Goal: Task Accomplishment & Management: Use online tool/utility

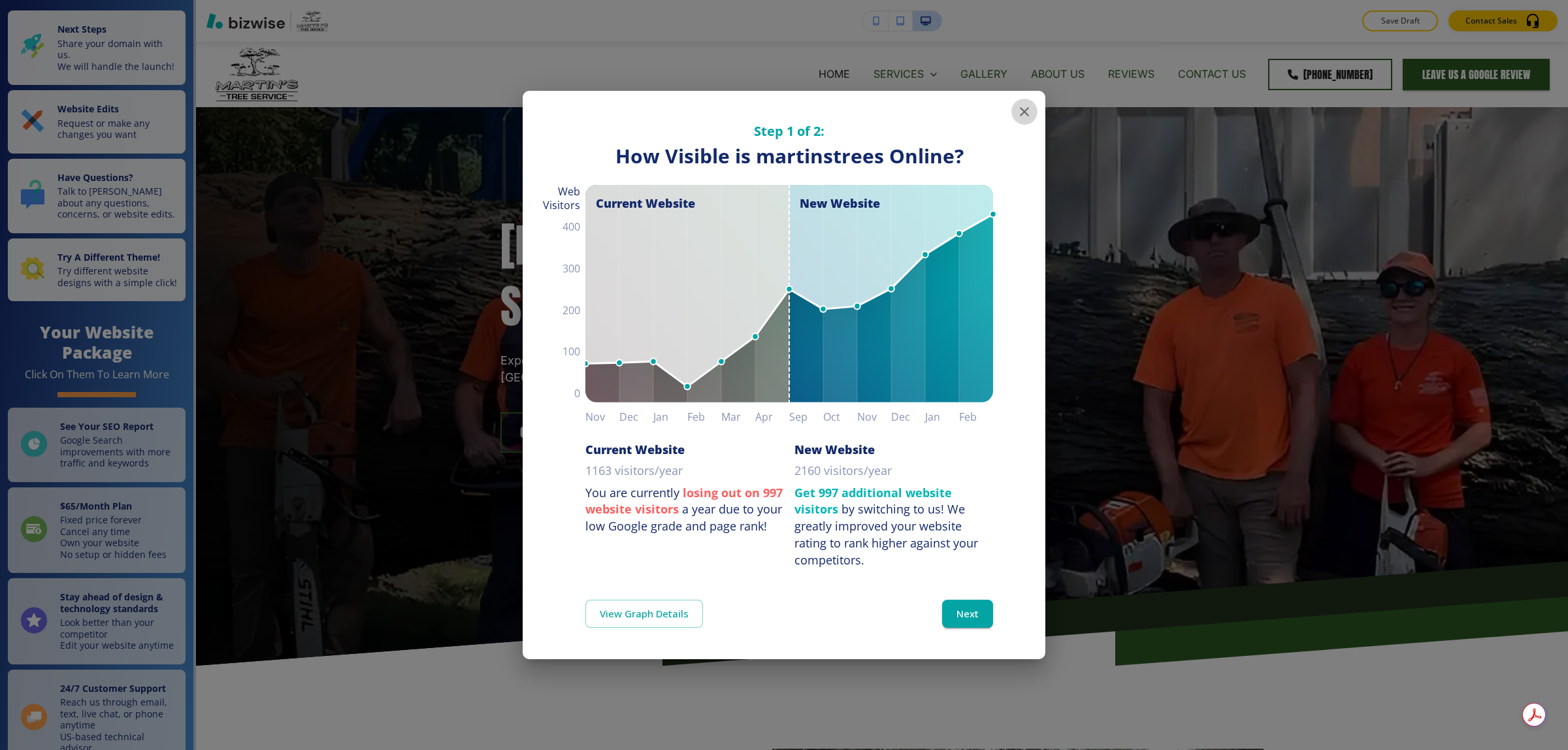
click at [1027, 112] on icon "button" at bounding box center [1024, 112] width 16 height 16
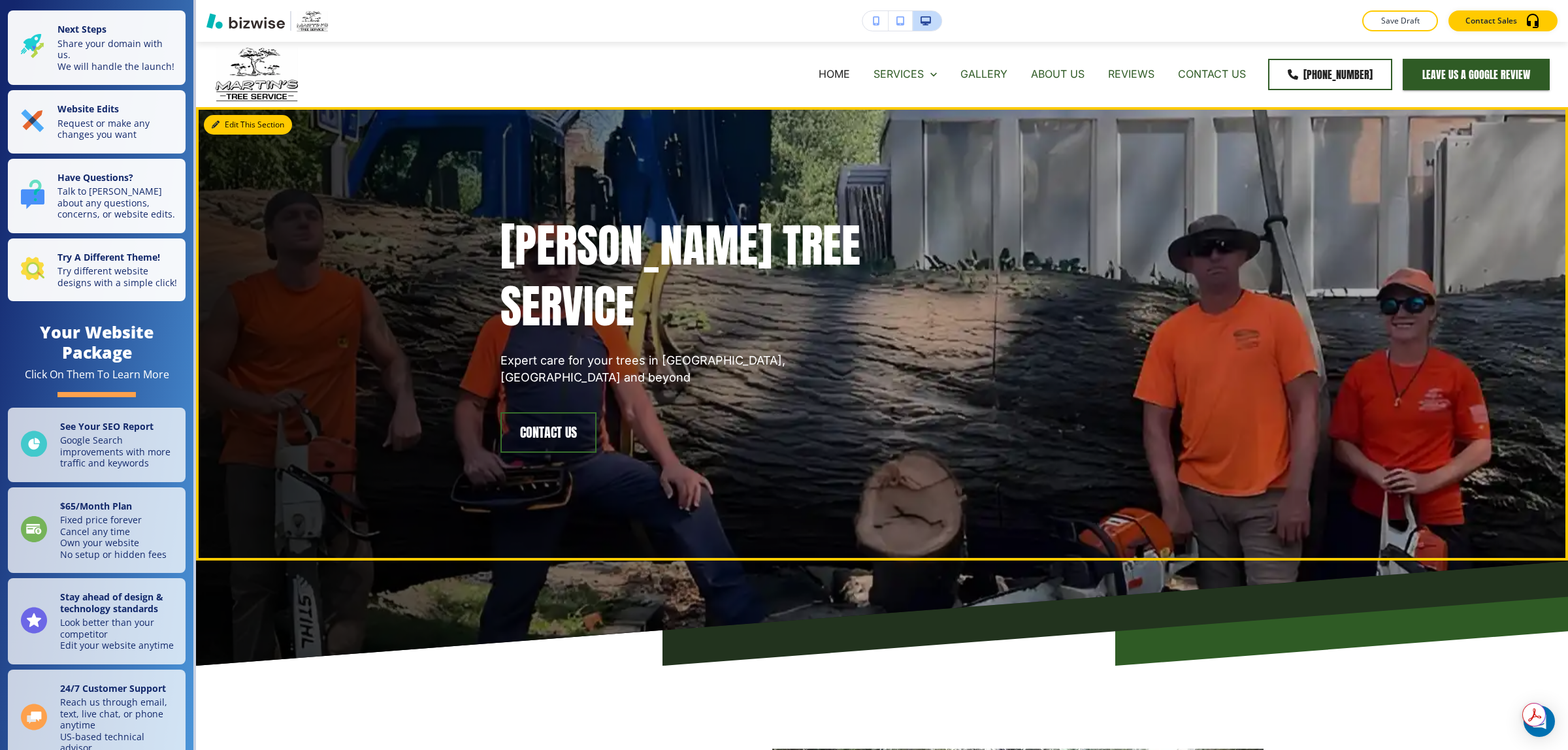
click at [227, 130] on button "Edit This Section" at bounding box center [248, 124] width 88 height 20
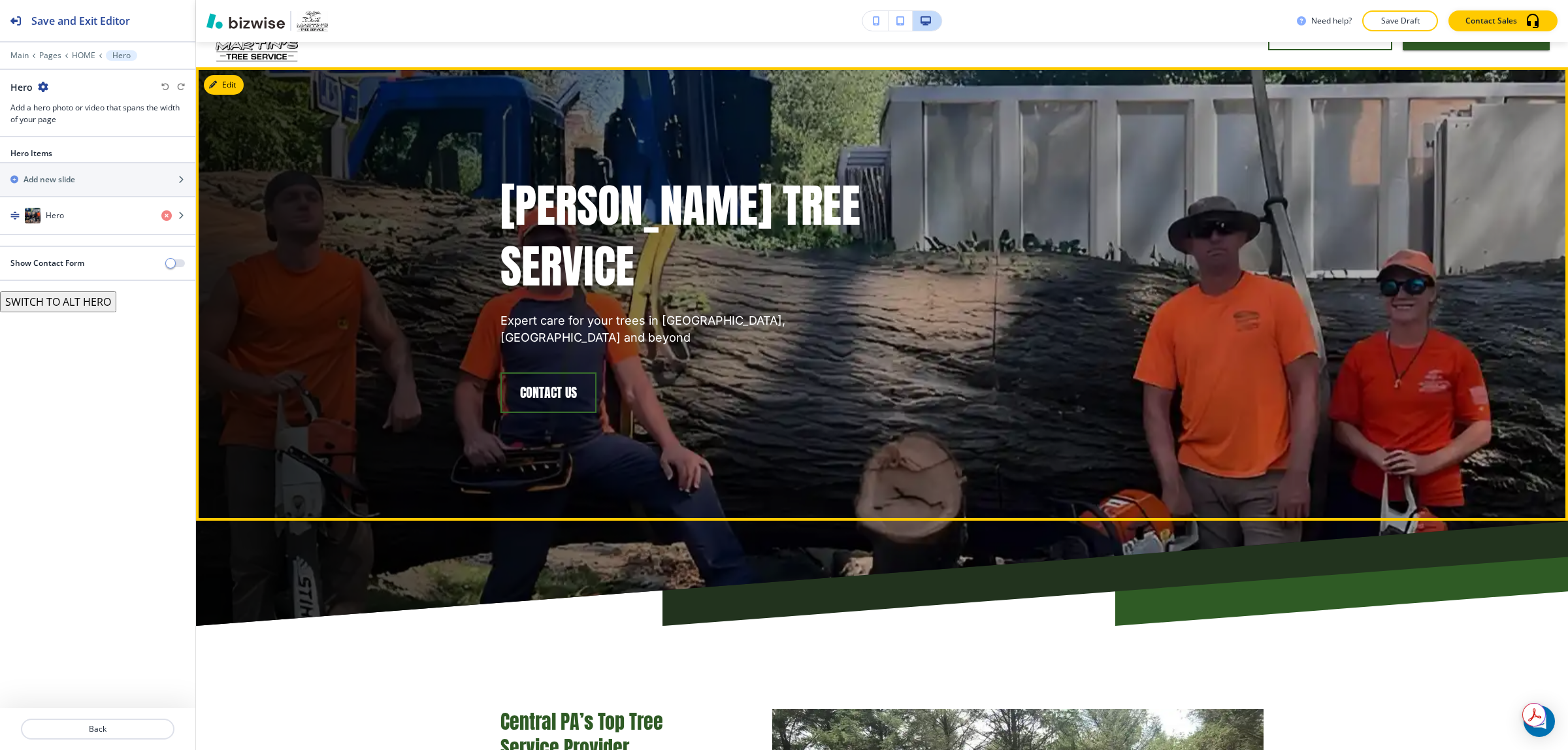
scroll to position [66, 0]
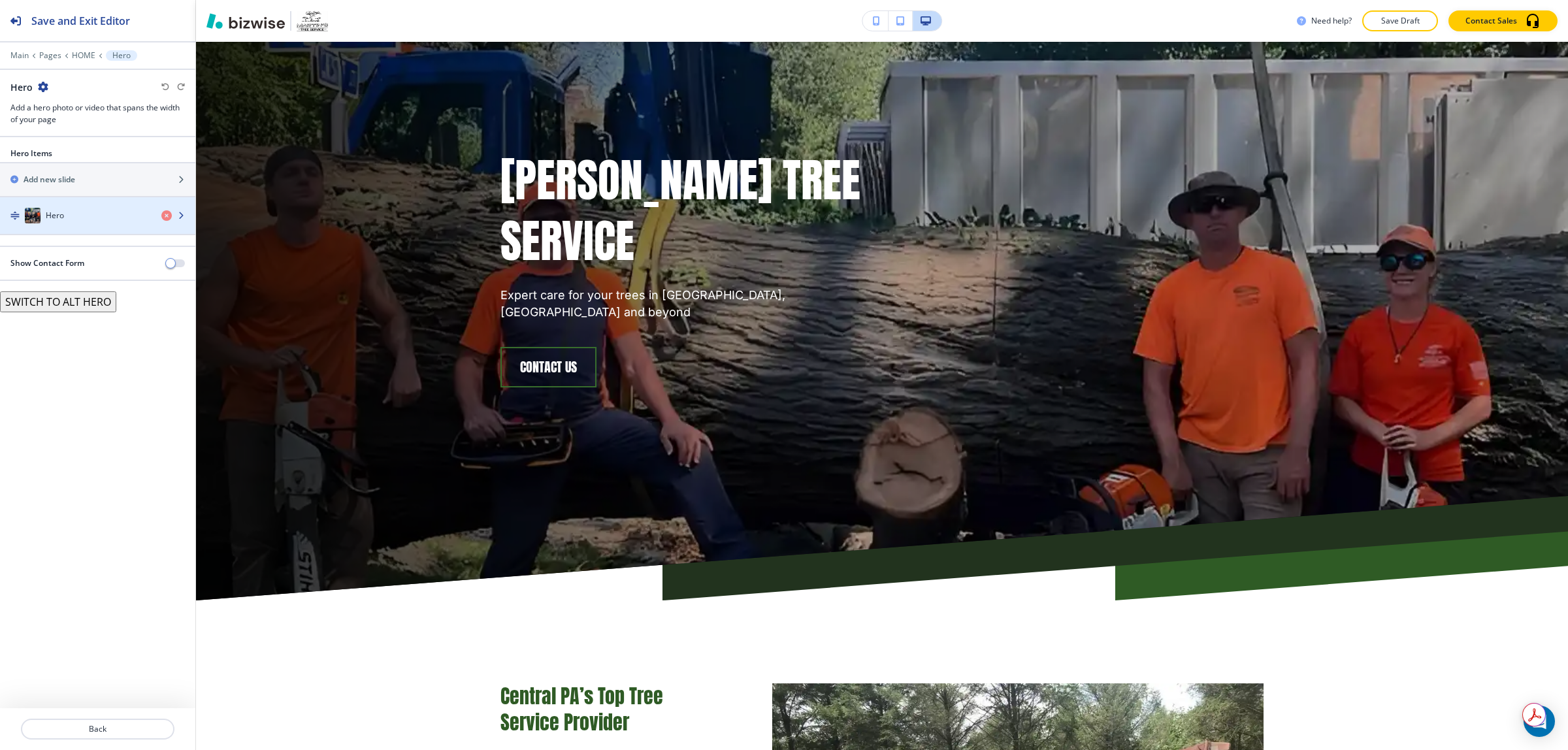
click at [94, 221] on div "Hero" at bounding box center [75, 216] width 151 height 16
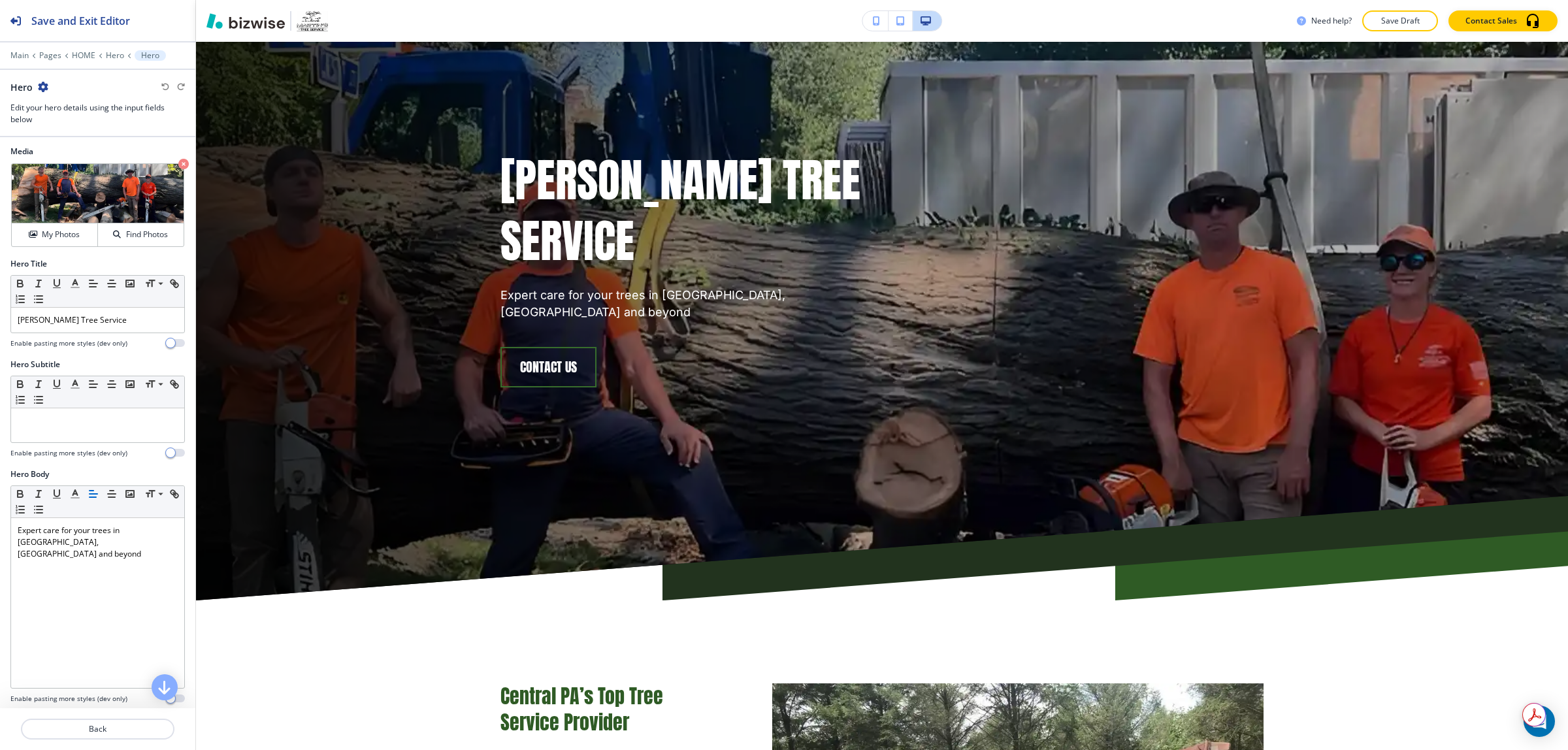
scroll to position [0, 0]
click at [82, 730] on p "Back" at bounding box center [97, 729] width 151 height 12
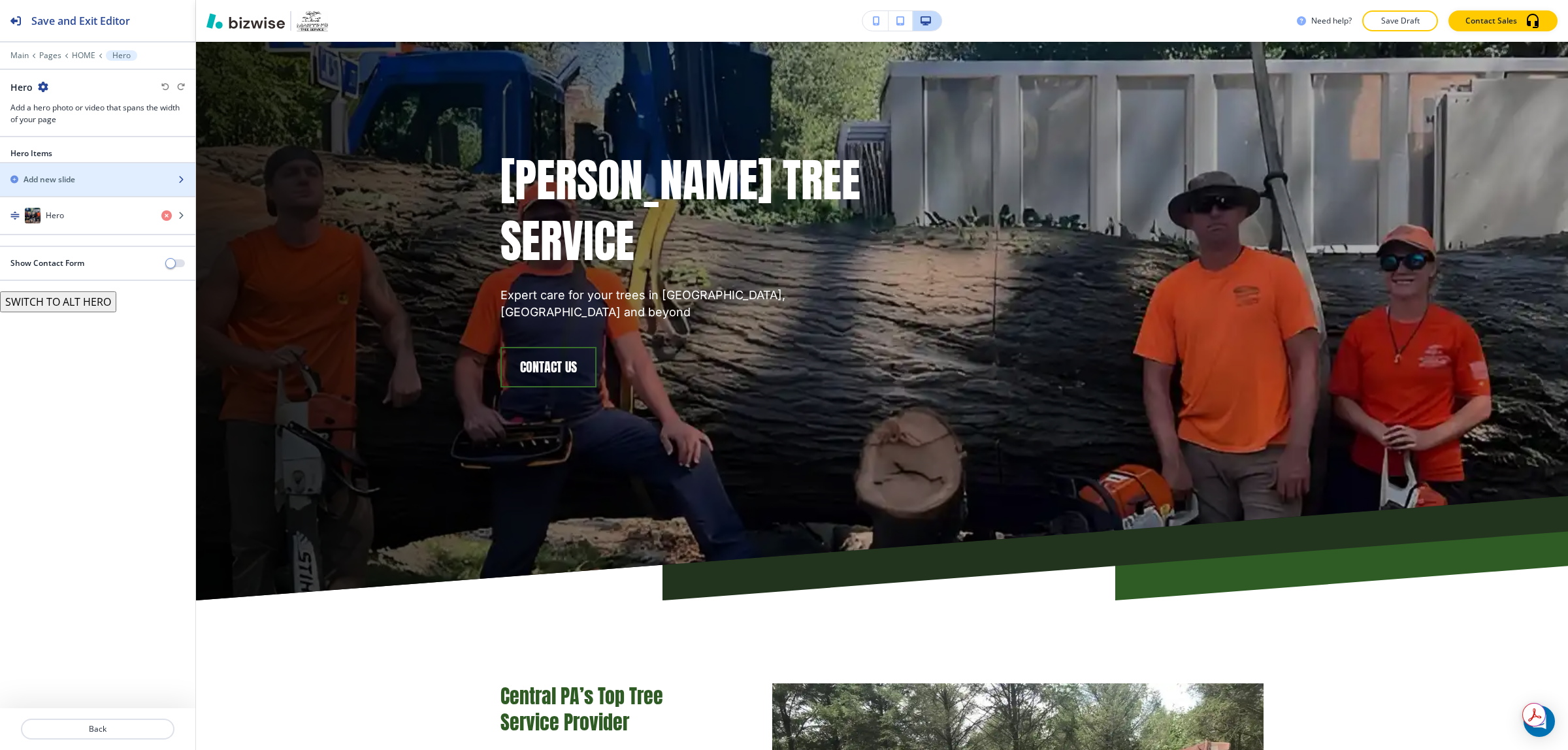
click at [24, 189] on div "button" at bounding box center [98, 190] width 195 height 10
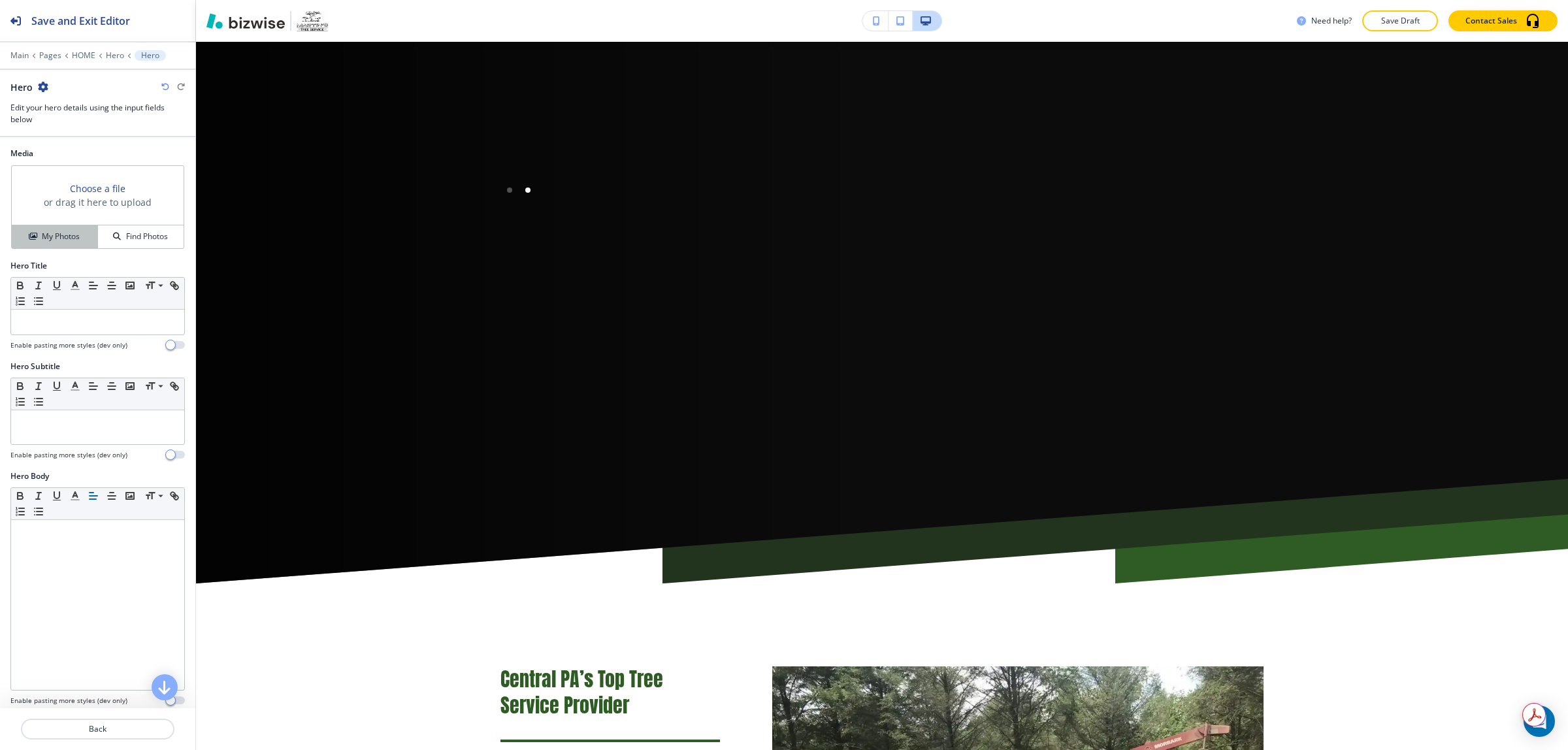
click at [61, 247] on button "My Photos" at bounding box center [55, 236] width 86 height 23
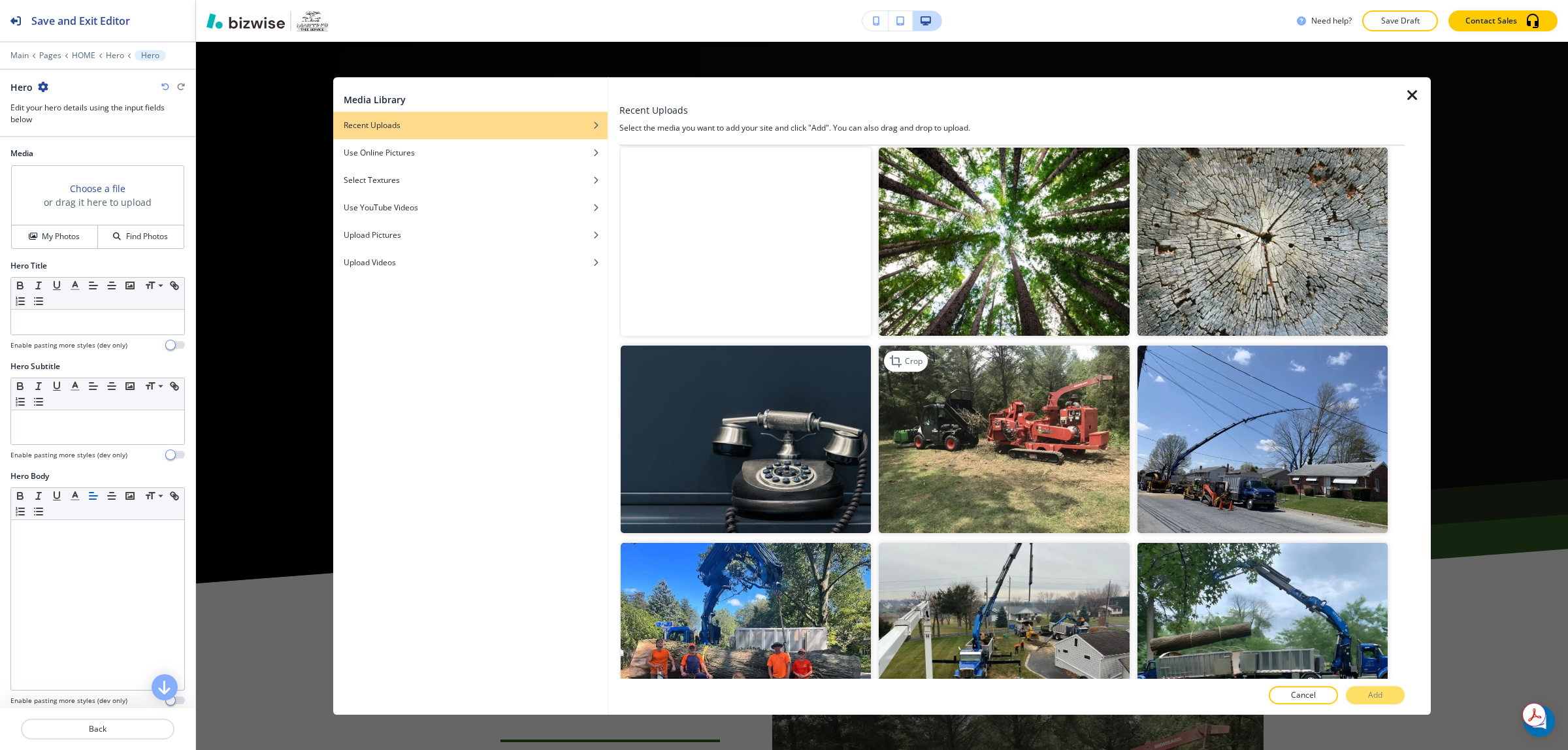
scroll to position [735, 0]
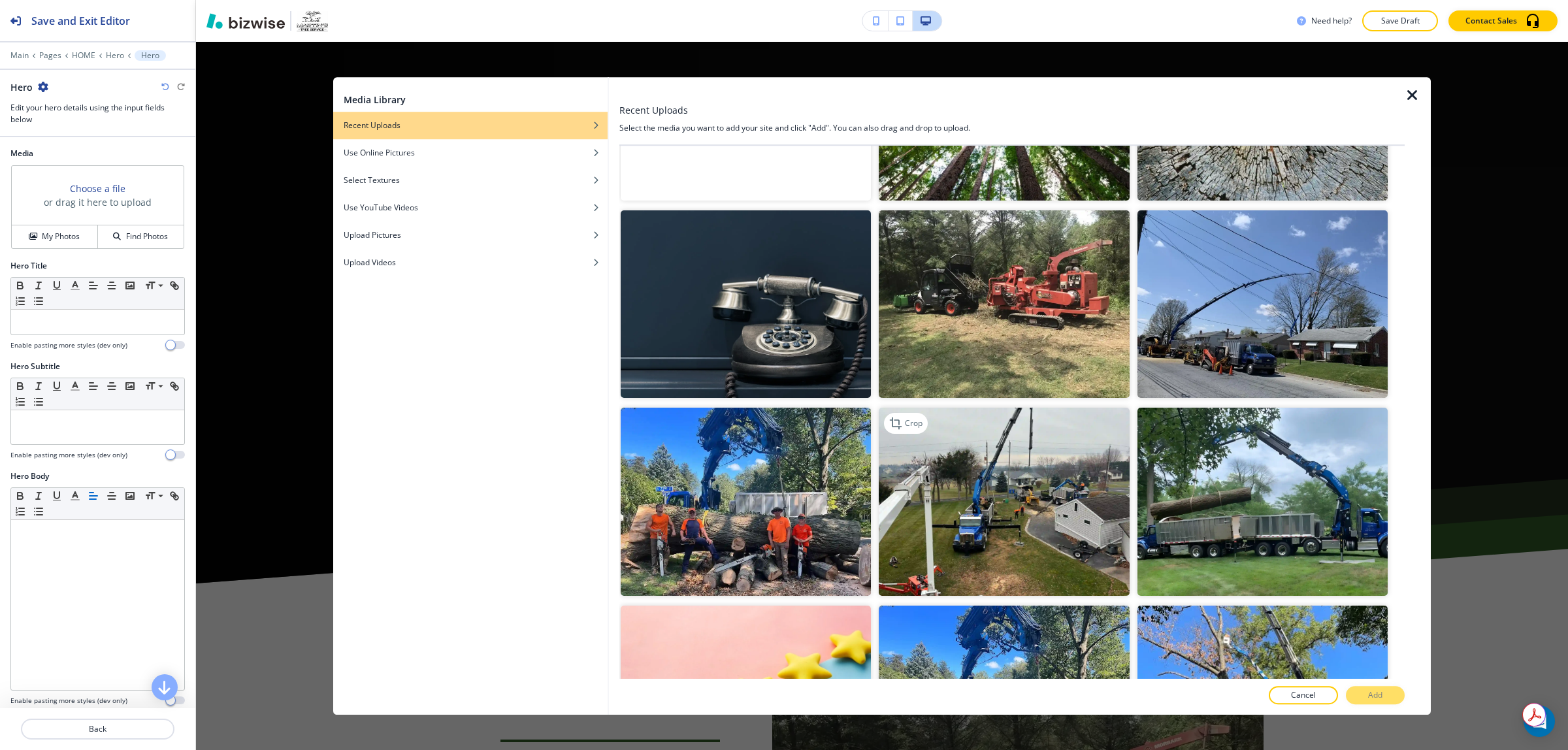
click at [1037, 470] on img "button" at bounding box center [1004, 502] width 250 height 188
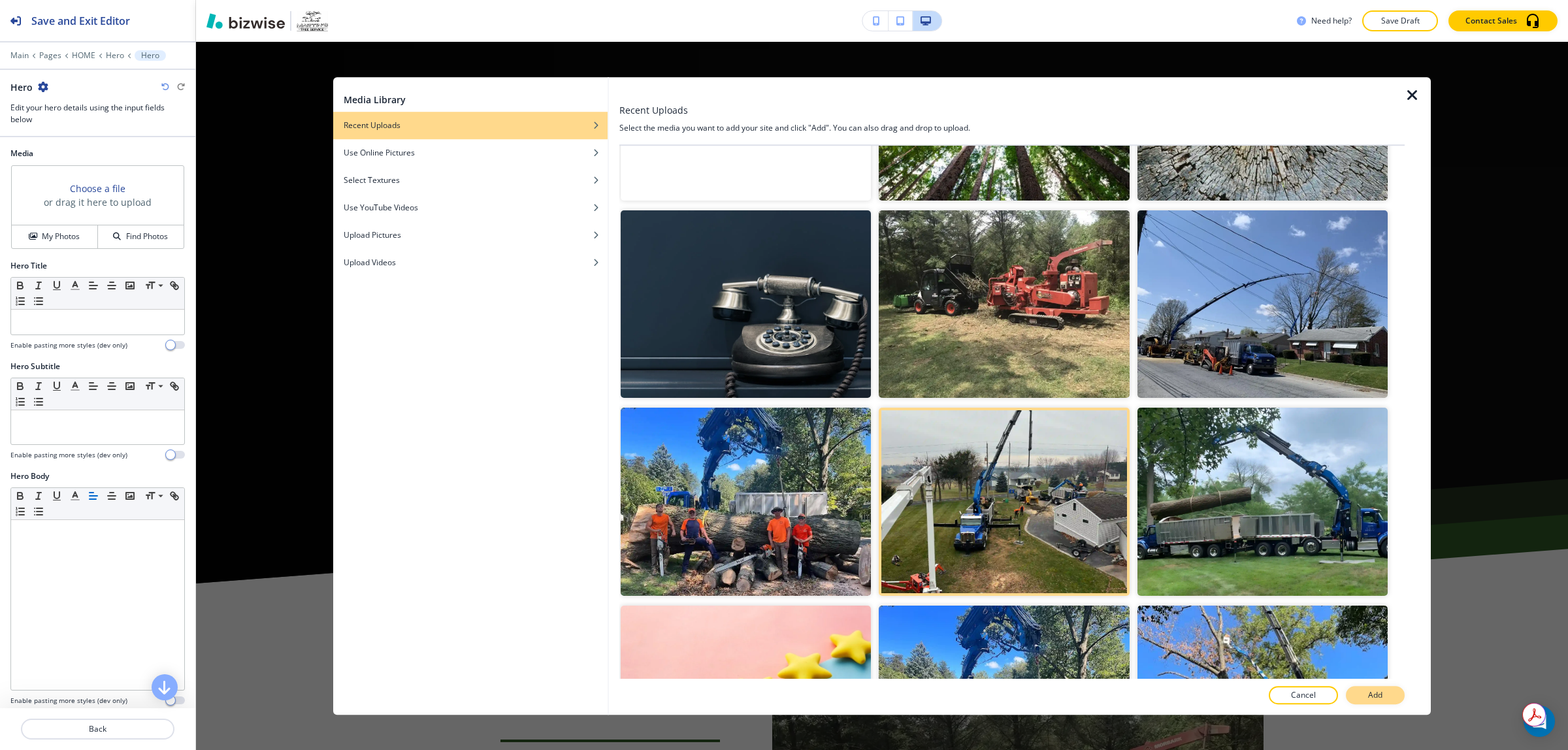
click at [1382, 695] on p "Add" at bounding box center [1375, 695] width 14 height 12
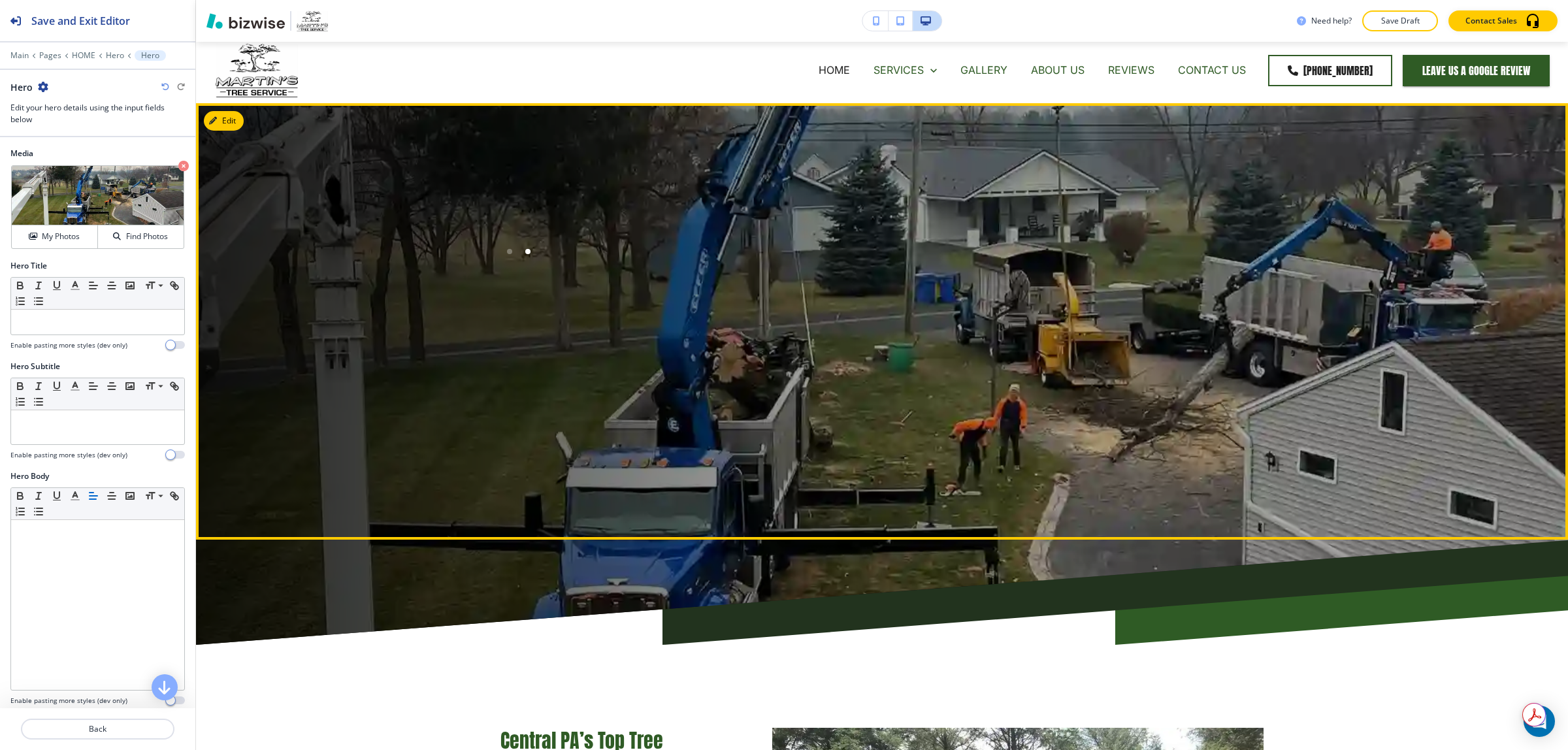
scroll to position [0, 0]
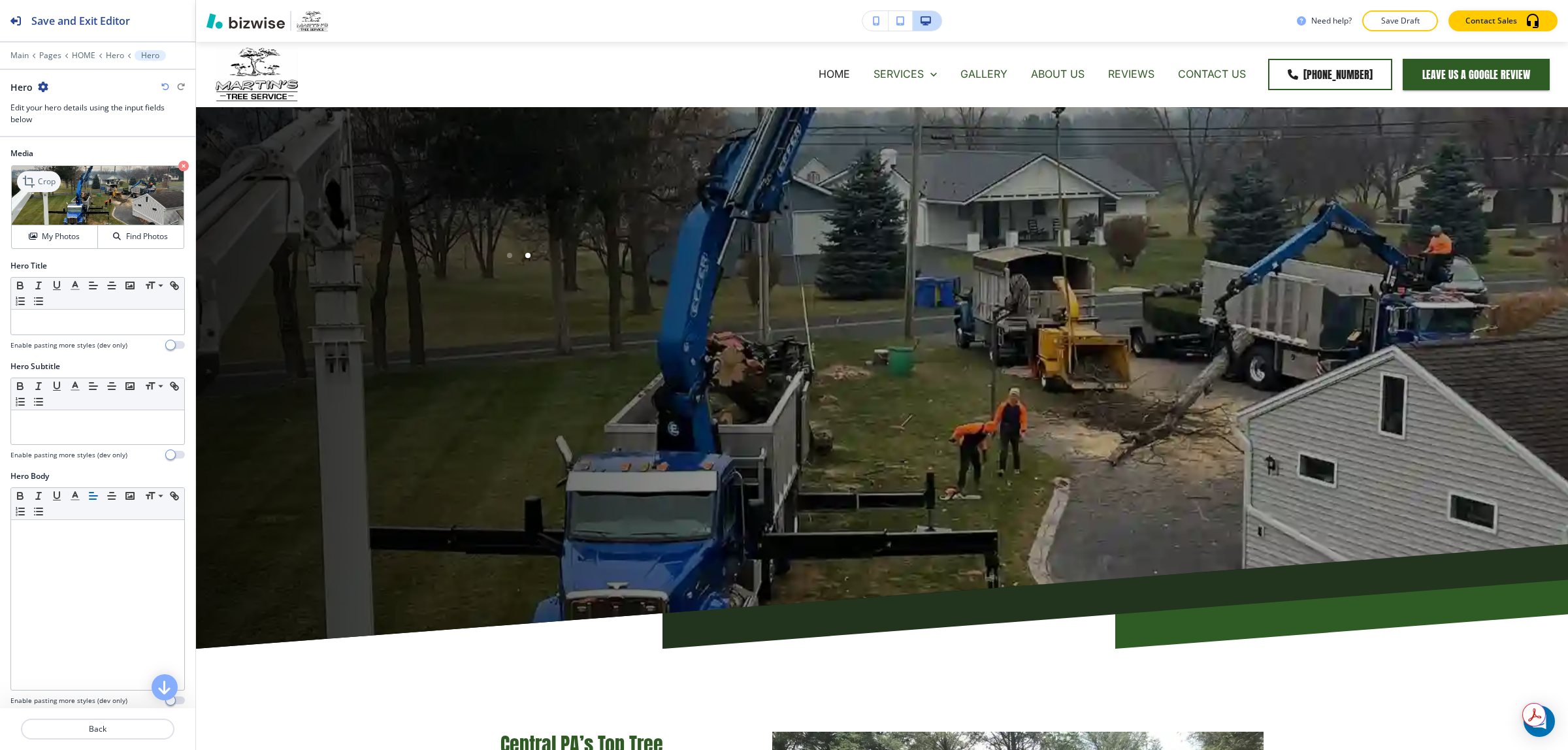
click at [28, 177] on icon at bounding box center [30, 181] width 16 height 16
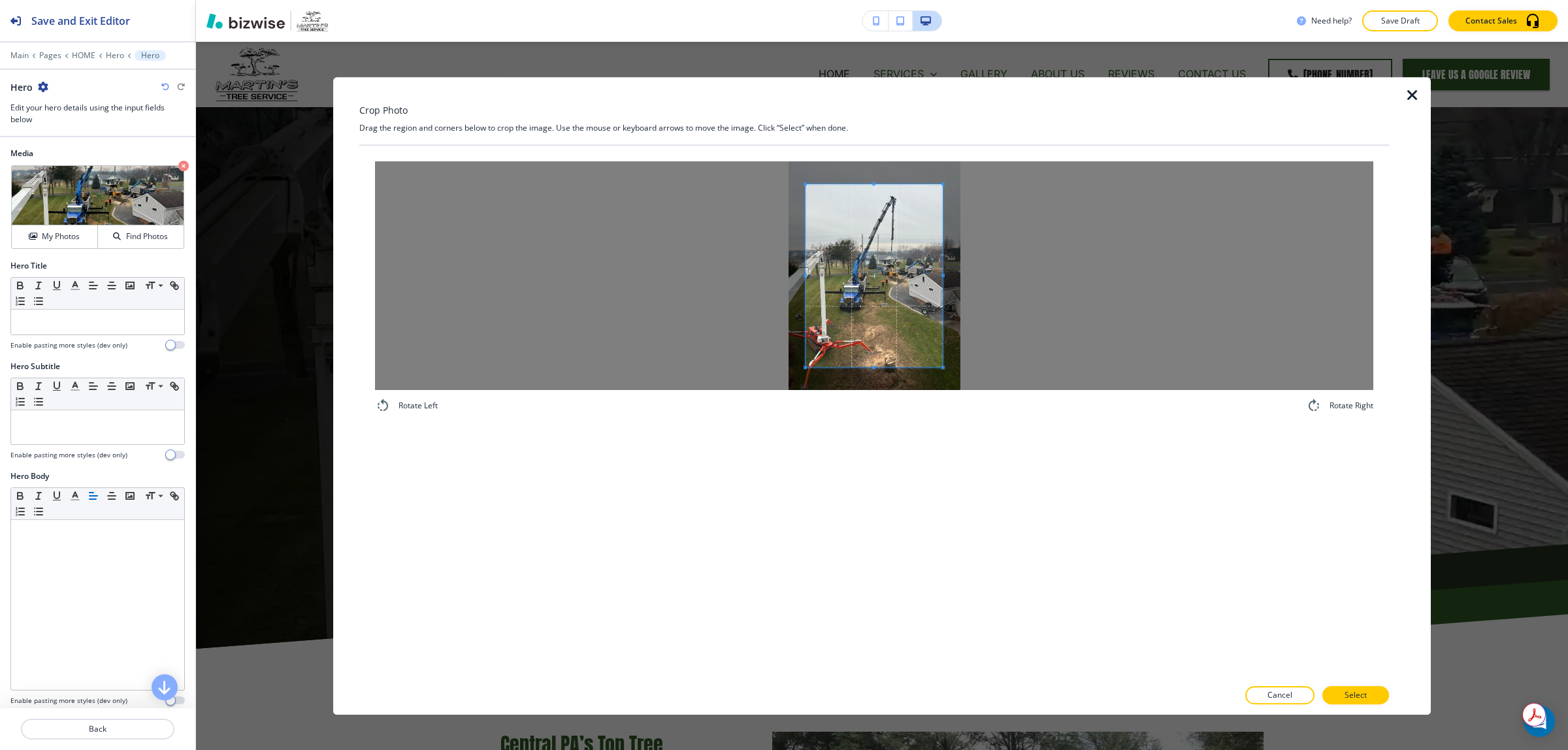
click at [808, 184] on span at bounding box center [874, 184] width 138 height 3
click at [743, 163] on div at bounding box center [874, 276] width 998 height 229
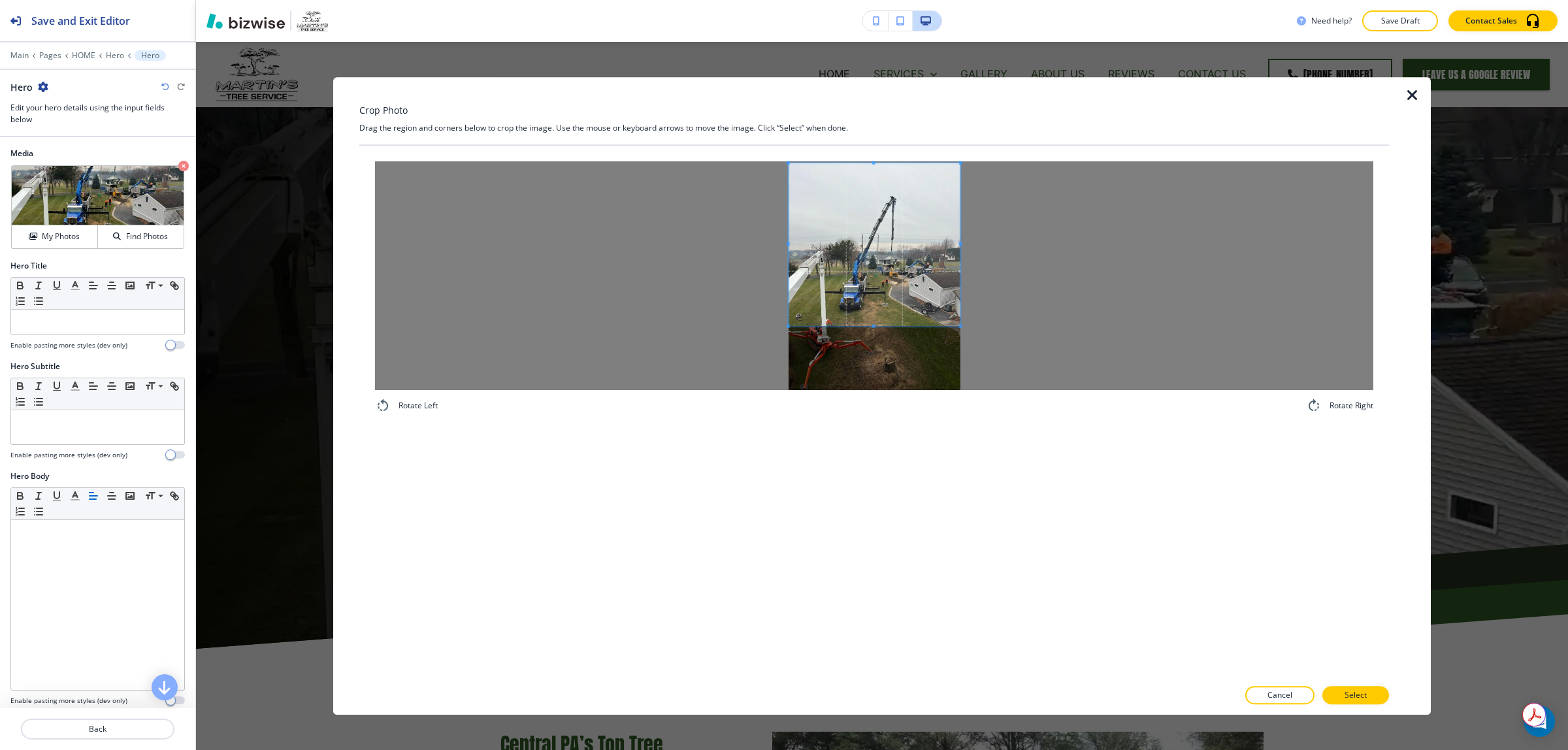
click at [970, 328] on div at bounding box center [874, 276] width 998 height 229
click at [1373, 694] on button "Select" at bounding box center [1355, 695] width 66 height 18
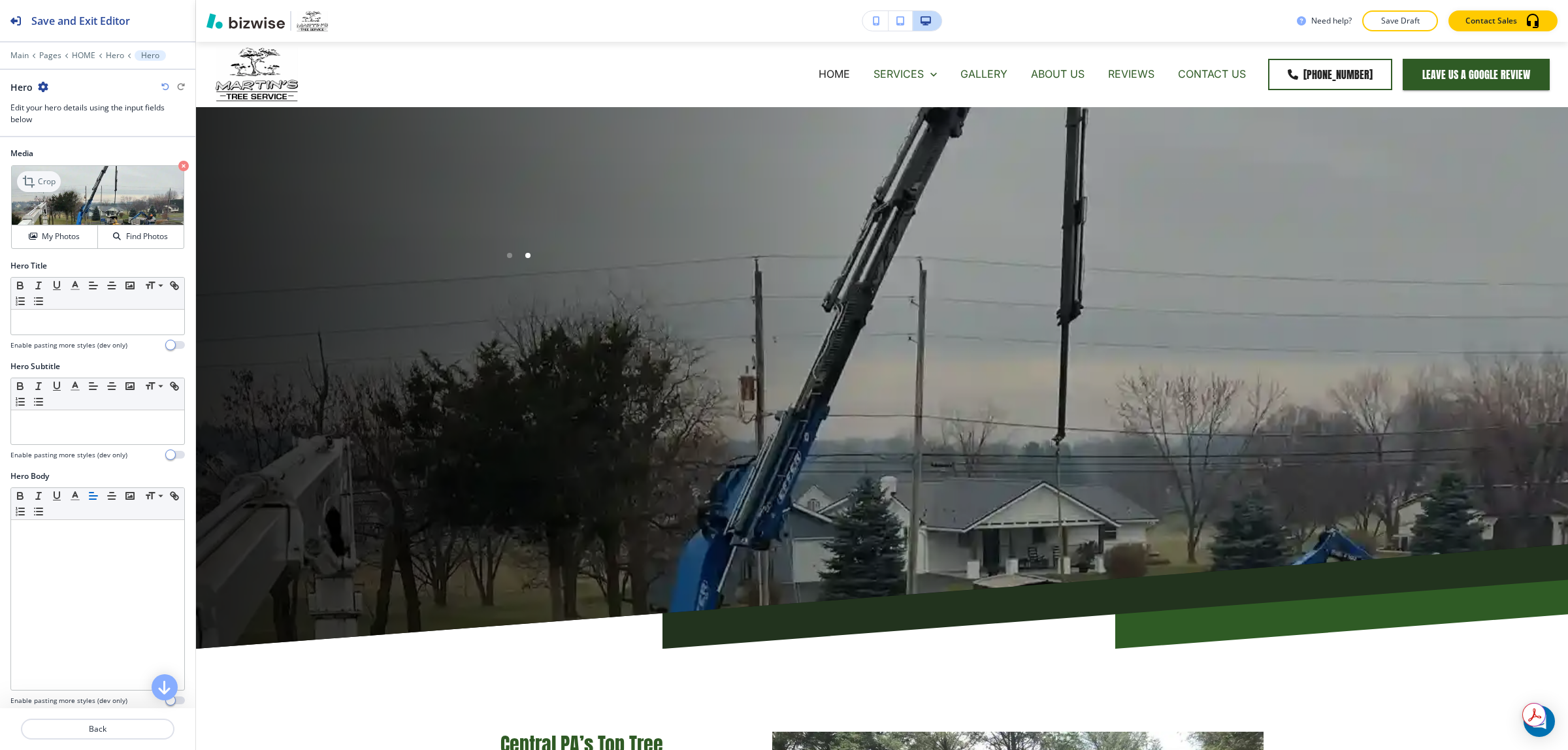
click at [45, 186] on p "Crop" at bounding box center [46, 181] width 18 height 12
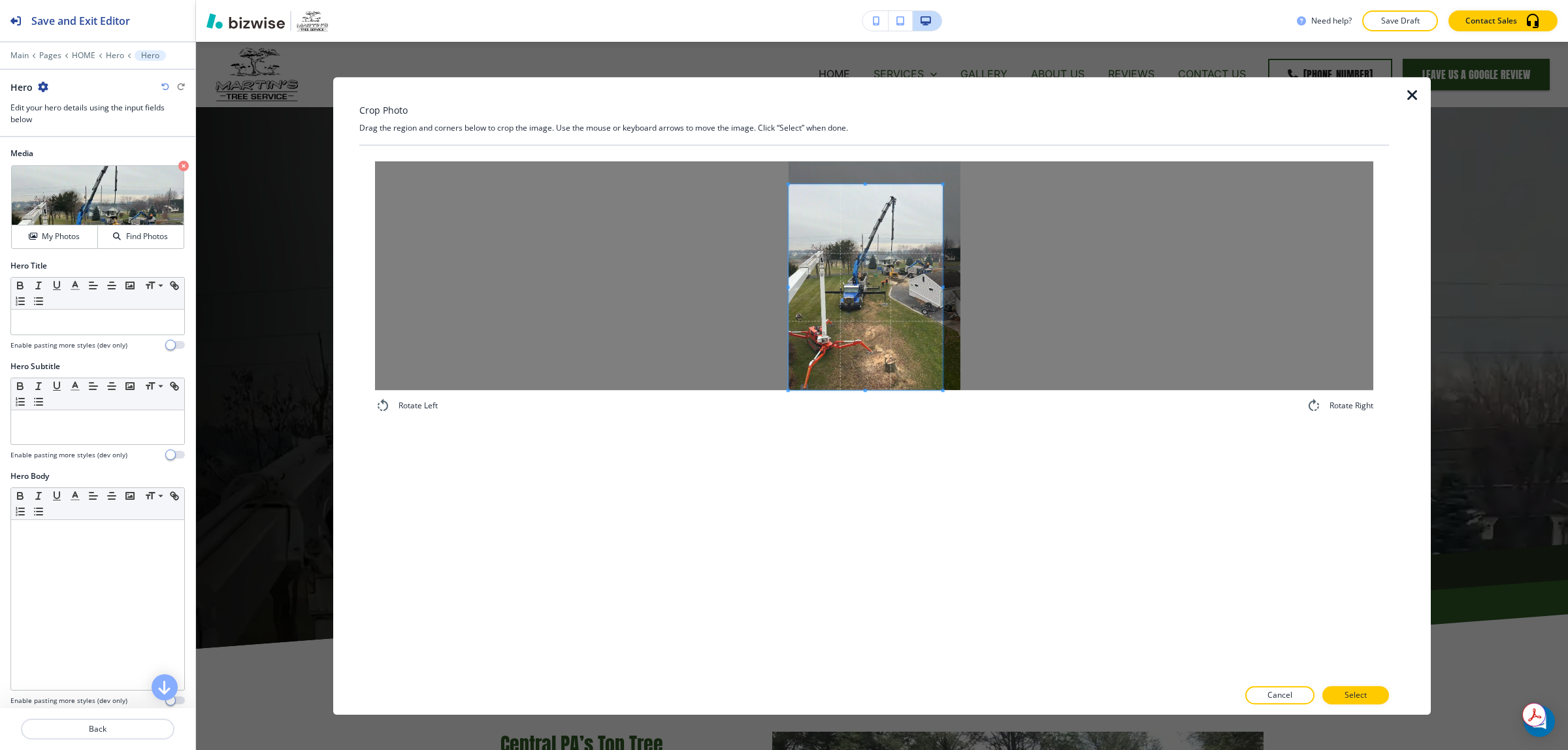
click at [743, 433] on div "Rotate Left Rotate Right" at bounding box center [874, 411] width 1030 height 532
click at [763, 134] on div "Crop Photo Drag the region and corners below to crop the image. Use the mouse o…" at bounding box center [874, 396] width 1030 height 638
click at [1132, 130] on div "Crop Photo Drag the region and corners below to crop the image. Use the mouse o…" at bounding box center [874, 396] width 1030 height 638
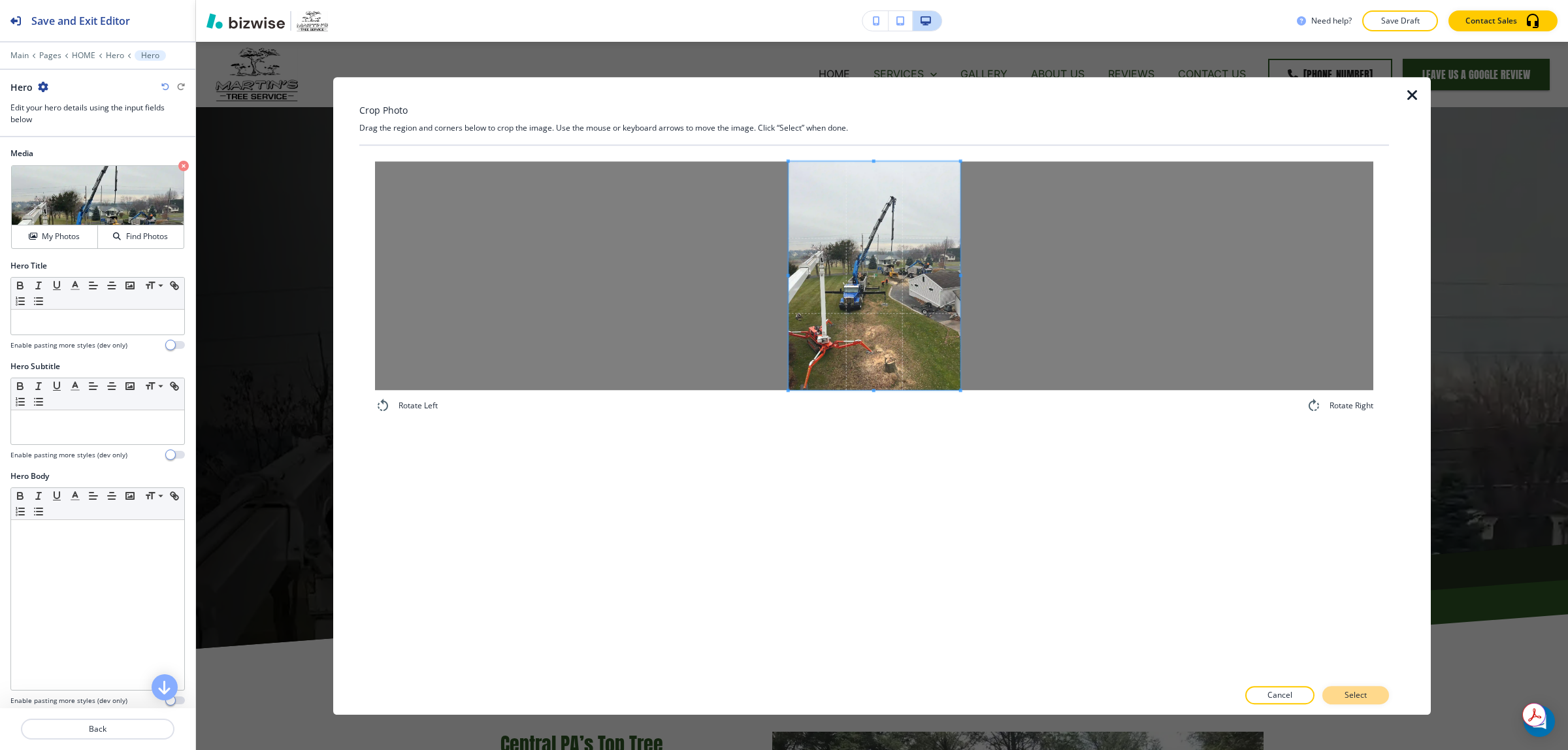
click at [1359, 688] on button "Select" at bounding box center [1355, 695] width 66 height 18
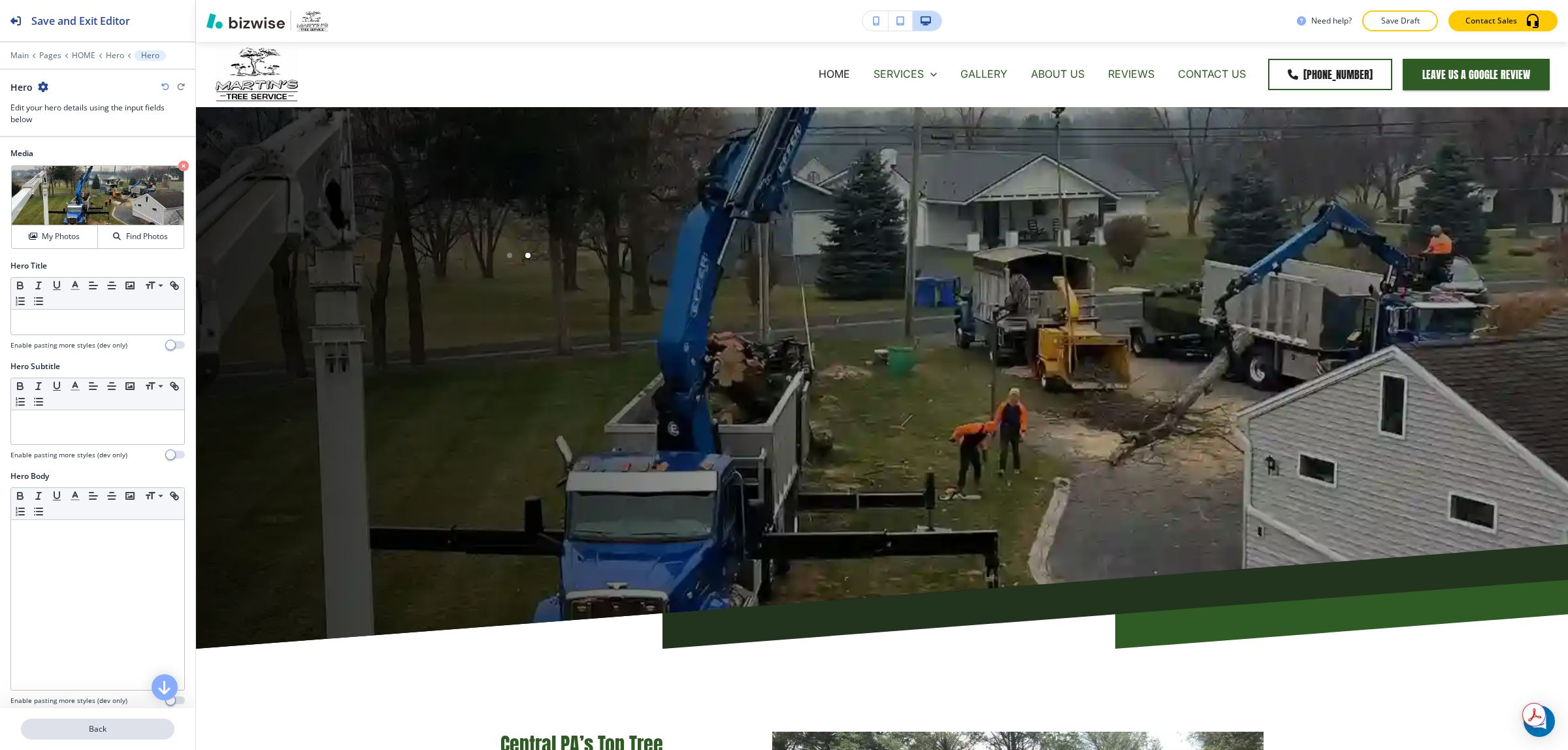
click at [109, 725] on p "Back" at bounding box center [97, 729] width 151 height 12
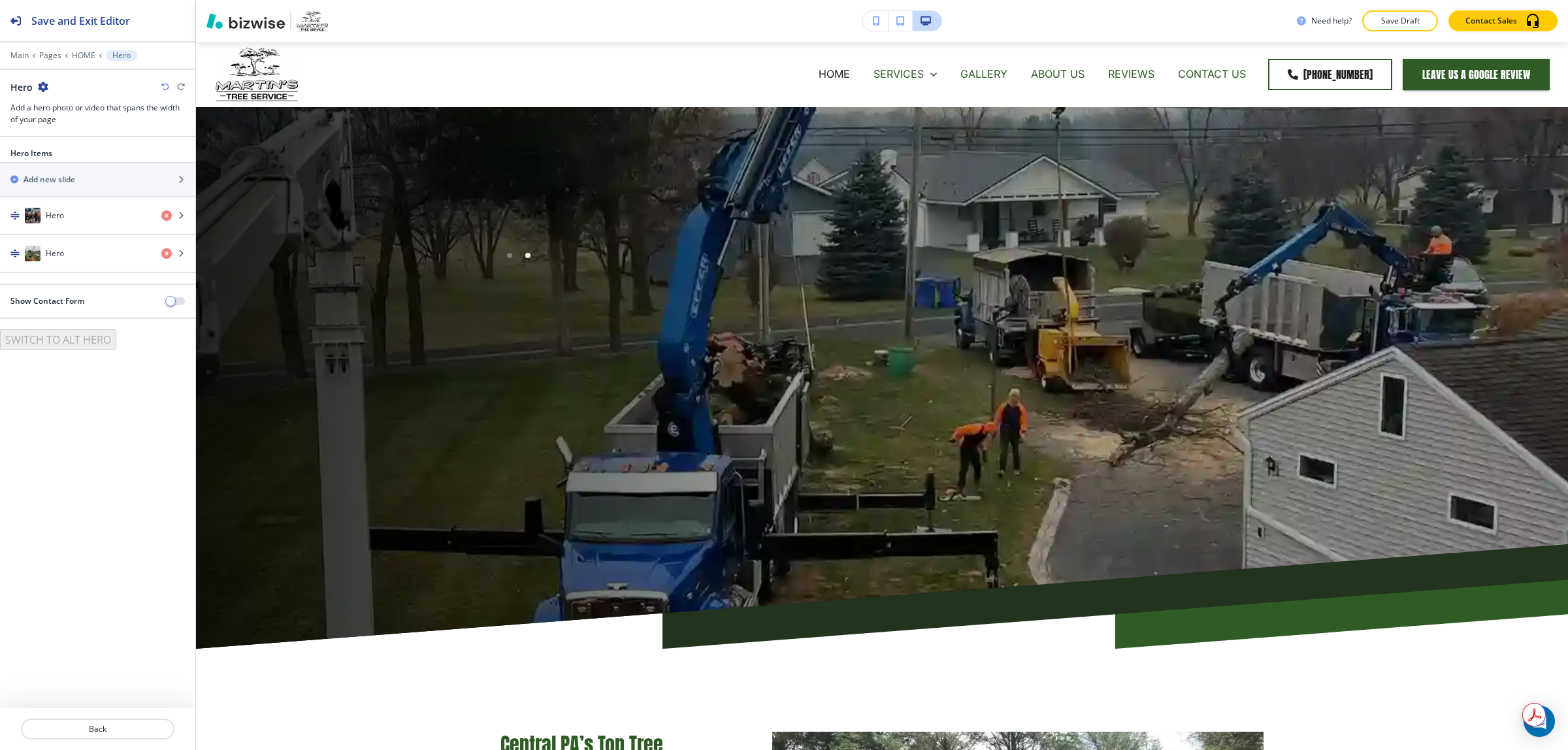
scroll to position [66, 0]
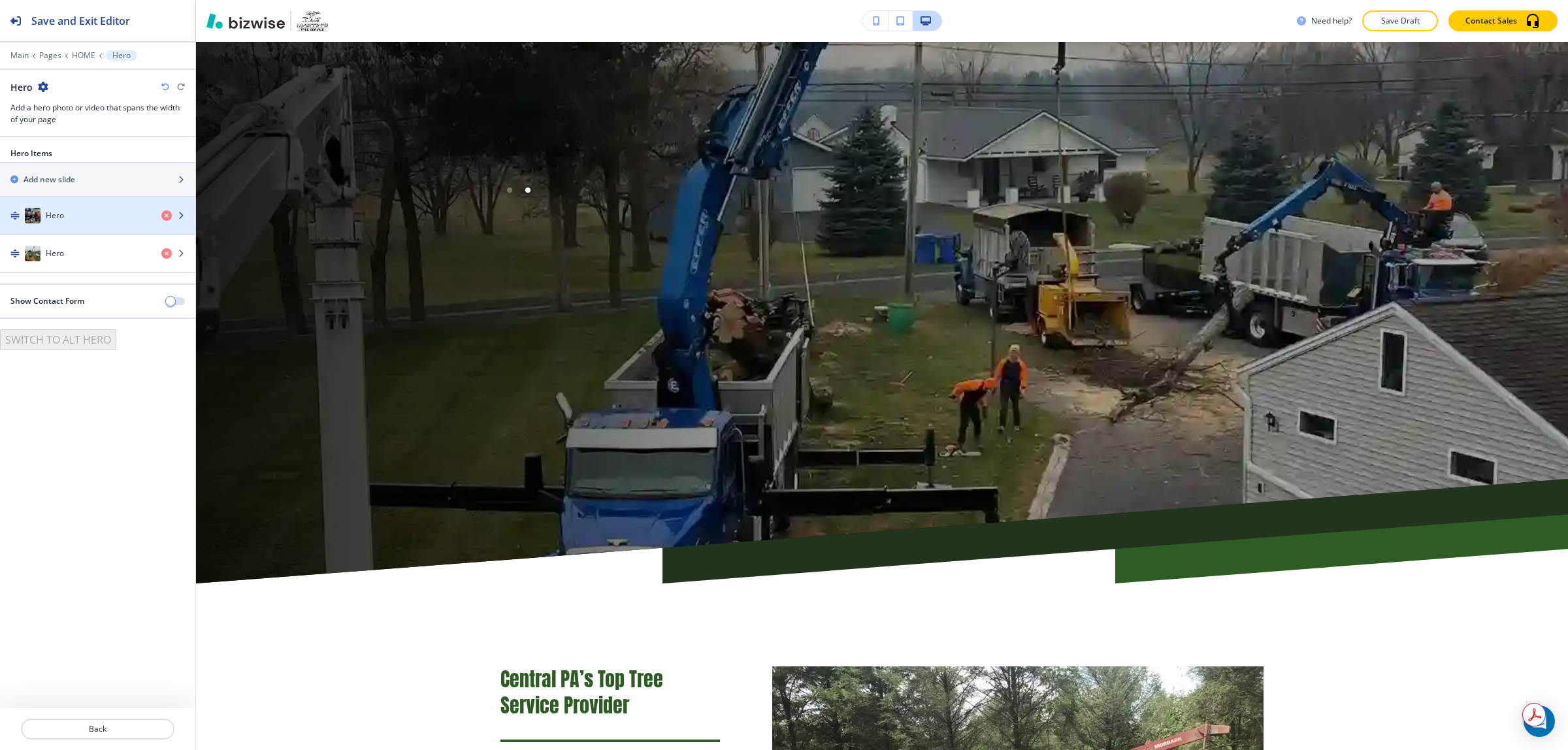
click at [51, 234] on div "button" at bounding box center [98, 228] width 195 height 10
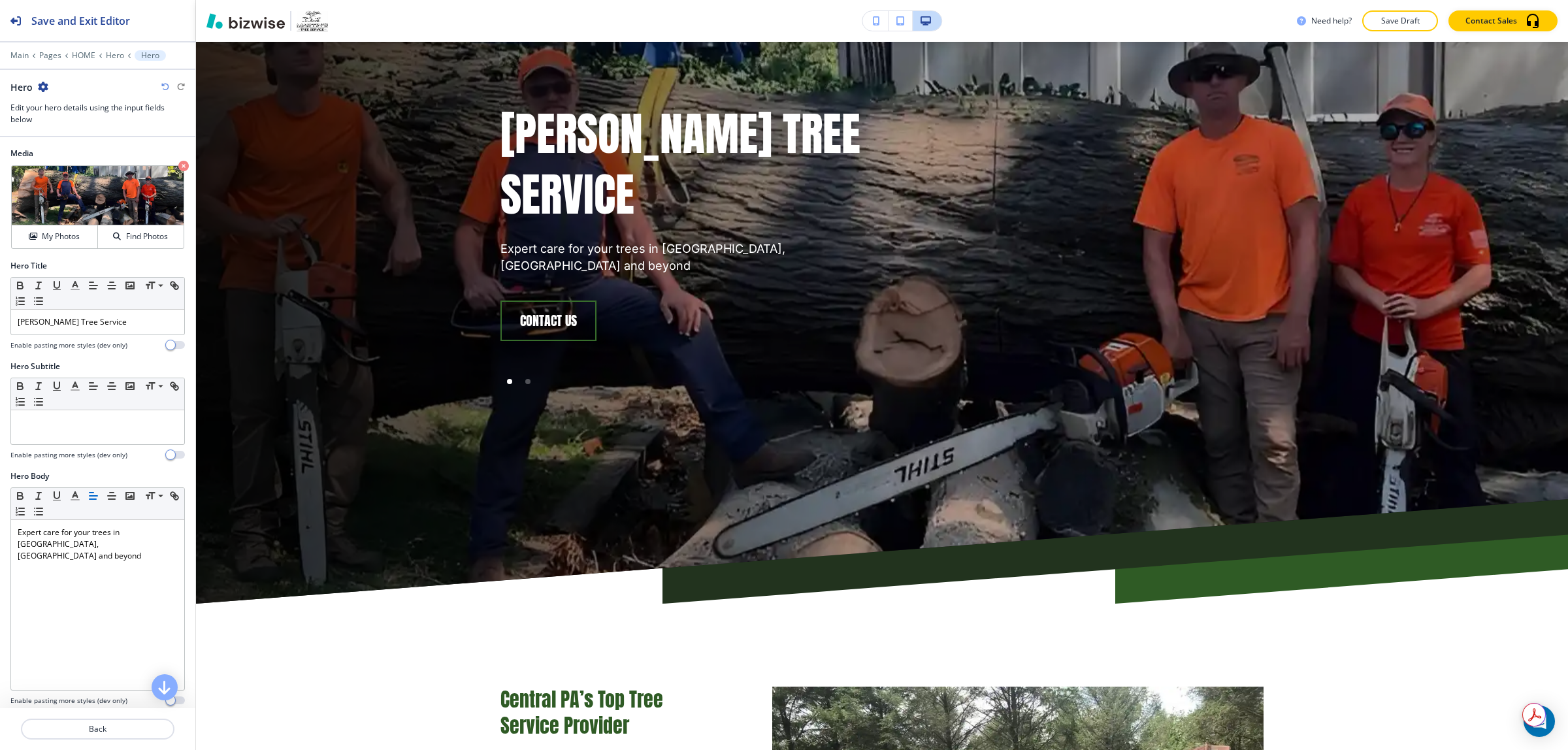
scroll to position [0, 0]
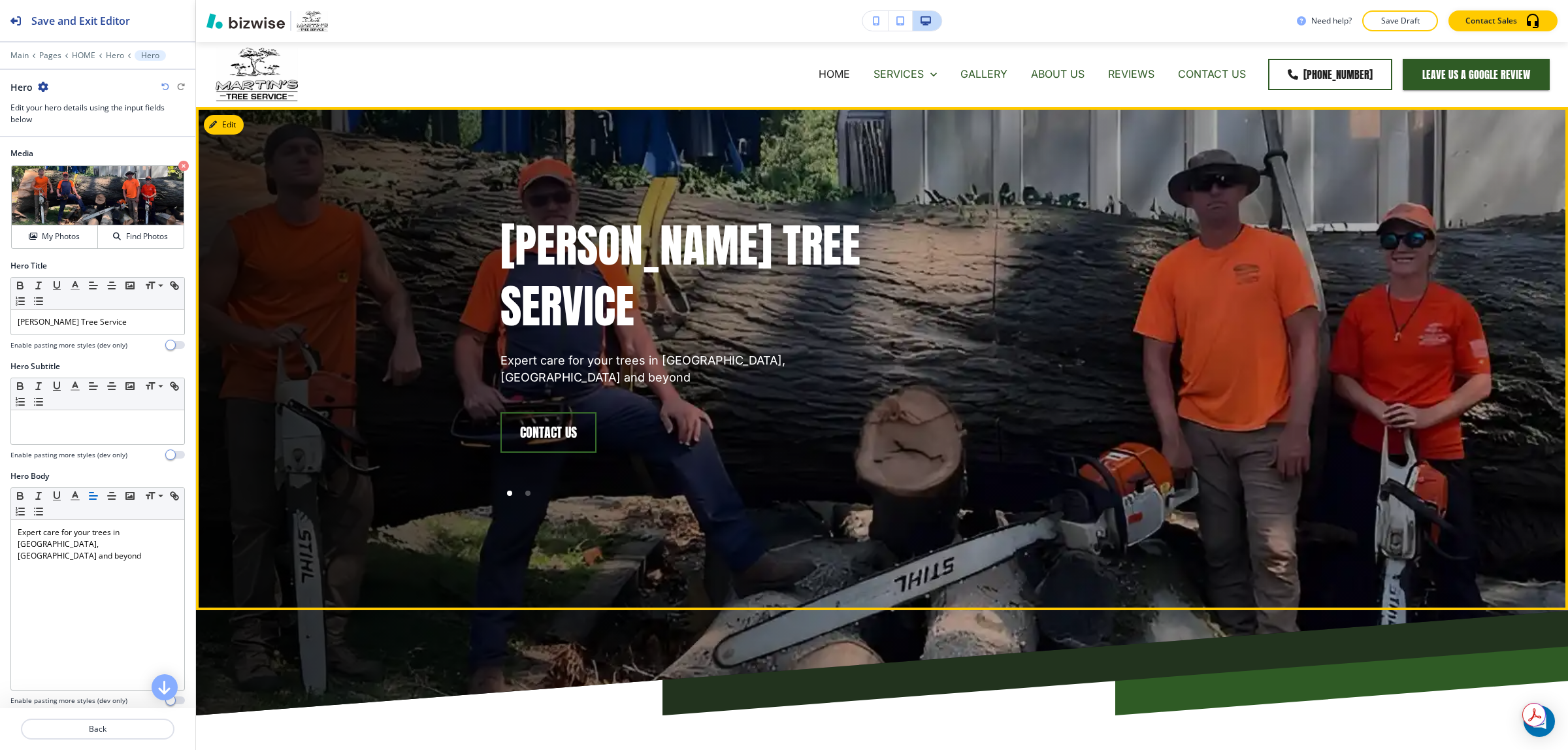
click at [1527, 422] on div "[PERSON_NAME] Tree Service Expert care for your trees in [GEOGRAPHIC_DATA], [GE…" at bounding box center [882, 359] width 1372 height 503
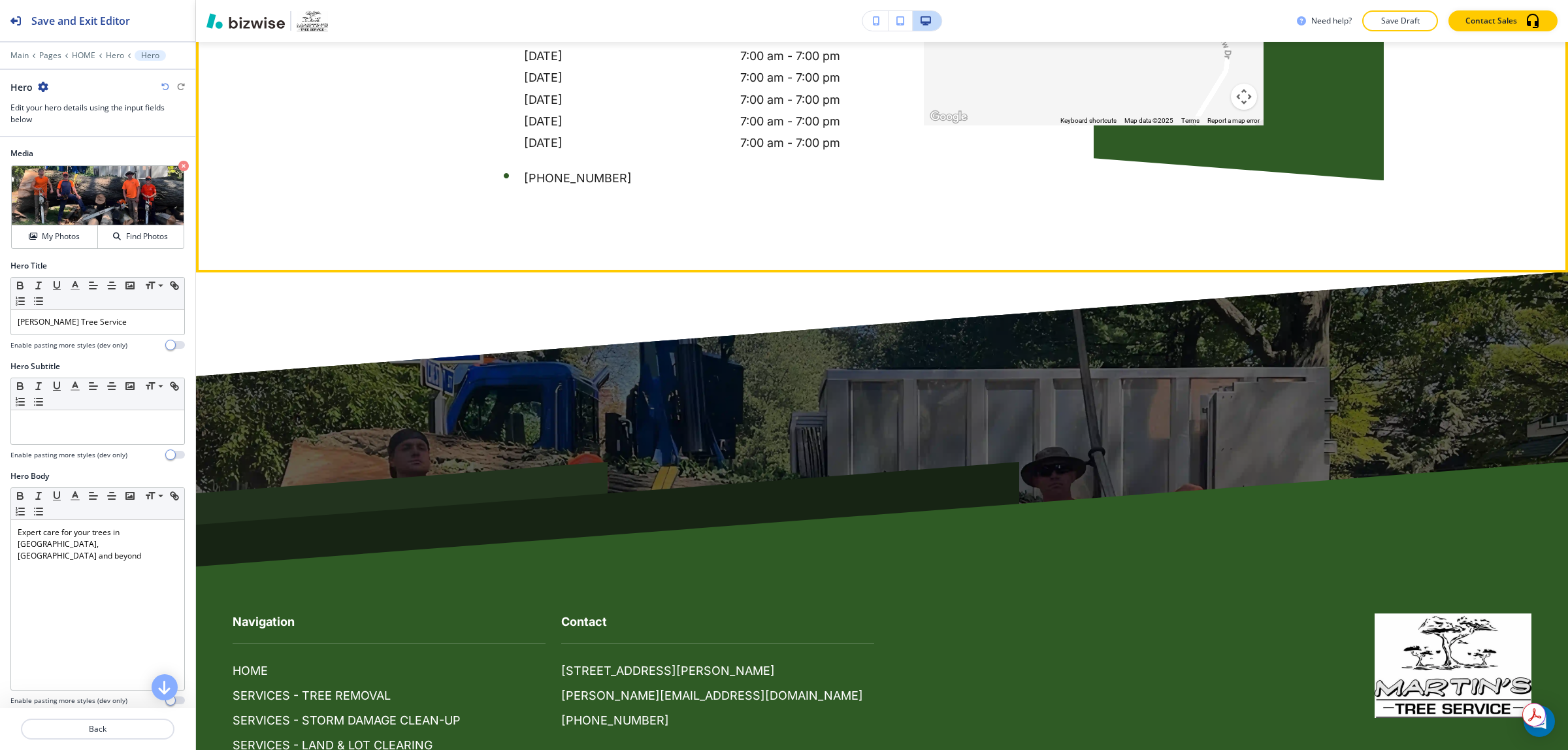
scroll to position [5716, 0]
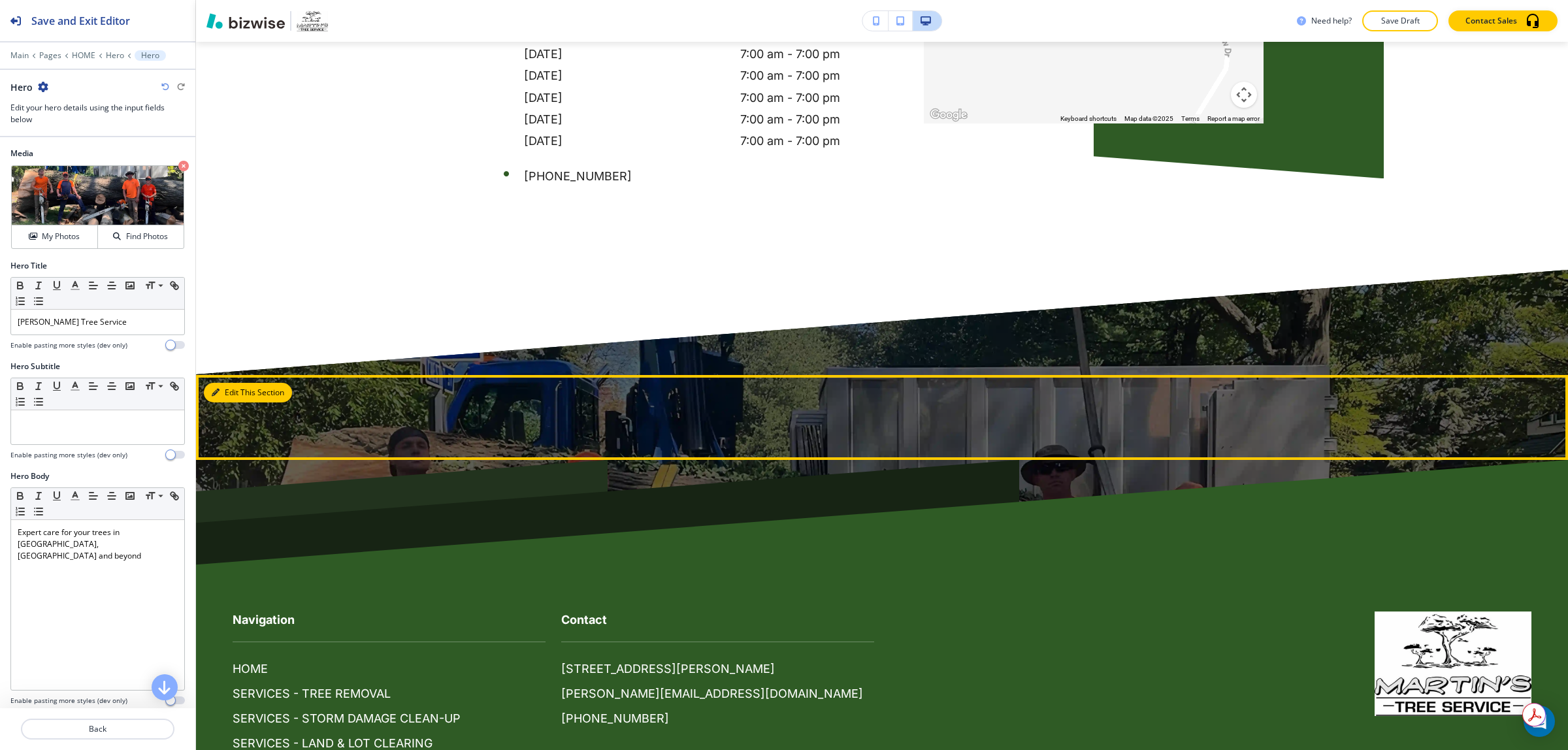
click at [221, 383] on button "Edit This Section" at bounding box center [248, 392] width 88 height 20
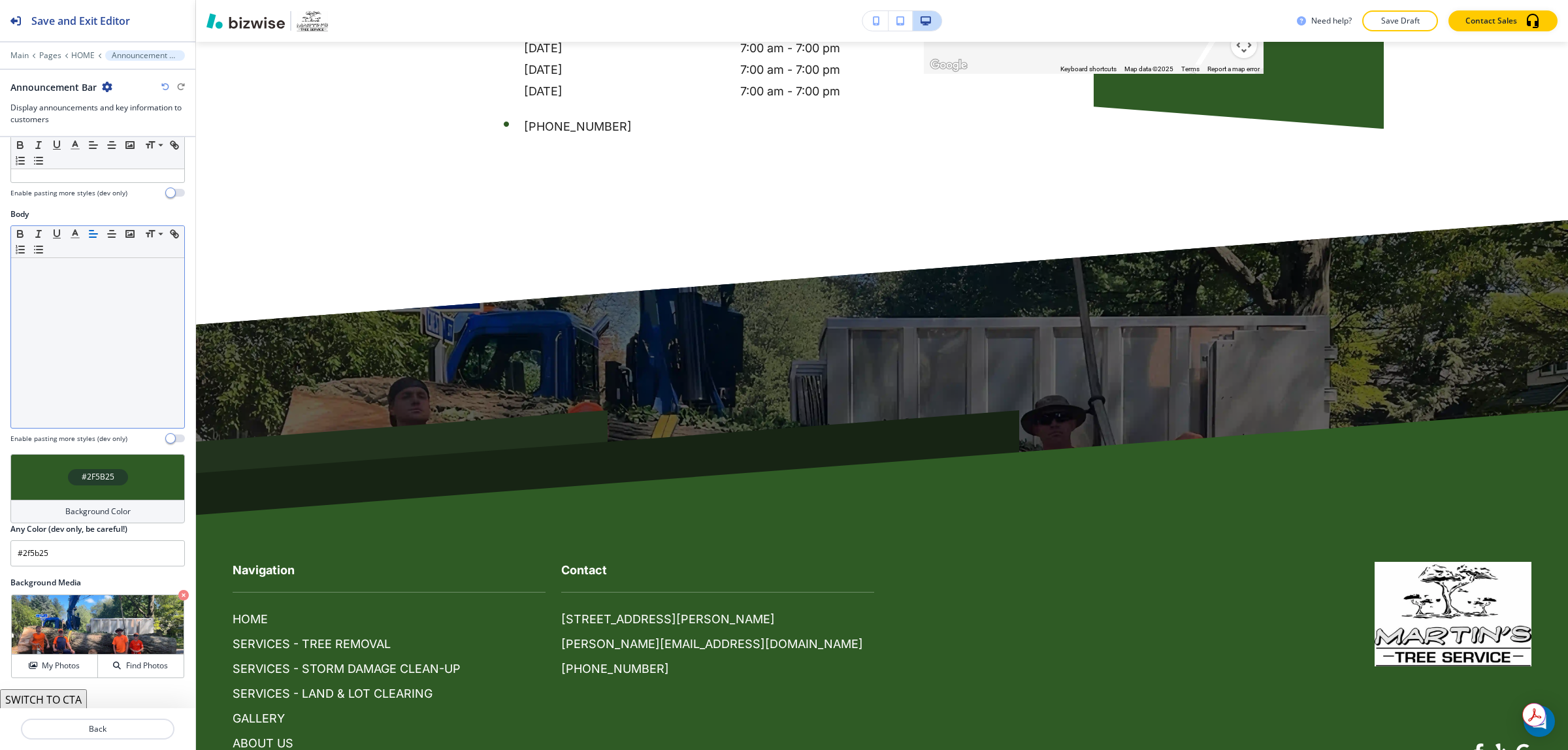
scroll to position [43, 0]
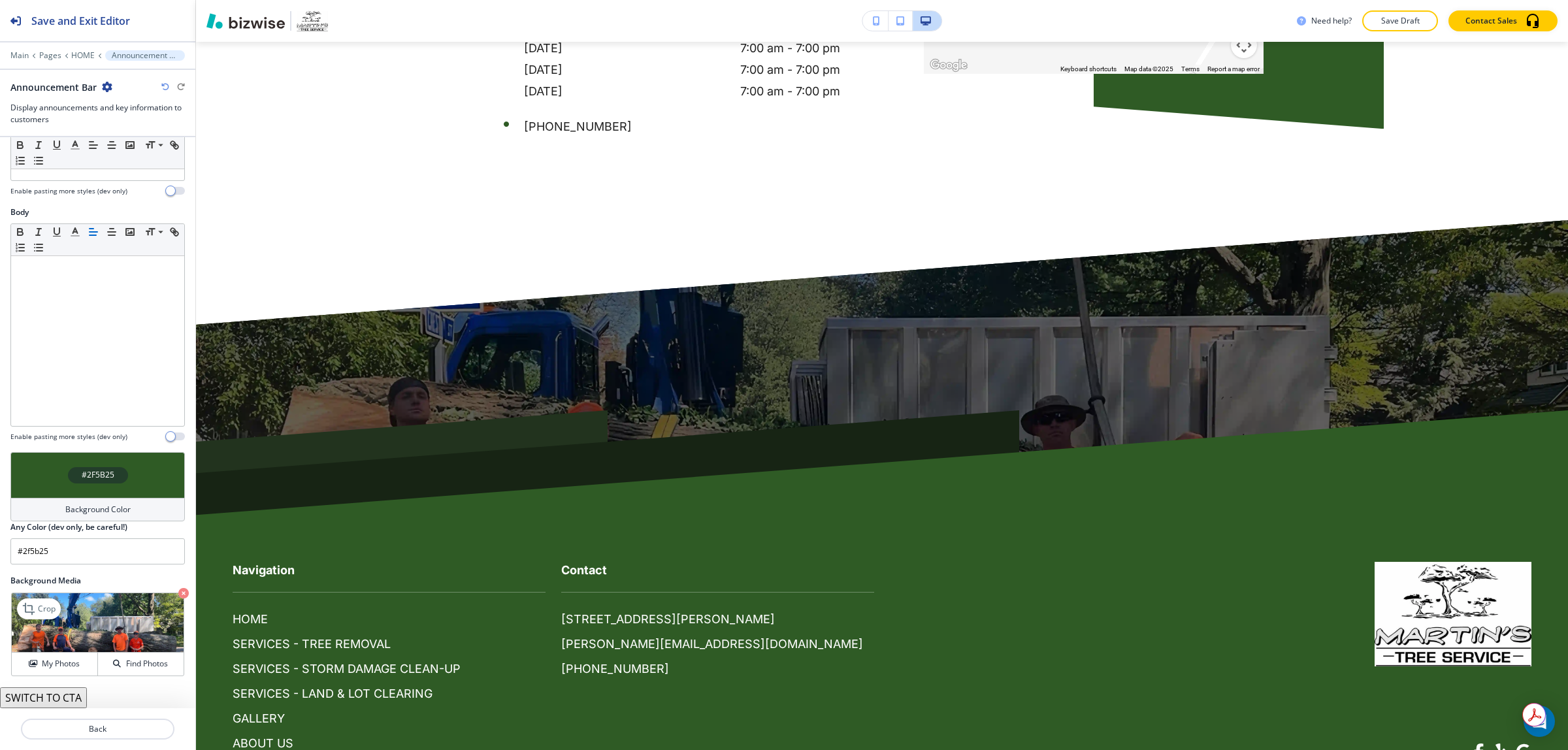
click at [178, 591] on icon "button" at bounding box center [183, 593] width 10 height 10
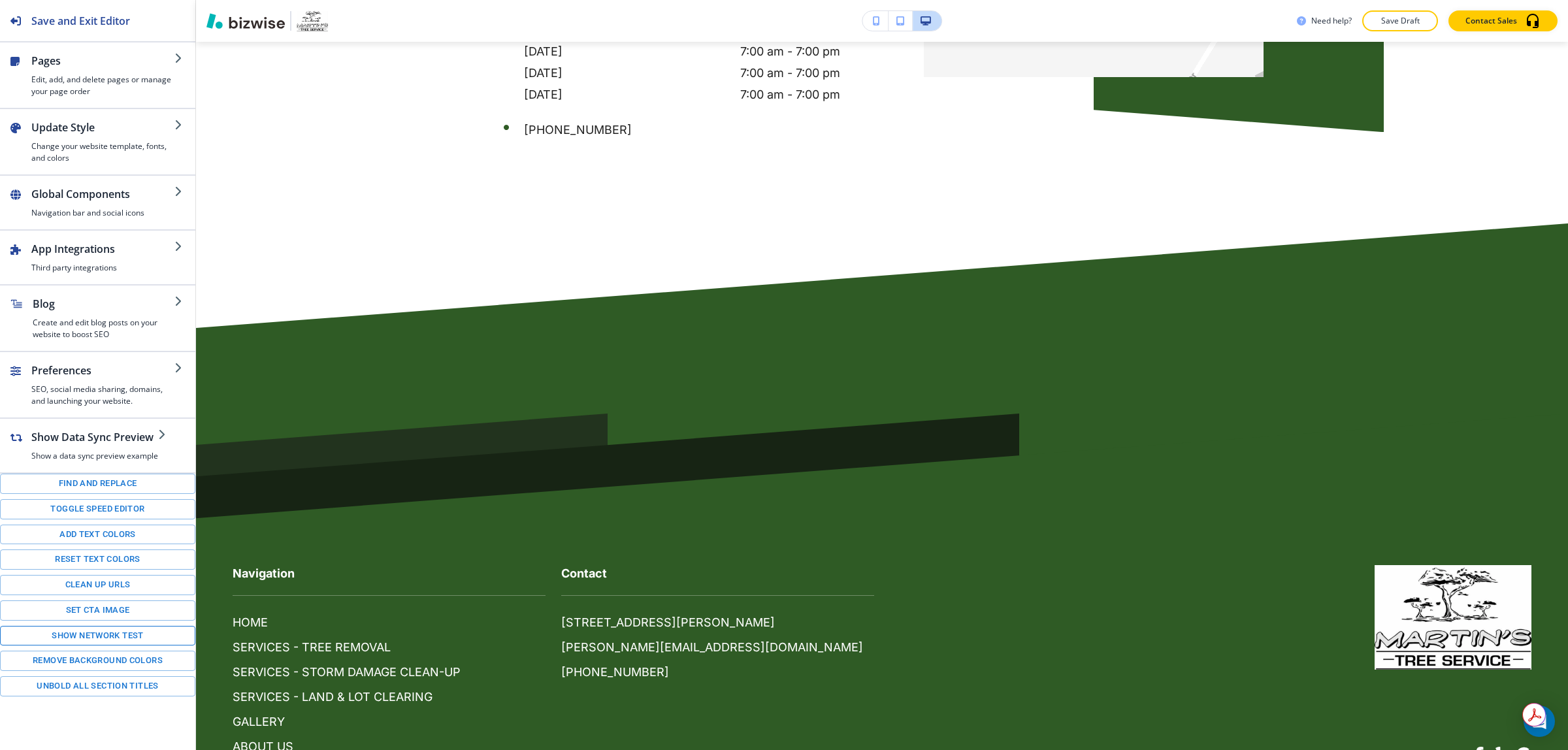
scroll to position [5766, 0]
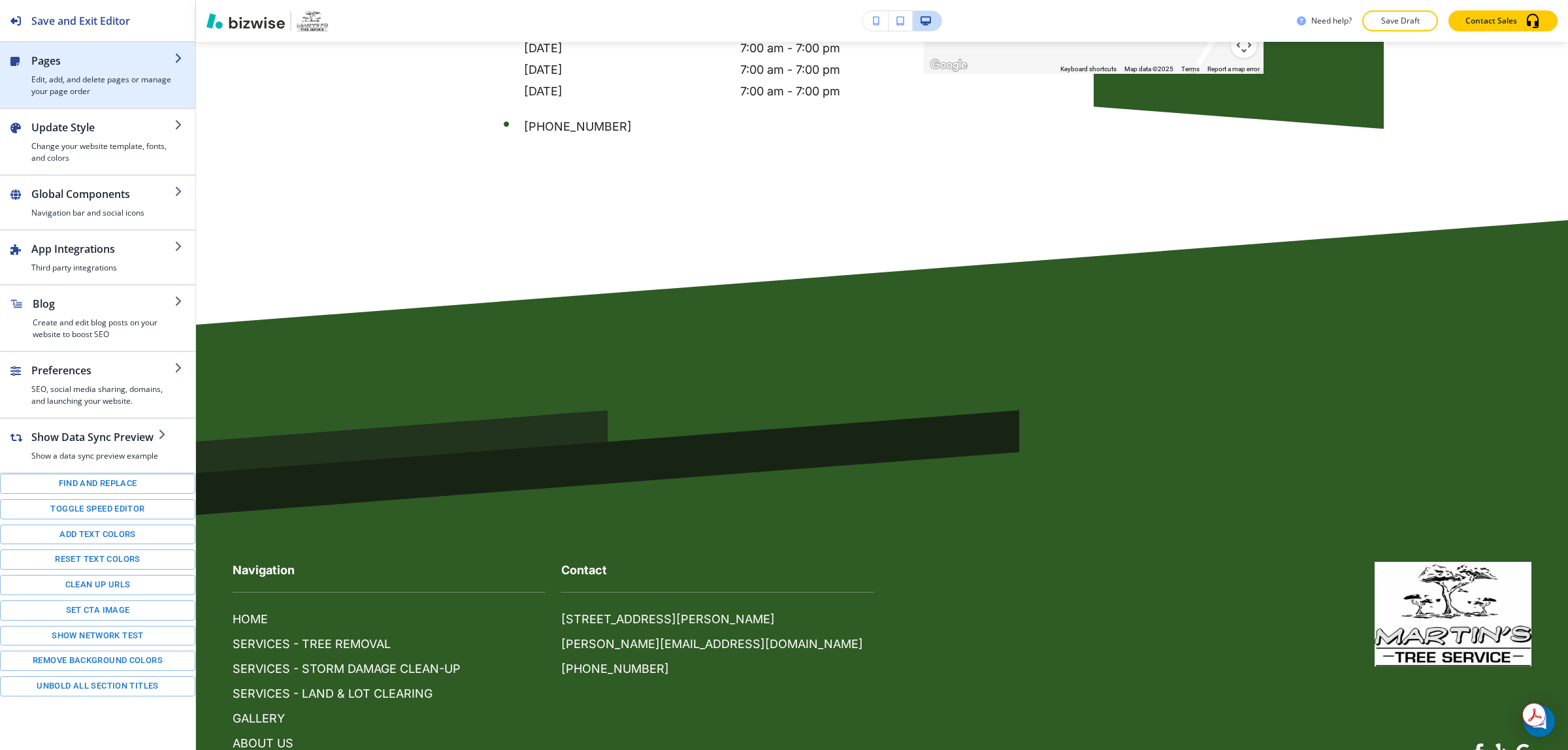
click at [90, 72] on div "button" at bounding box center [102, 71] width 143 height 5
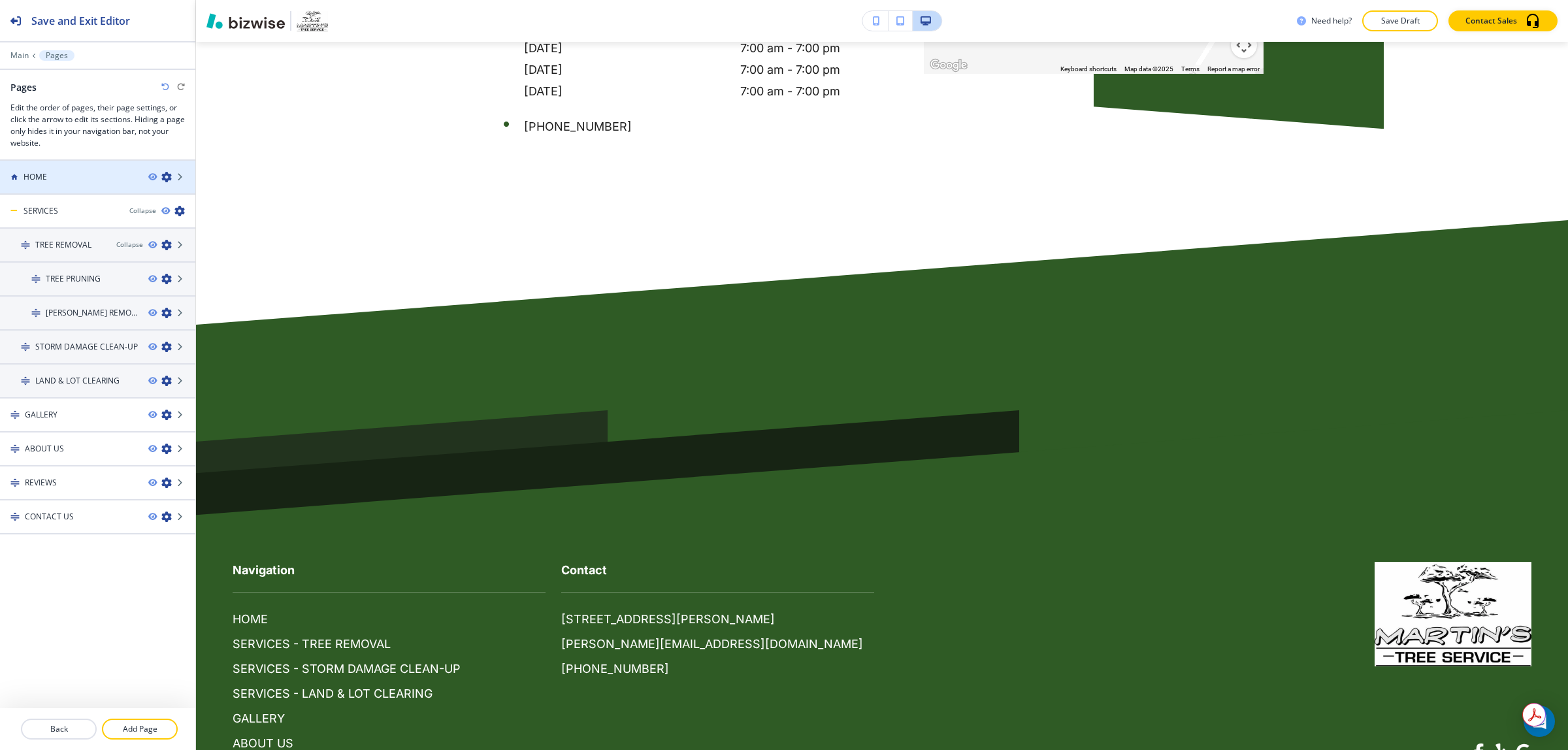
click at [84, 175] on div "HOME" at bounding box center [69, 177] width 138 height 12
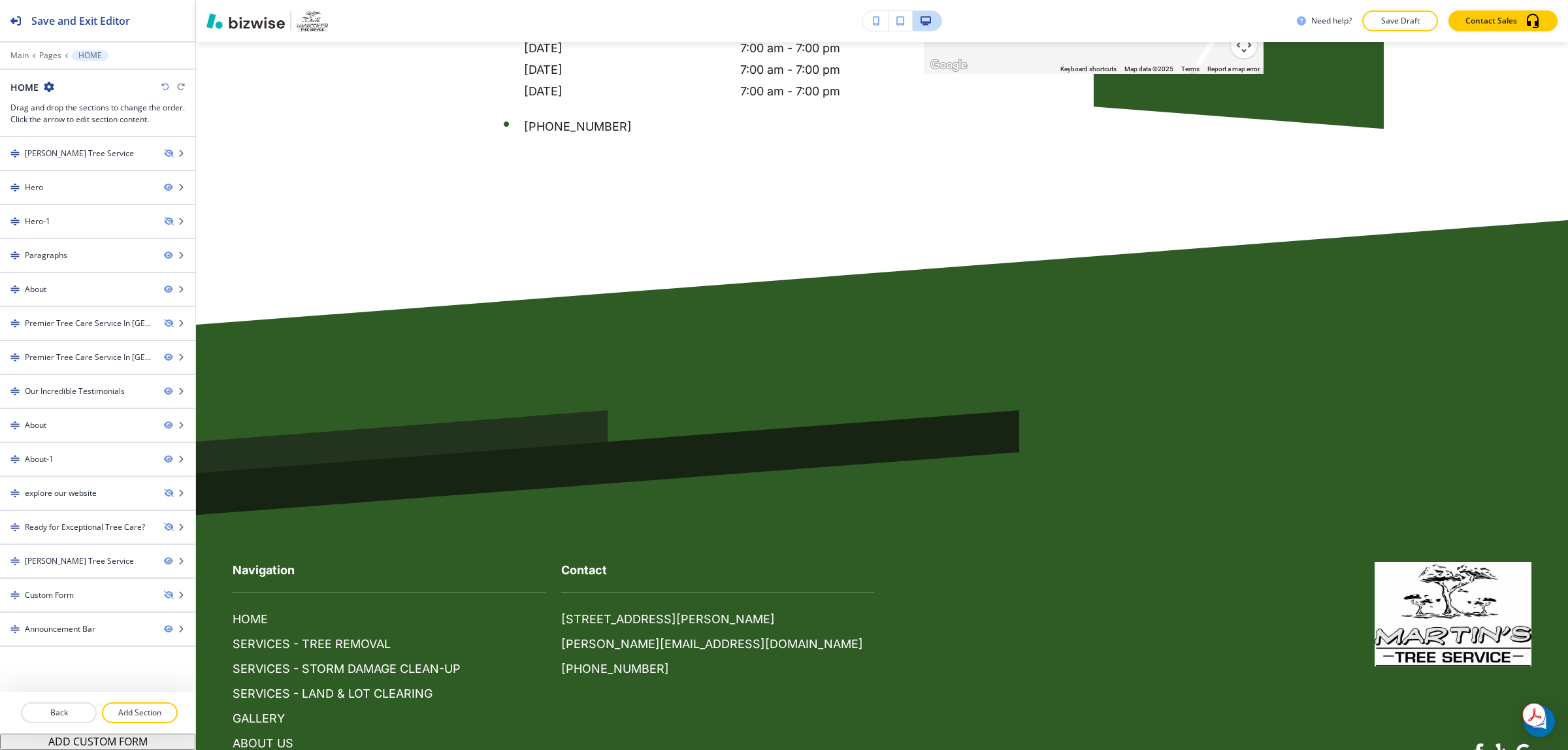
scroll to position [5713, 0]
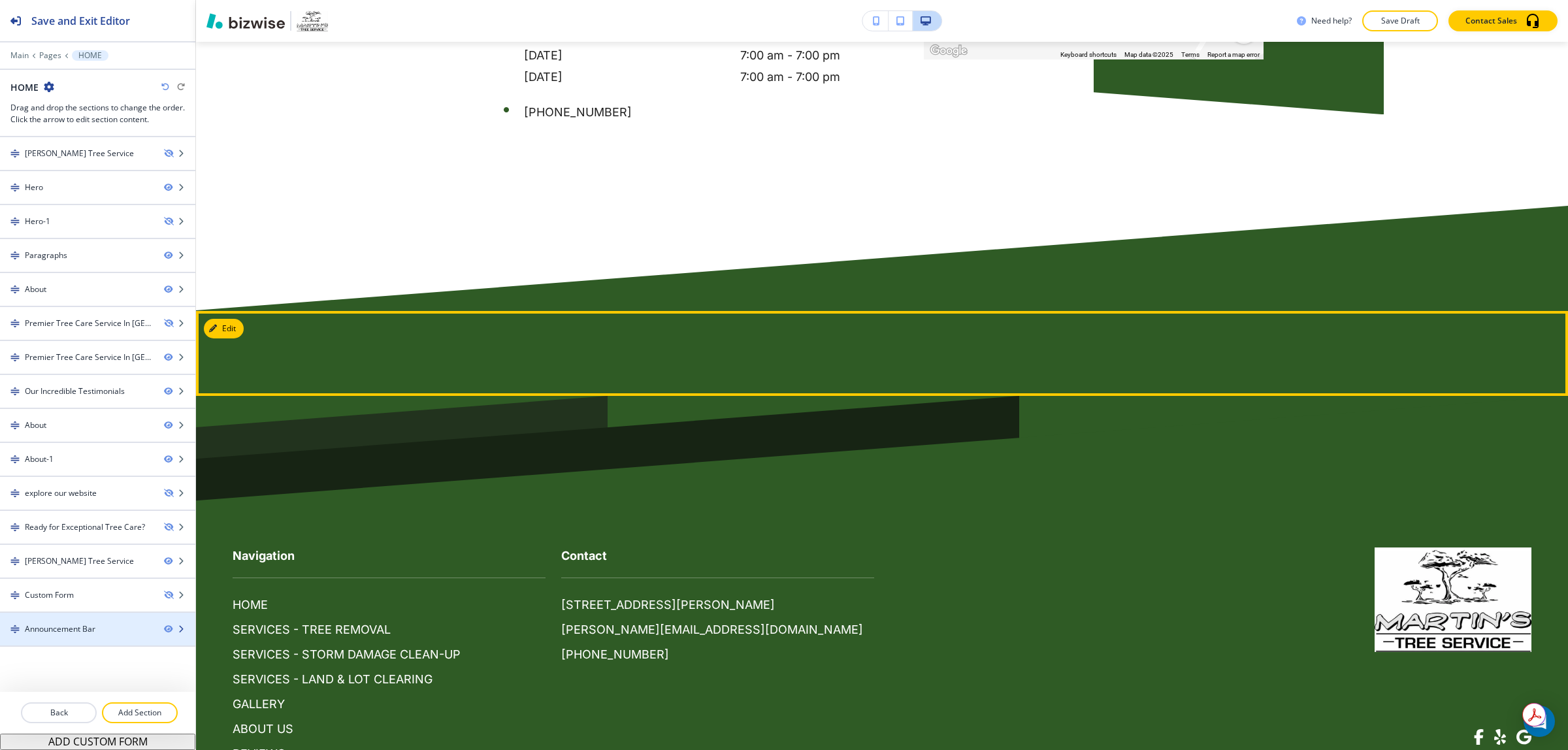
click at [177, 633] on icon "button" at bounding box center [181, 629] width 8 height 8
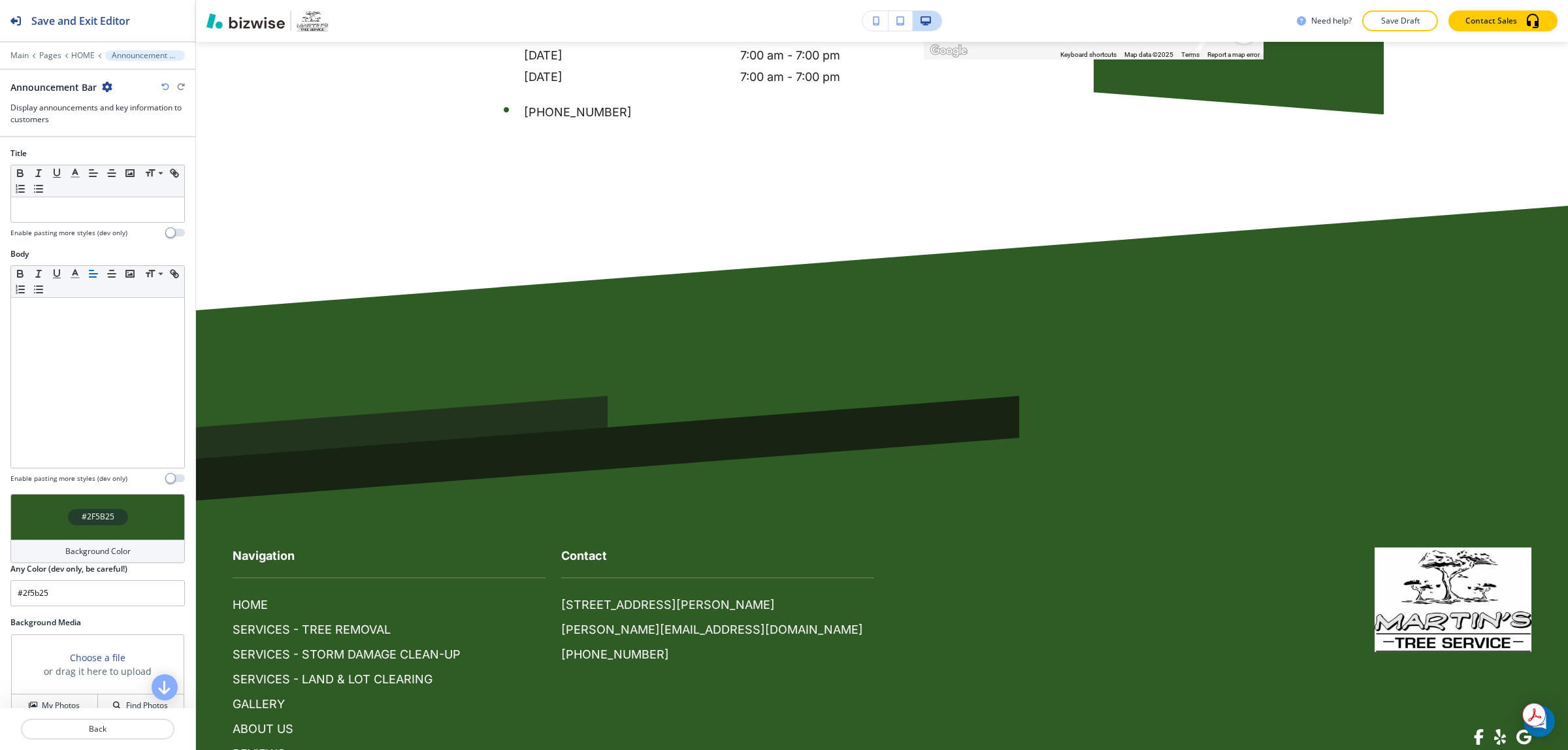
click at [102, 86] on icon "button" at bounding box center [106, 87] width 10 height 10
click at [145, 158] on p "Delete Section" at bounding box center [142, 155] width 66 height 12
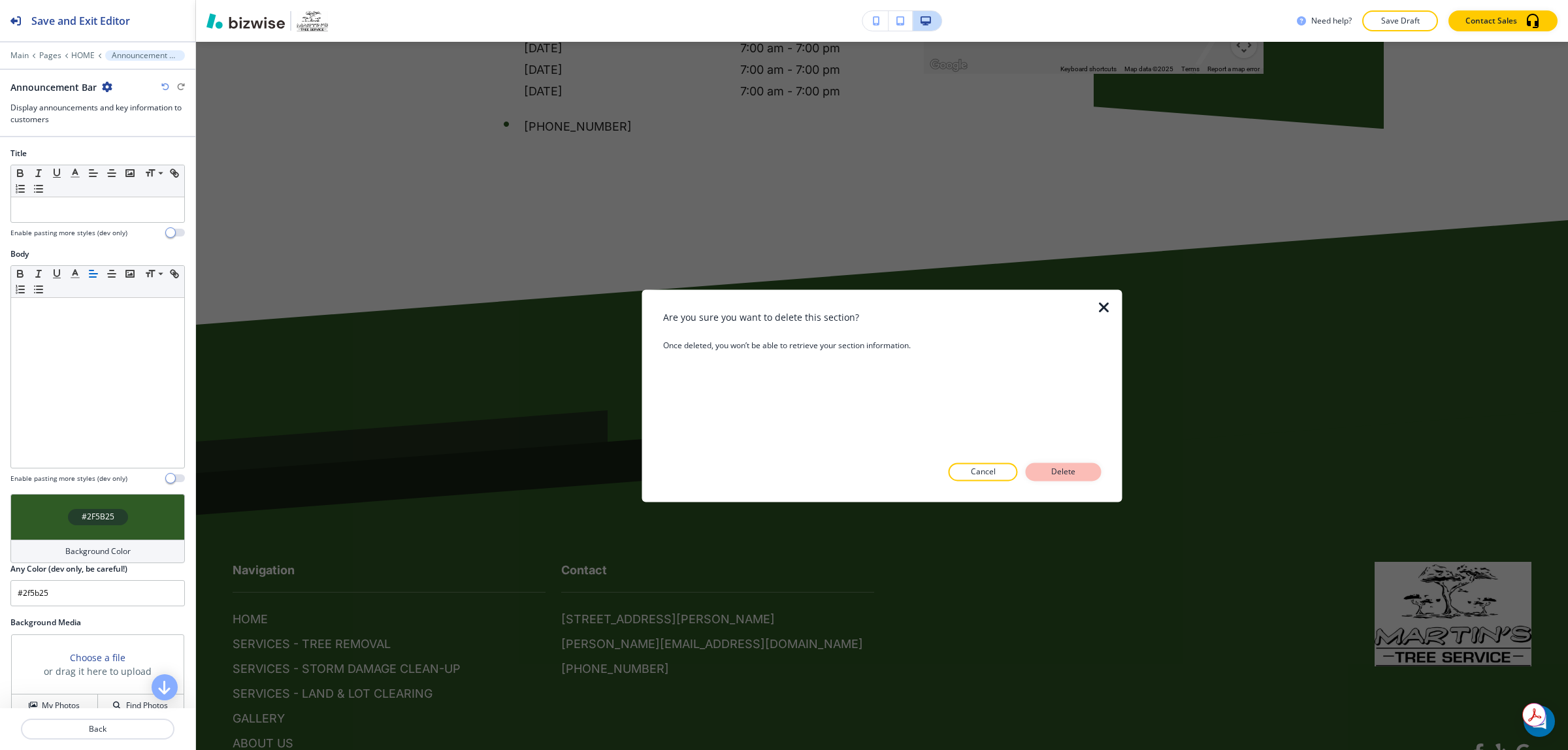
click at [1054, 468] on p "Delete" at bounding box center [1063, 472] width 31 height 12
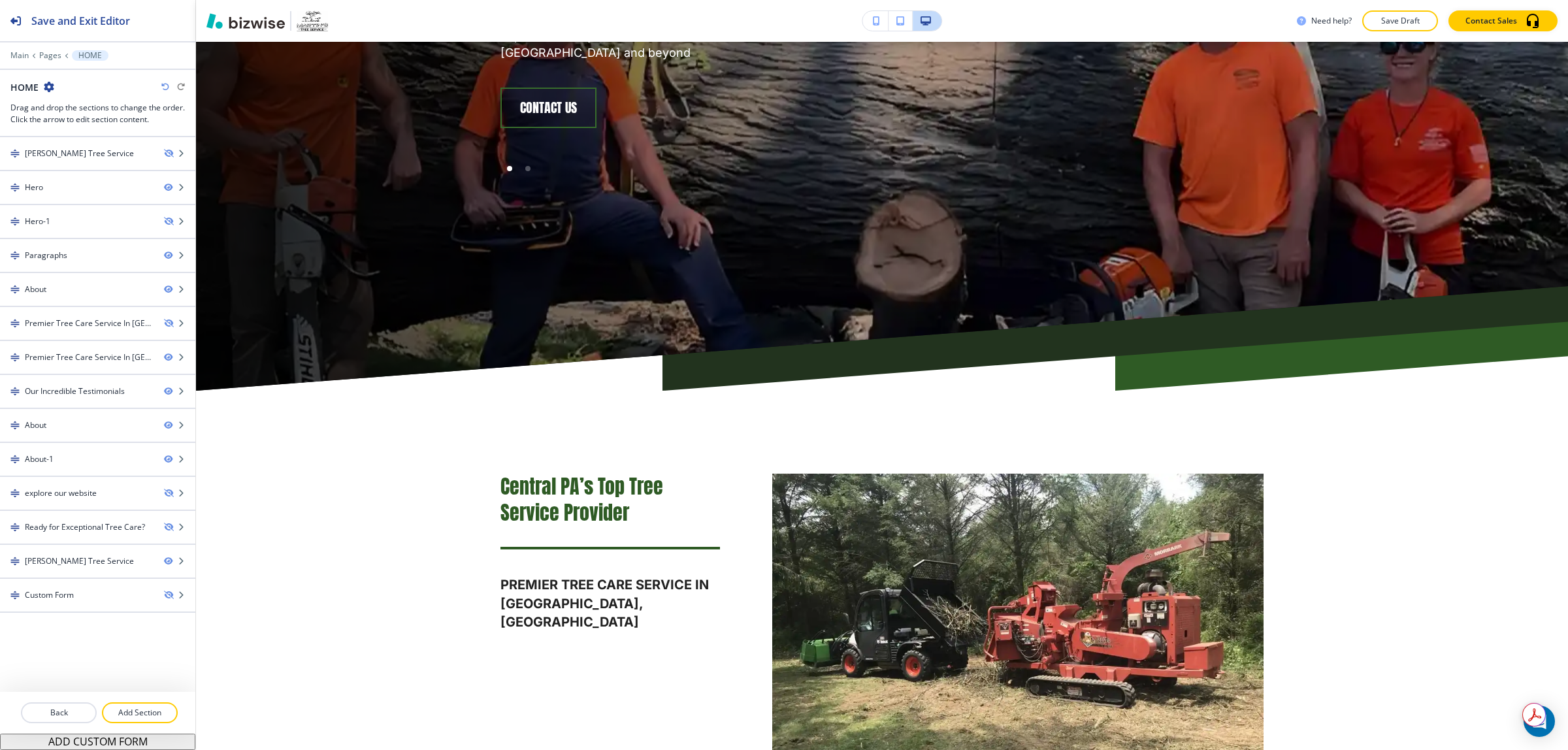
scroll to position [0, 0]
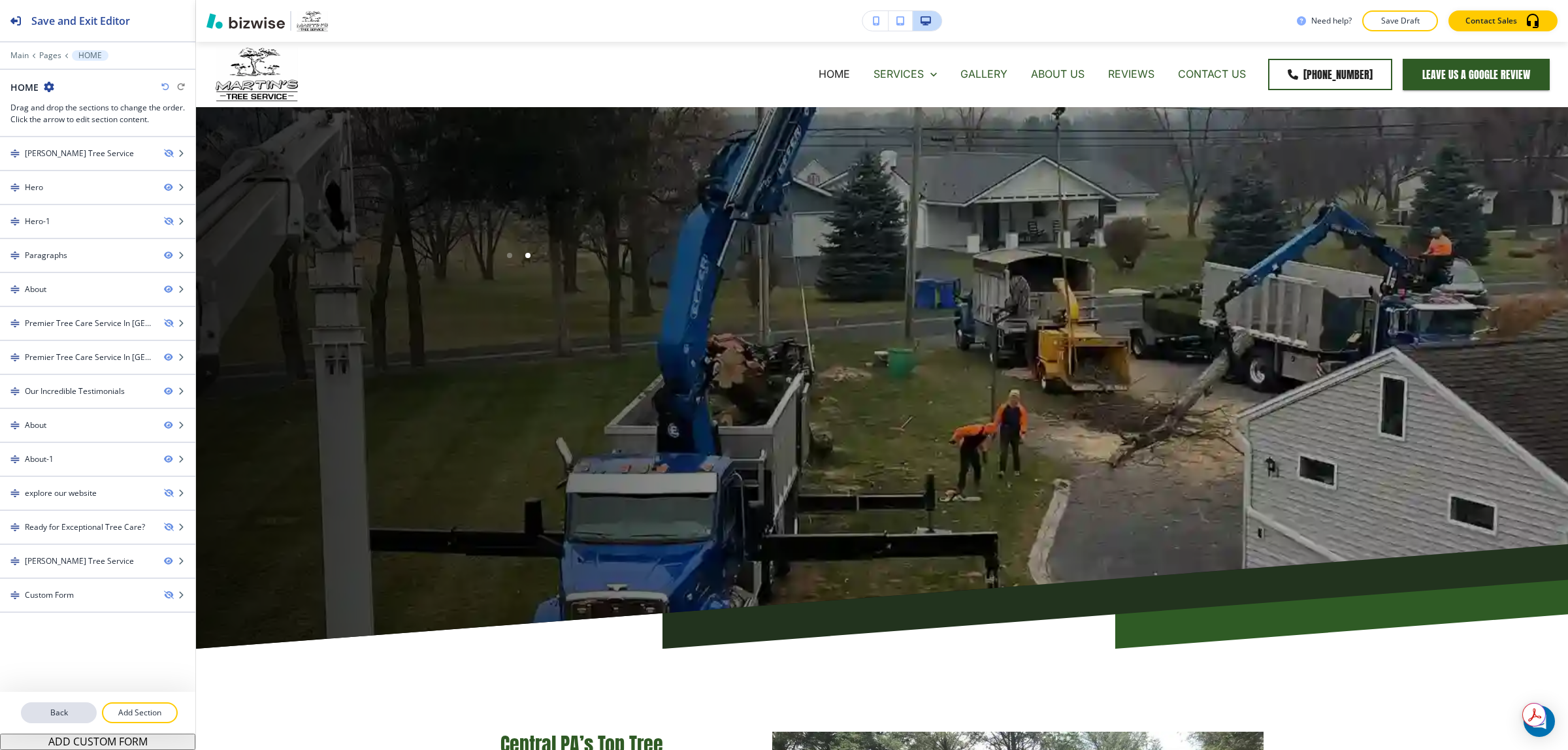
click at [67, 714] on p "Back" at bounding box center [59, 712] width 73 height 12
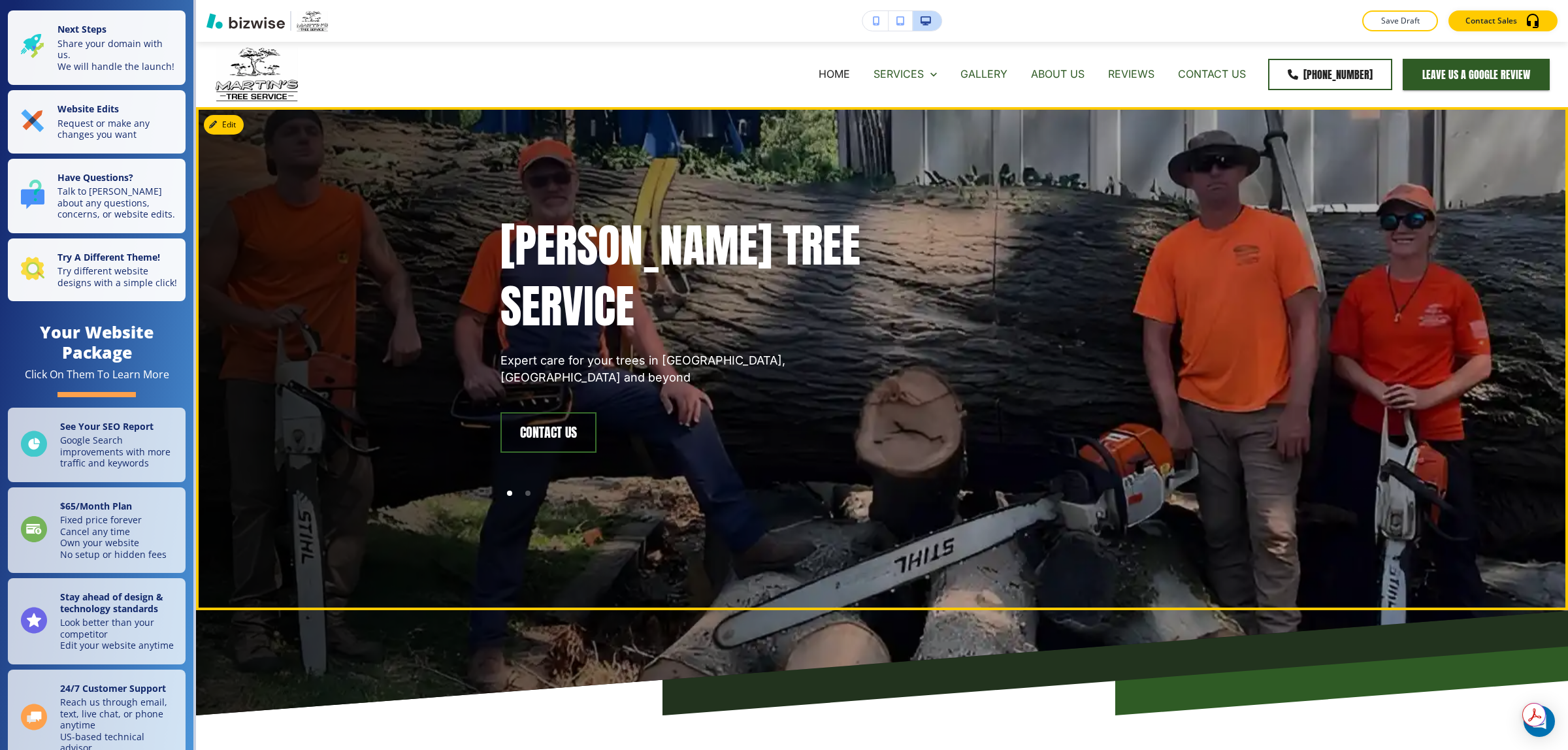
click at [516, 365] on p "Expert care for your trees in [GEOGRAPHIC_DATA], [GEOGRAPHIC_DATA] and beyond" at bounding box center [684, 369] width 366 height 34
click at [516, 364] on p "Expert care for your trees in [GEOGRAPHIC_DATA], [GEOGRAPHIC_DATA] and beyond" at bounding box center [684, 369] width 366 height 34
click at [534, 259] on p "[PERSON_NAME] Tree Service" at bounding box center [684, 276] width 366 height 122
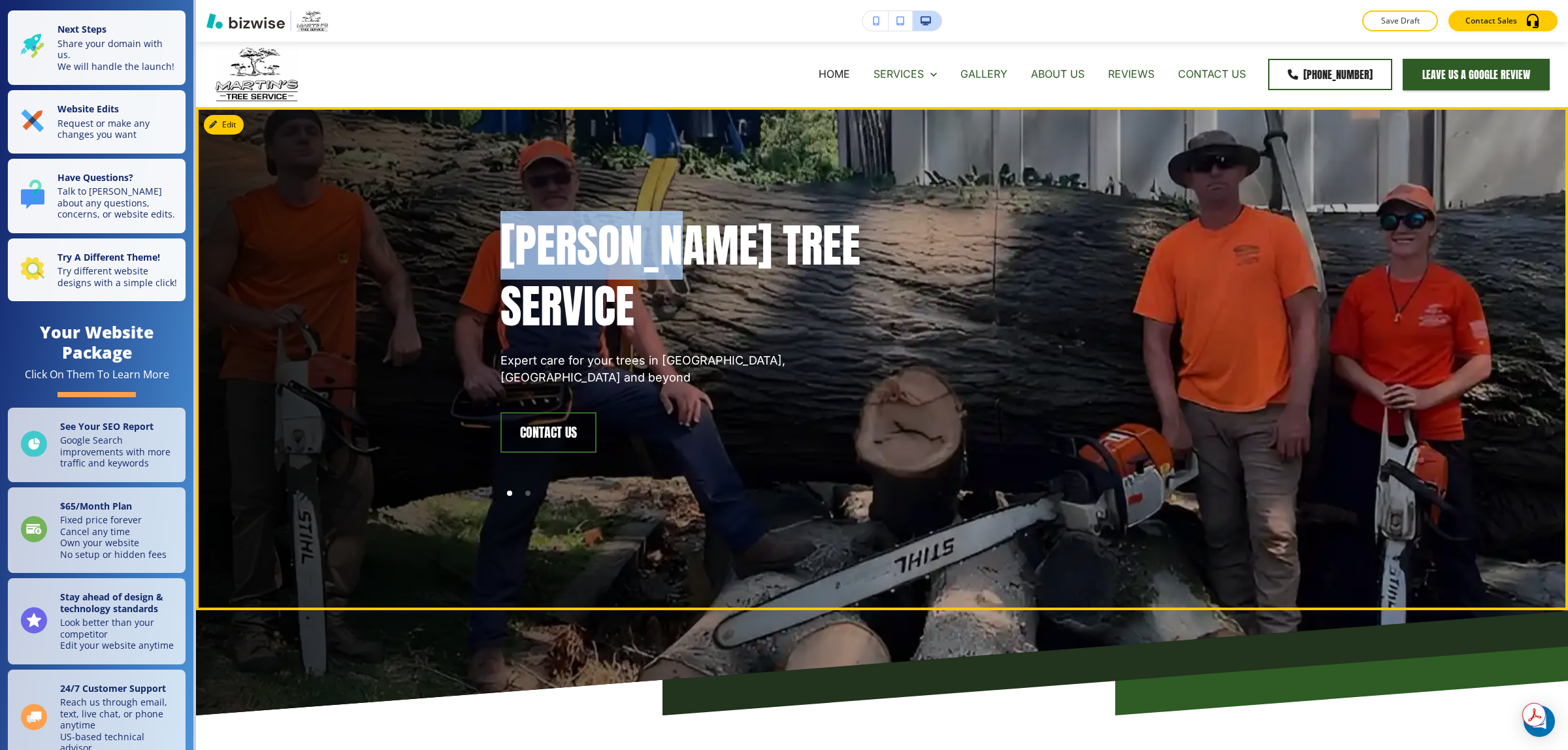
click at [534, 258] on p "[PERSON_NAME] Tree Service" at bounding box center [684, 276] width 366 height 122
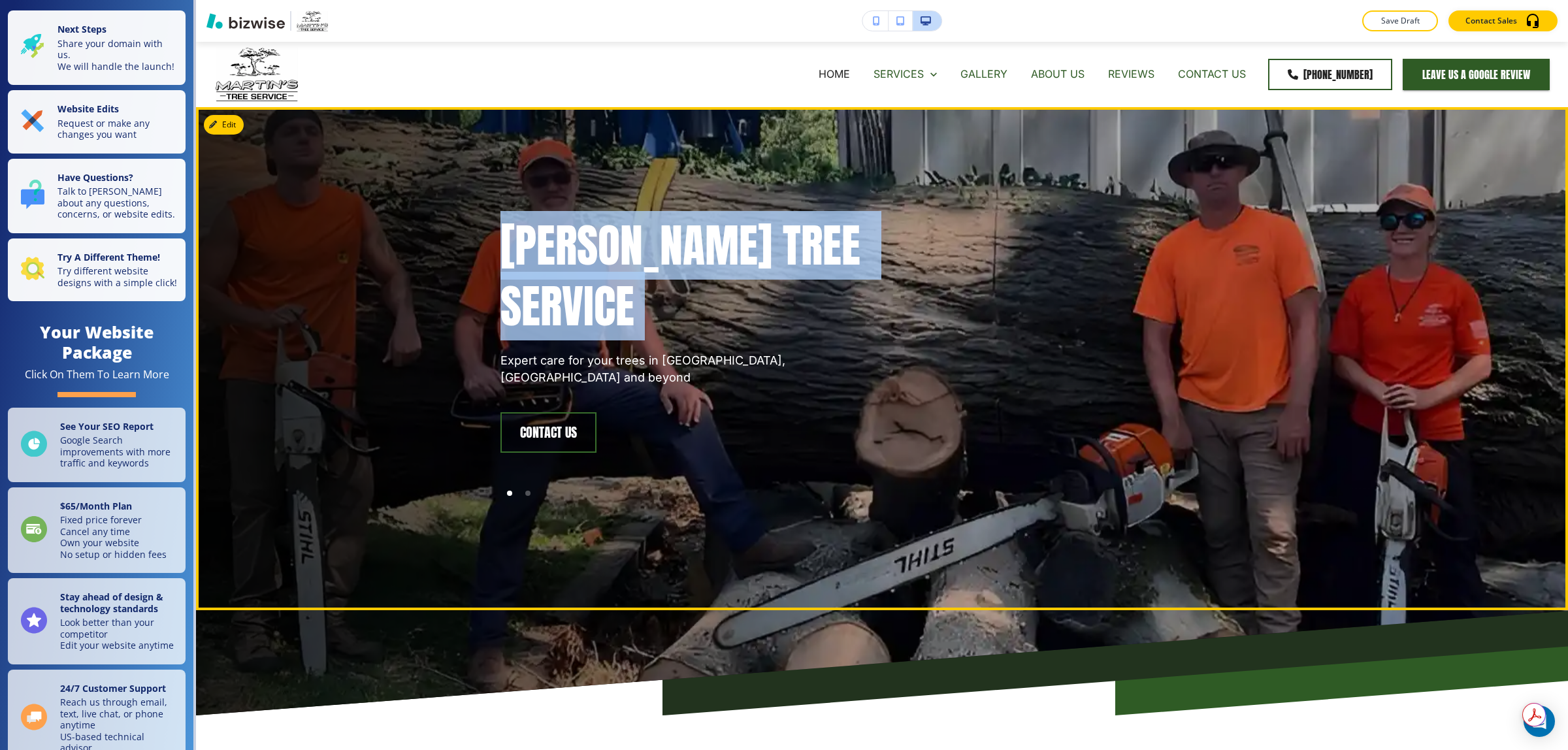
click at [534, 258] on p "[PERSON_NAME] Tree Service" at bounding box center [684, 276] width 366 height 122
copy p "[PERSON_NAME] Tree Service"
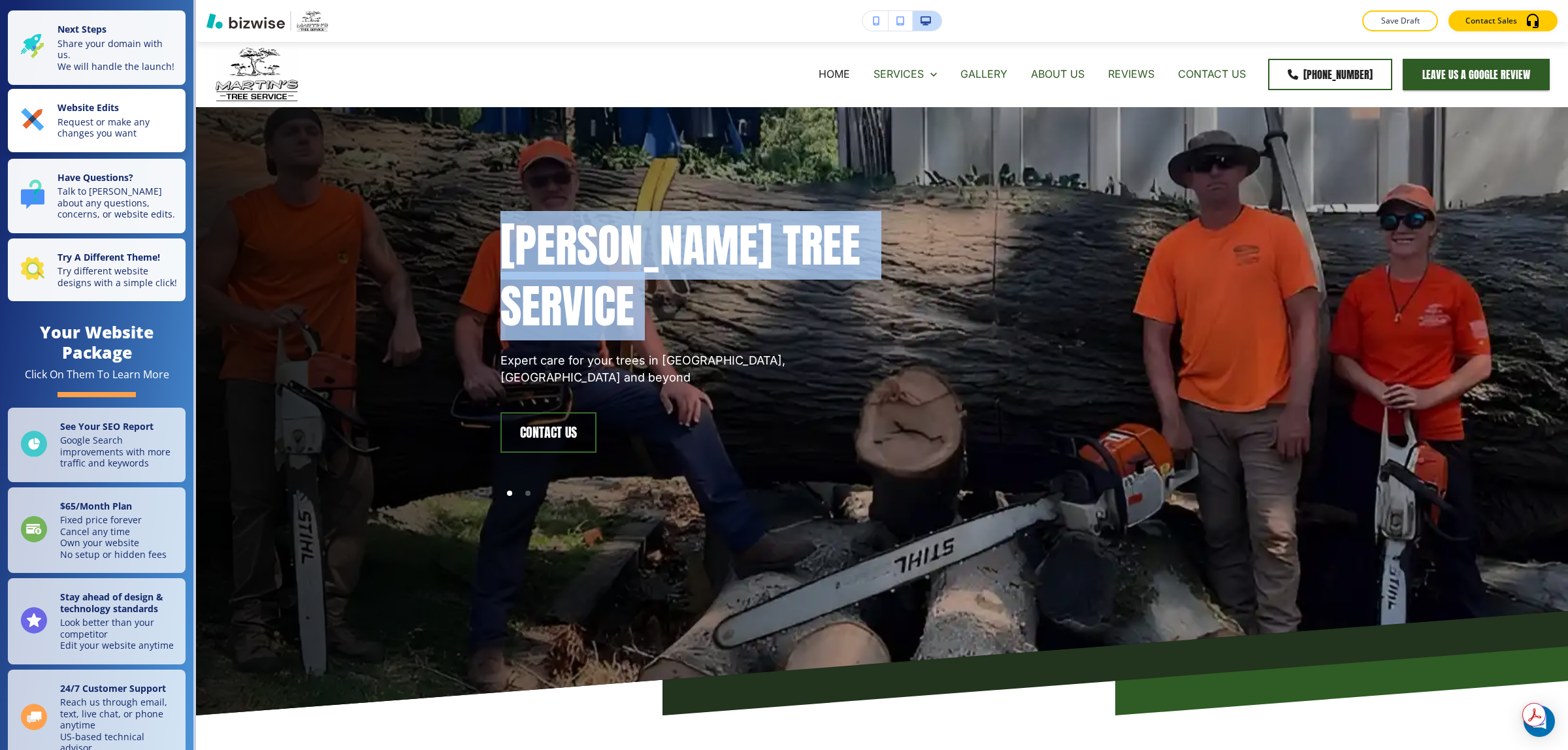
click at [118, 139] on p "Request or make any changes you want" at bounding box center [118, 127] width 120 height 23
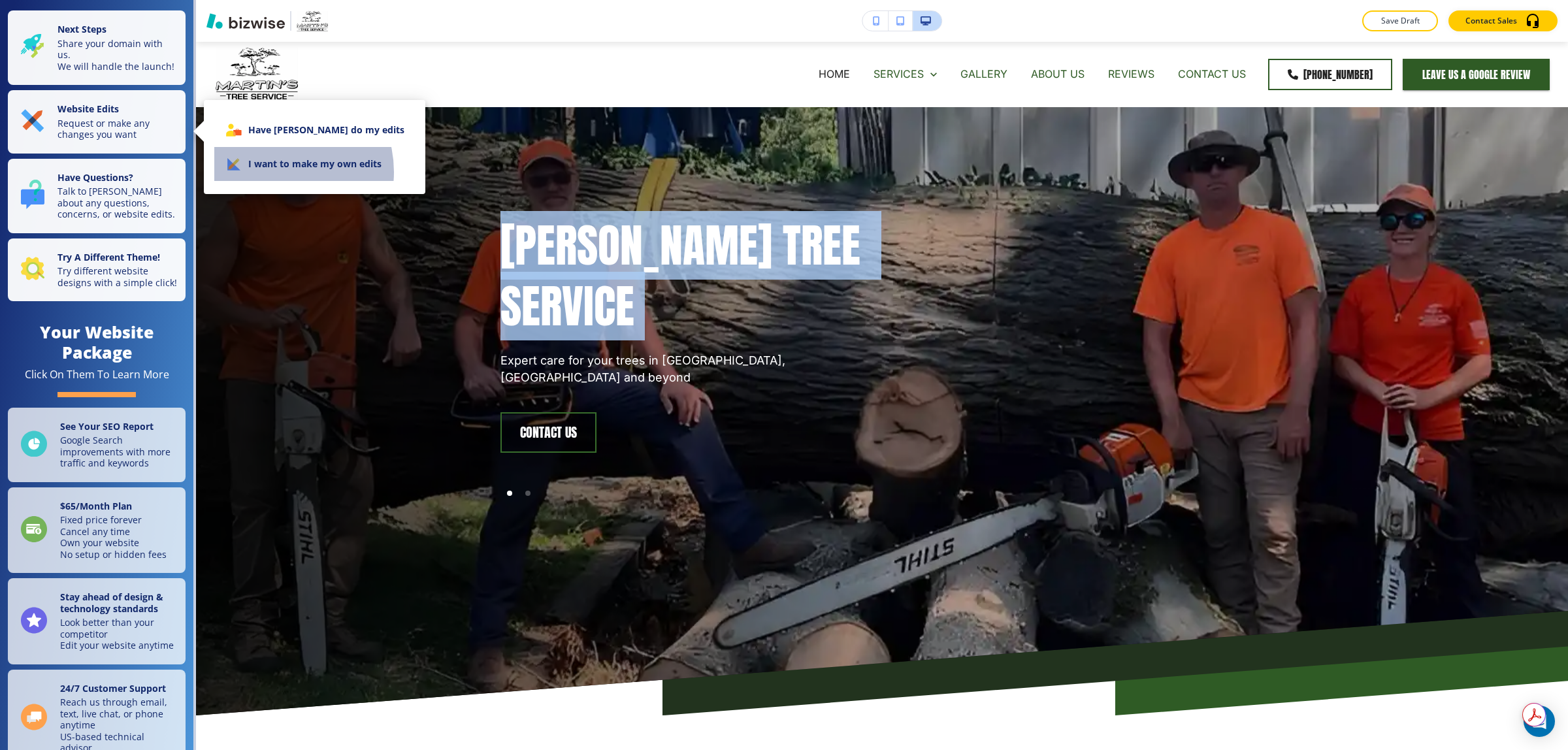
click at [275, 172] on li "I want to make my own edits" at bounding box center [314, 163] width 201 height 34
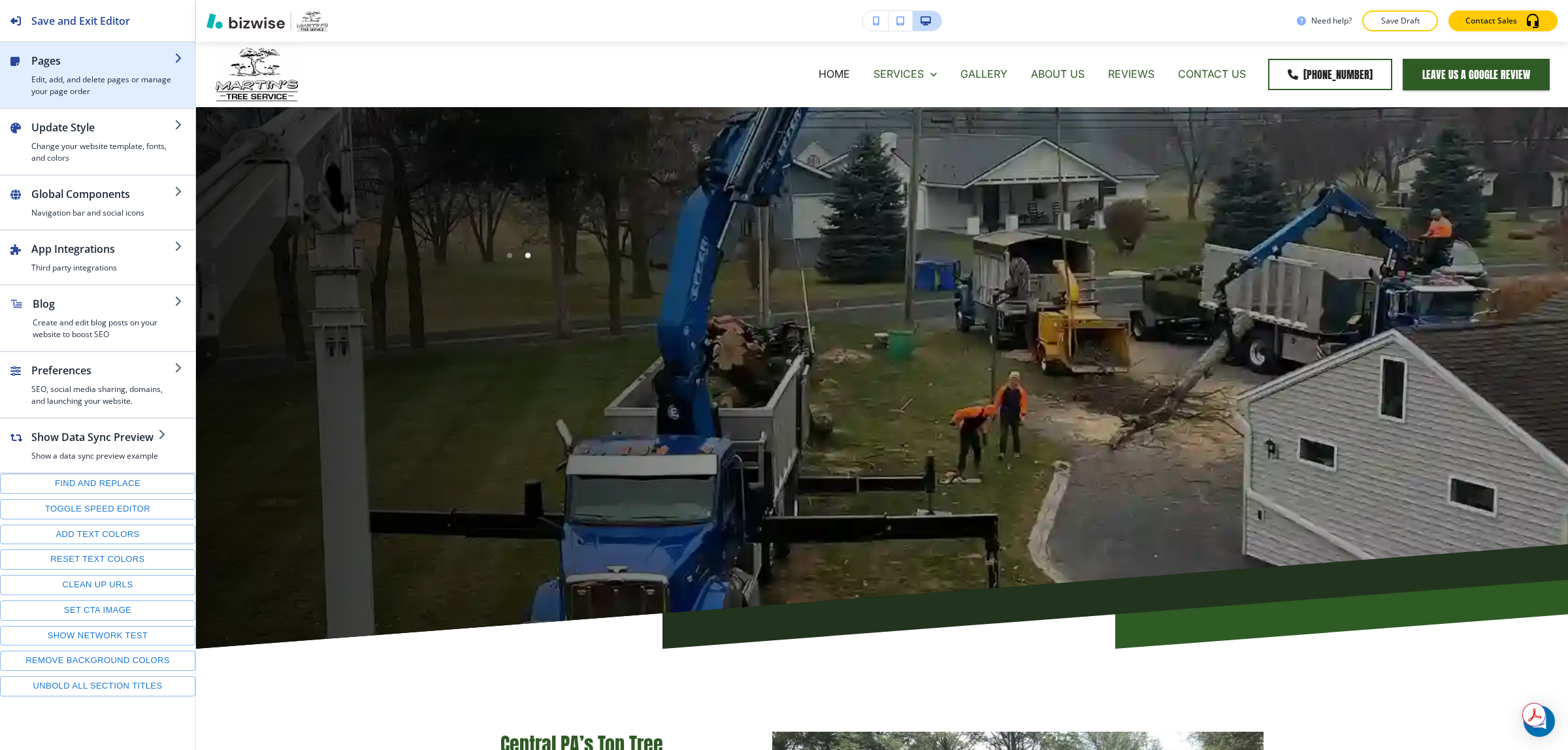
click at [98, 86] on h4 "Edit, add, and delete pages or manage your page order" at bounding box center [102, 85] width 143 height 23
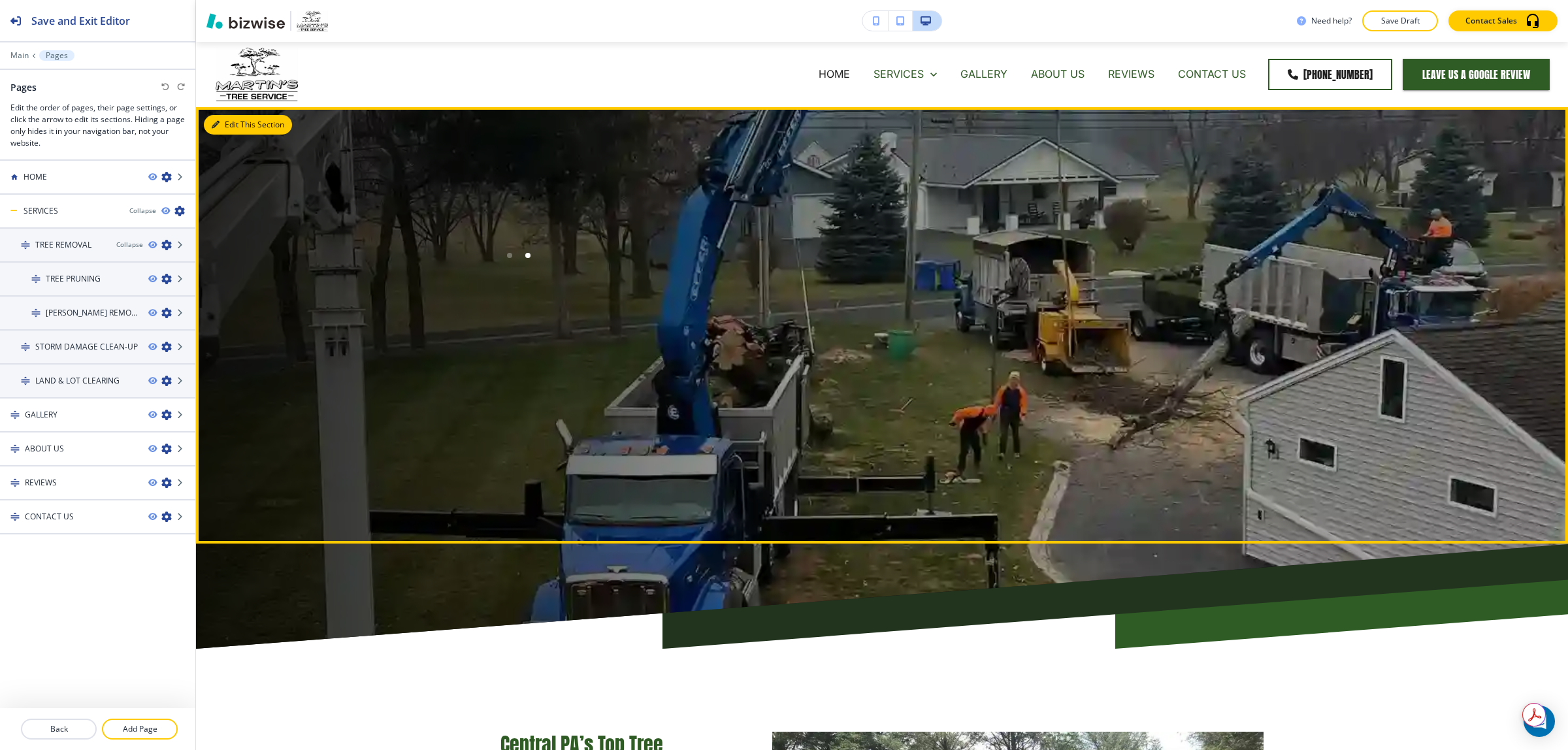
click at [241, 125] on button "Edit This Section" at bounding box center [248, 124] width 88 height 20
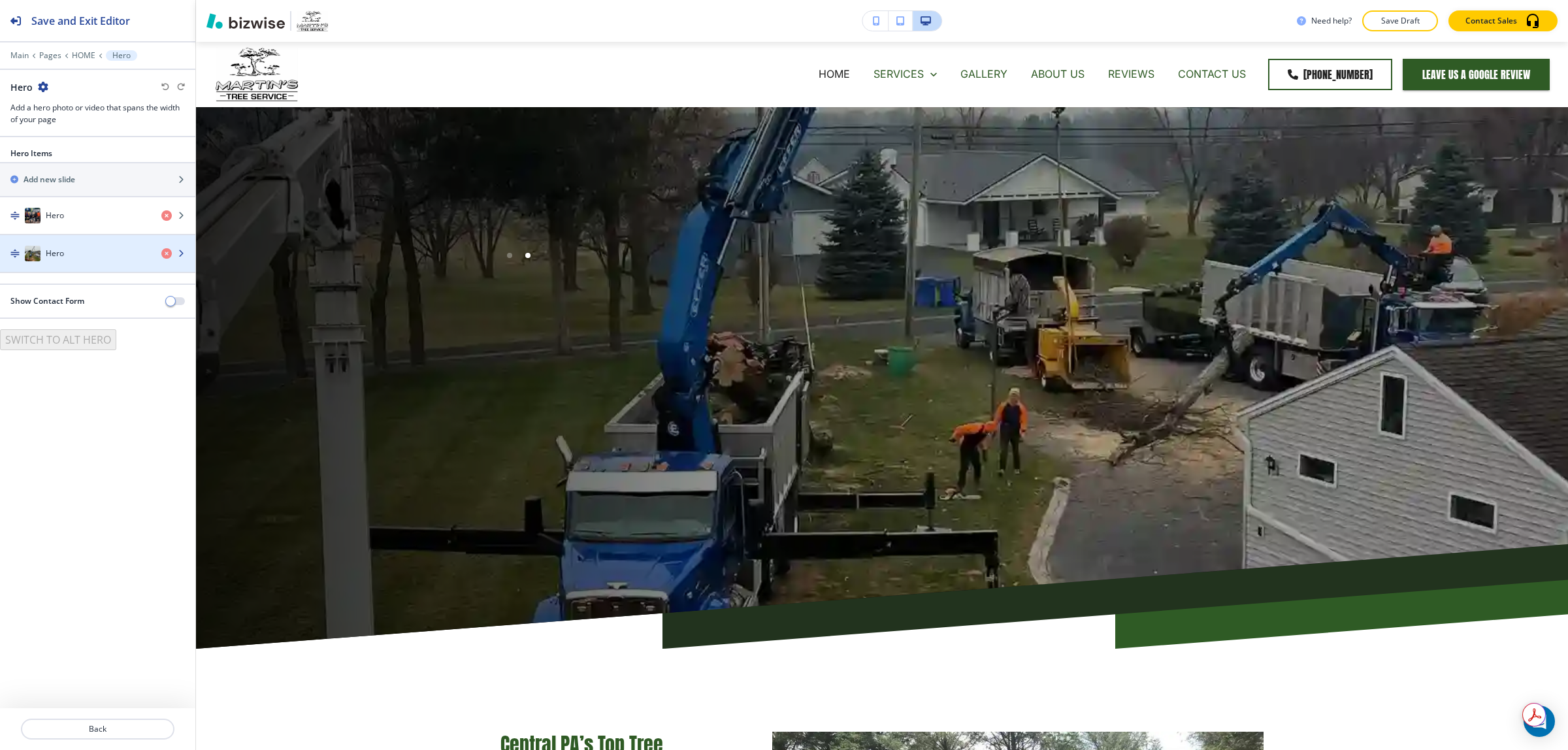
click at [52, 255] on h4 "Hero" at bounding box center [55, 253] width 18 height 12
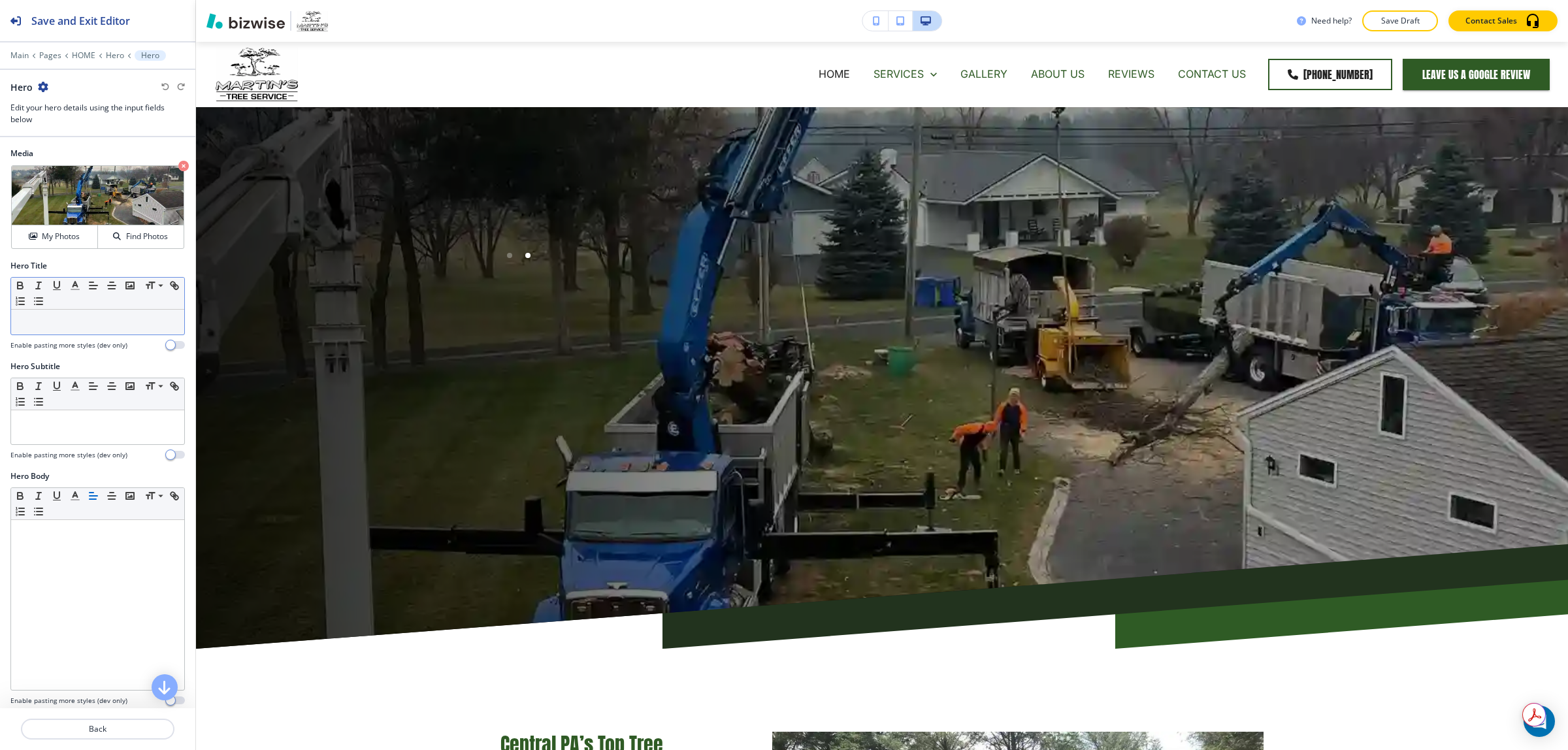
click at [77, 314] on div at bounding box center [98, 322] width 173 height 25
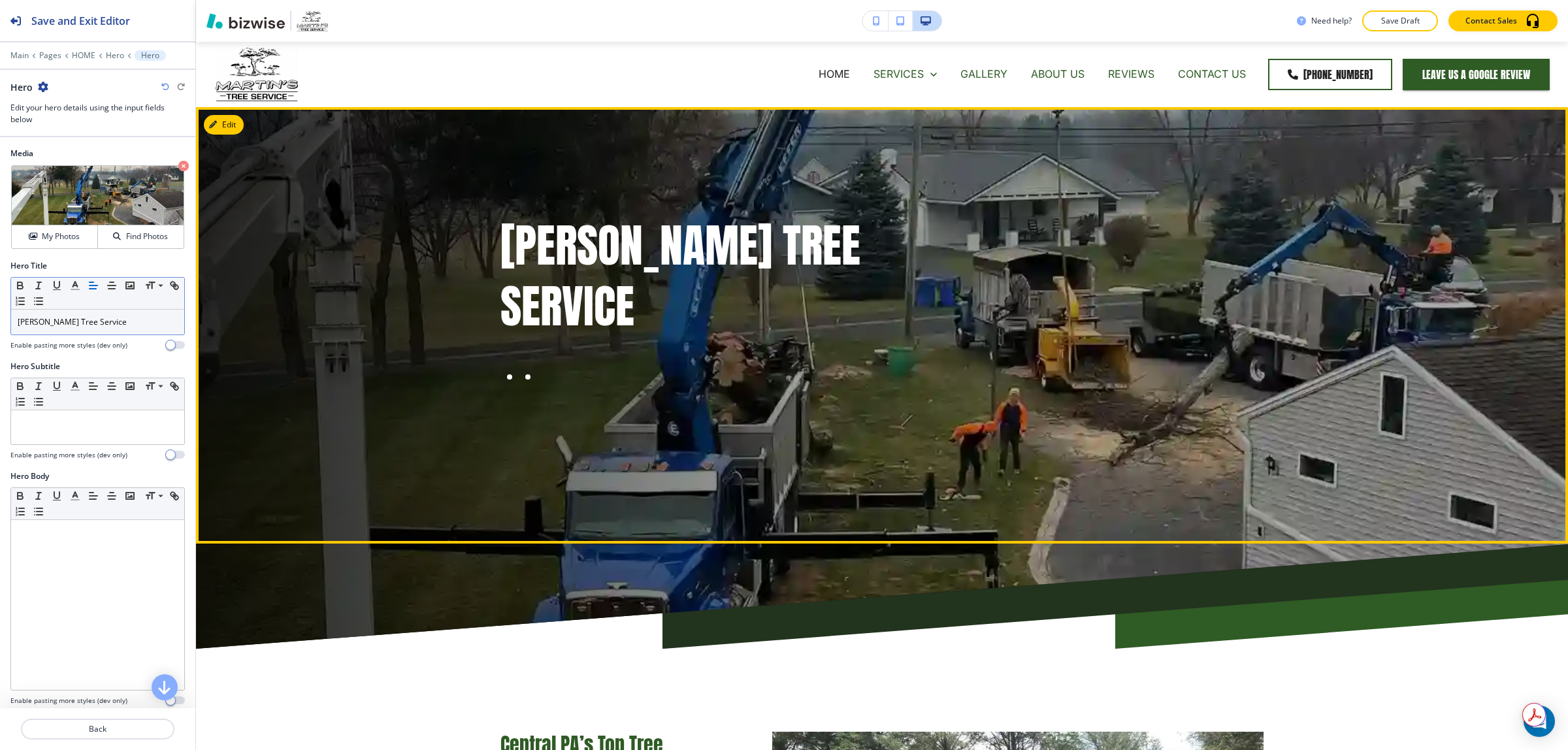
click at [506, 377] on div at bounding box center [509, 377] width 18 height 18
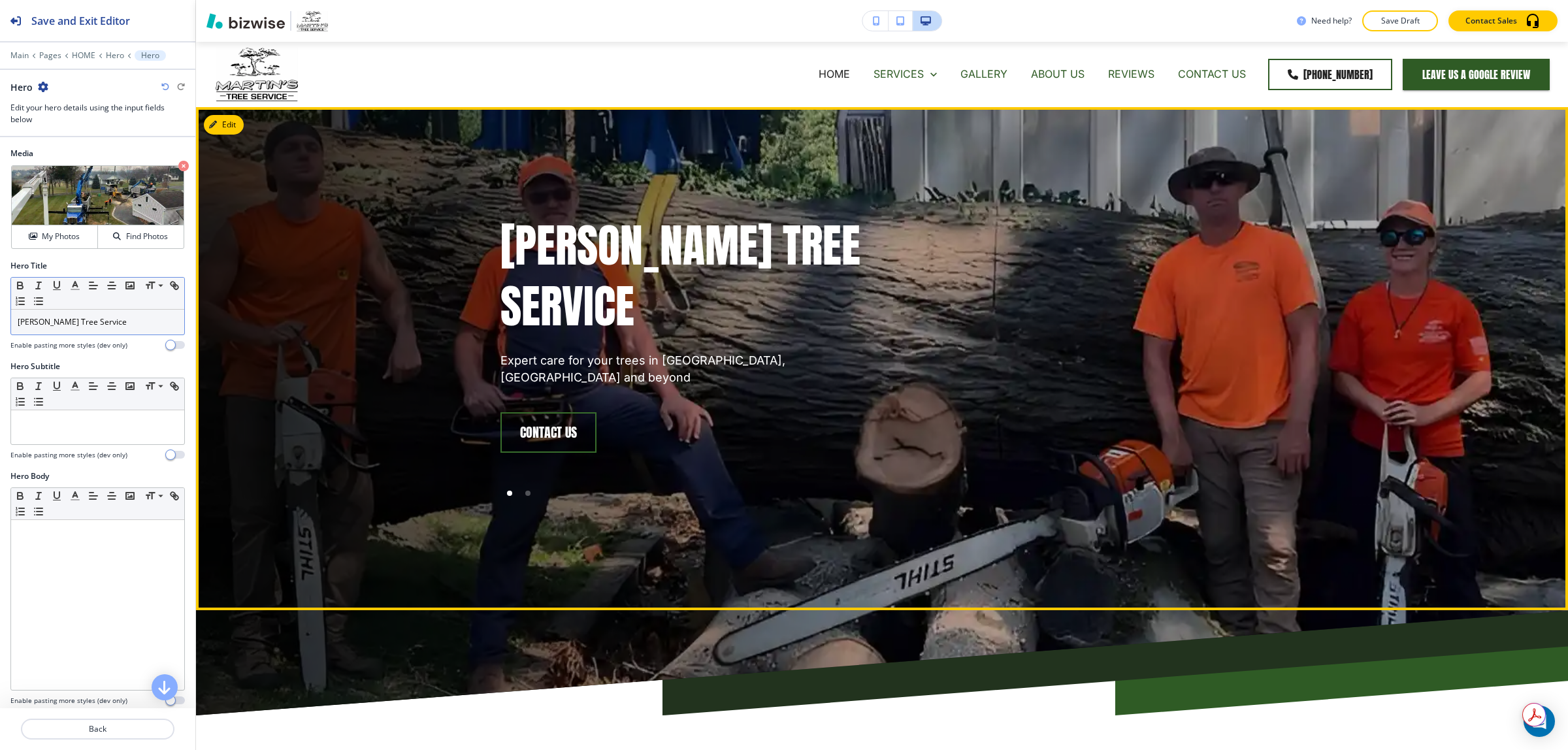
click at [598, 353] on p "Expert care for your trees in [GEOGRAPHIC_DATA], [GEOGRAPHIC_DATA] and beyond" at bounding box center [684, 369] width 366 height 34
copy div "Expert care for your trees in Hummelstown, PA and beyond contact us"
click at [525, 491] on div at bounding box center [527, 493] width 5 height 5
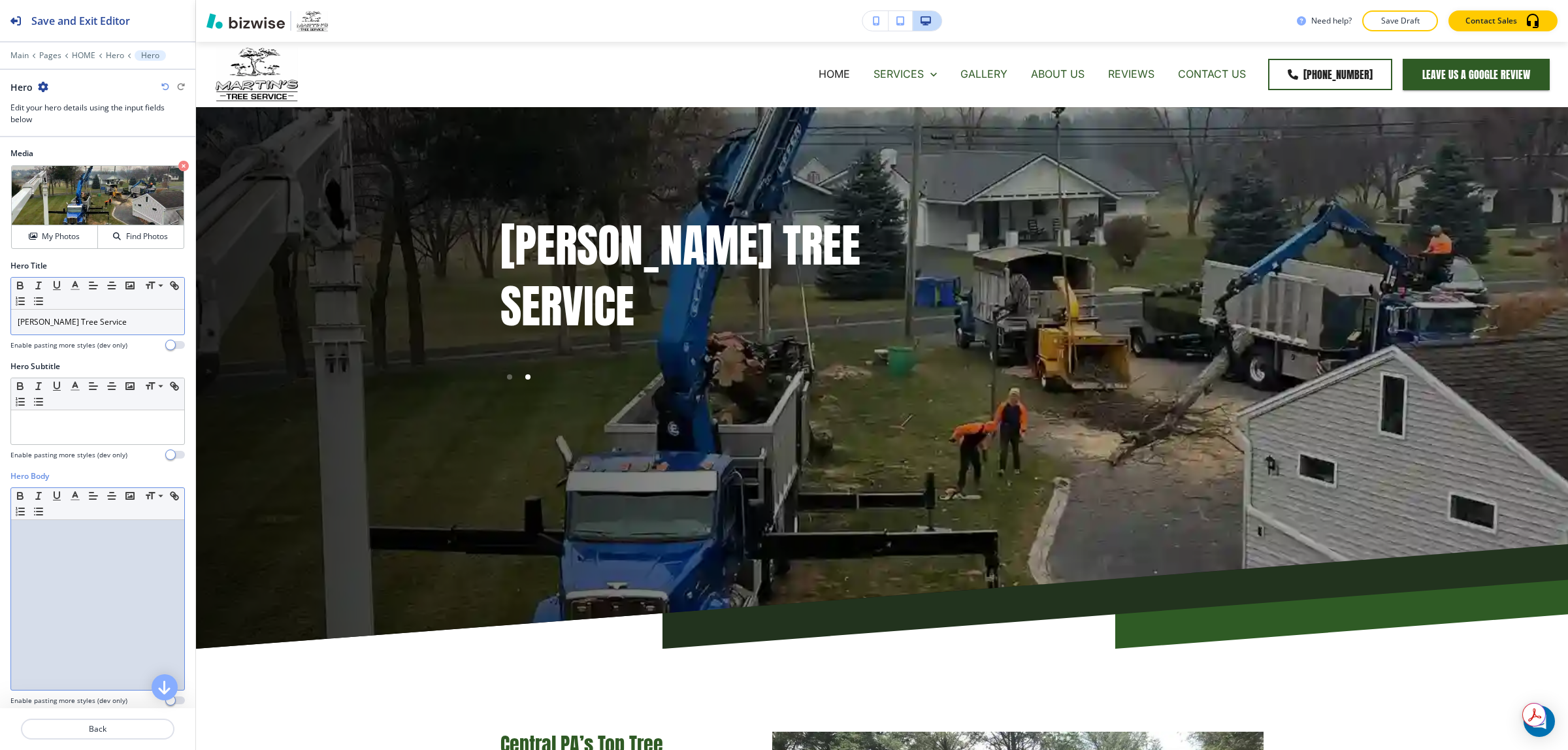
click at [90, 538] on p at bounding box center [98, 532] width 160 height 12
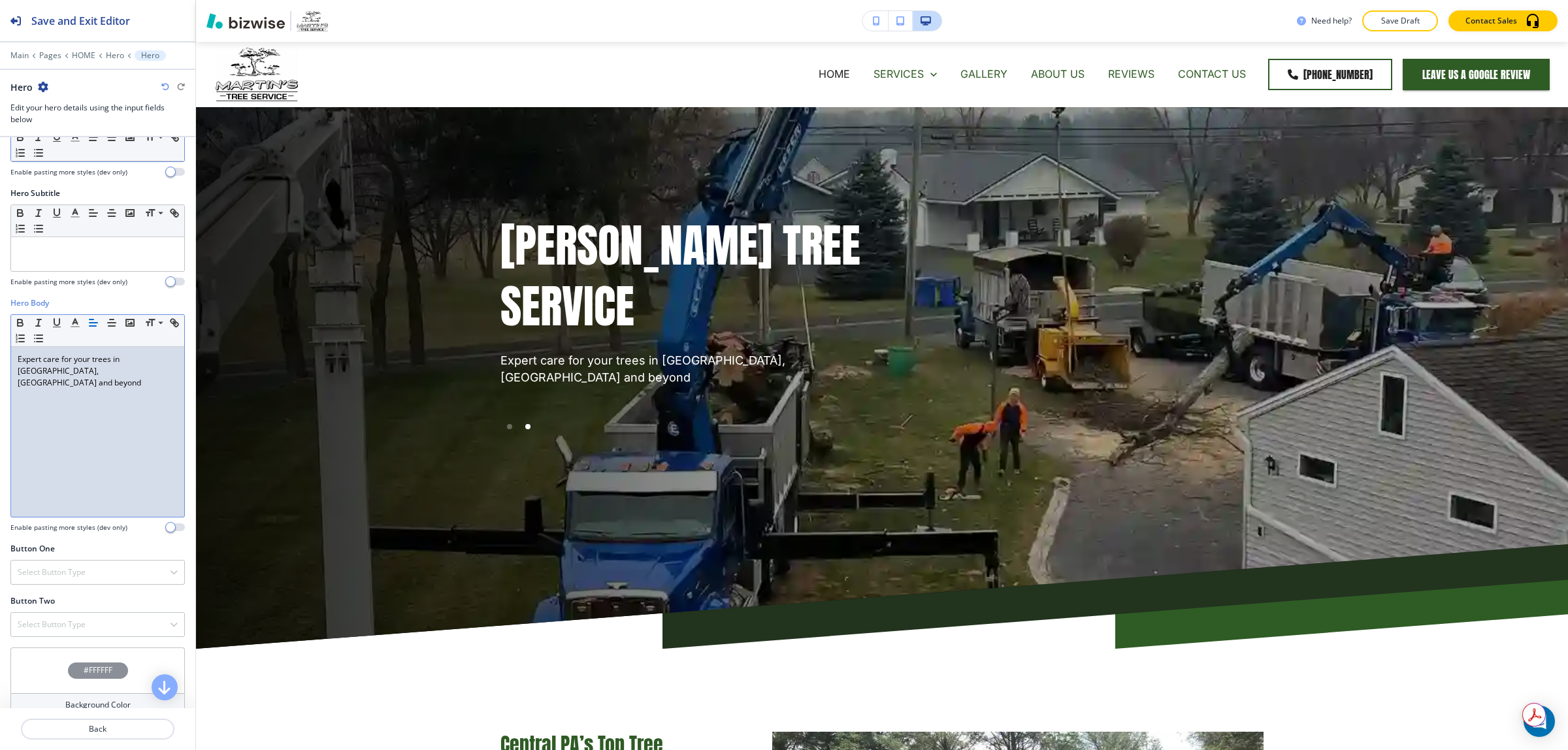
scroll to position [238, 0]
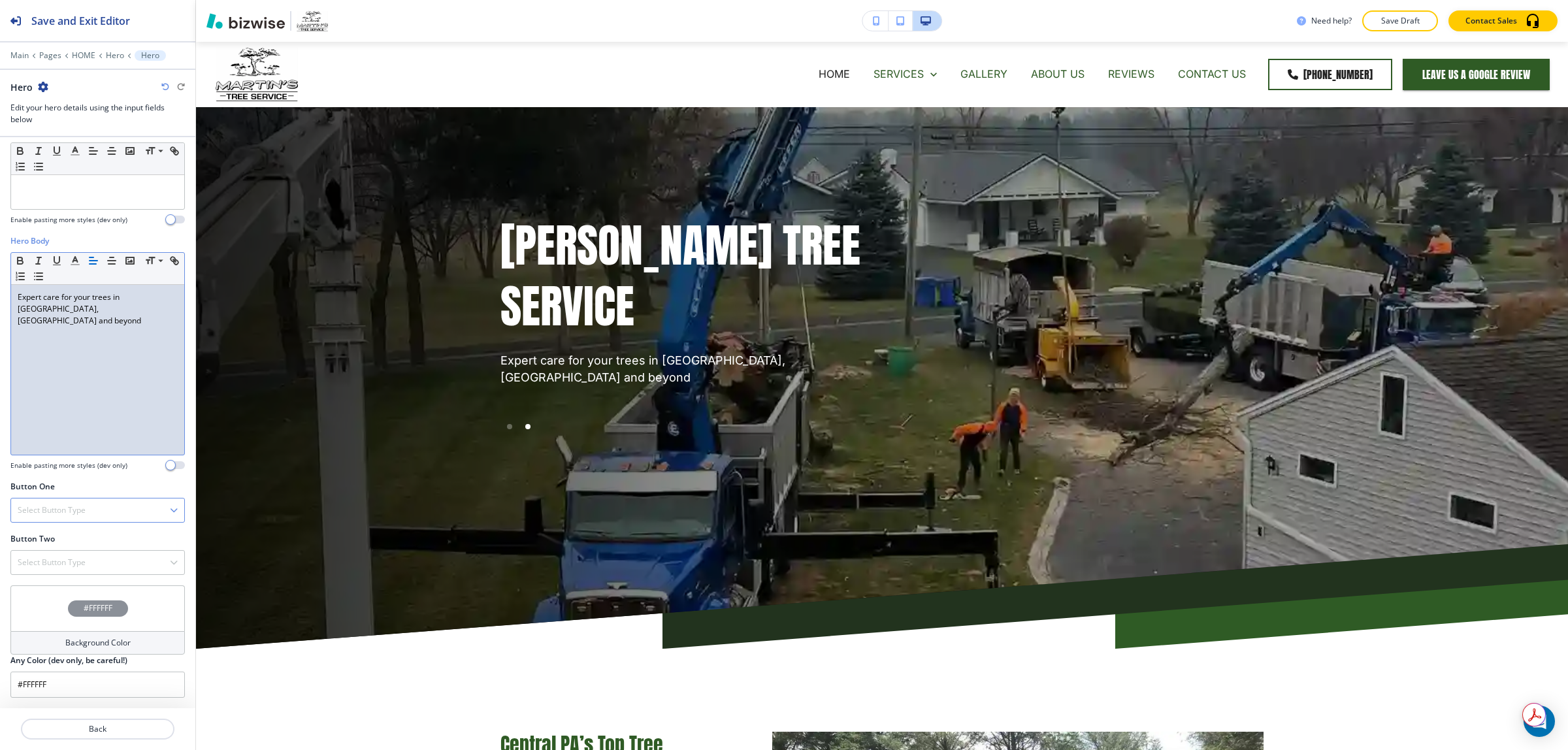
click at [80, 508] on h4 "Select Button Type" at bounding box center [52, 510] width 68 height 12
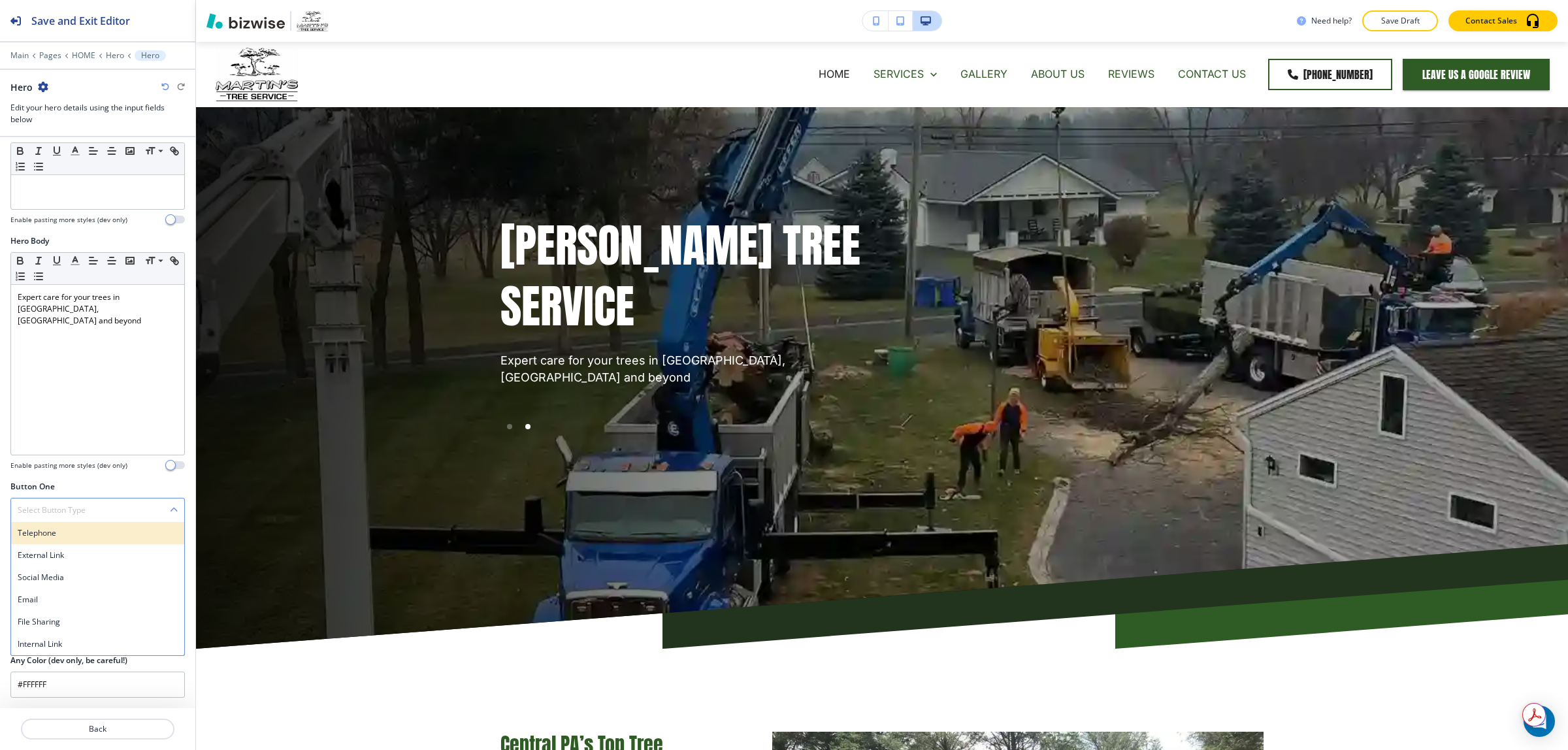
click at [59, 539] on h4 "Telephone" at bounding box center [98, 533] width 160 height 12
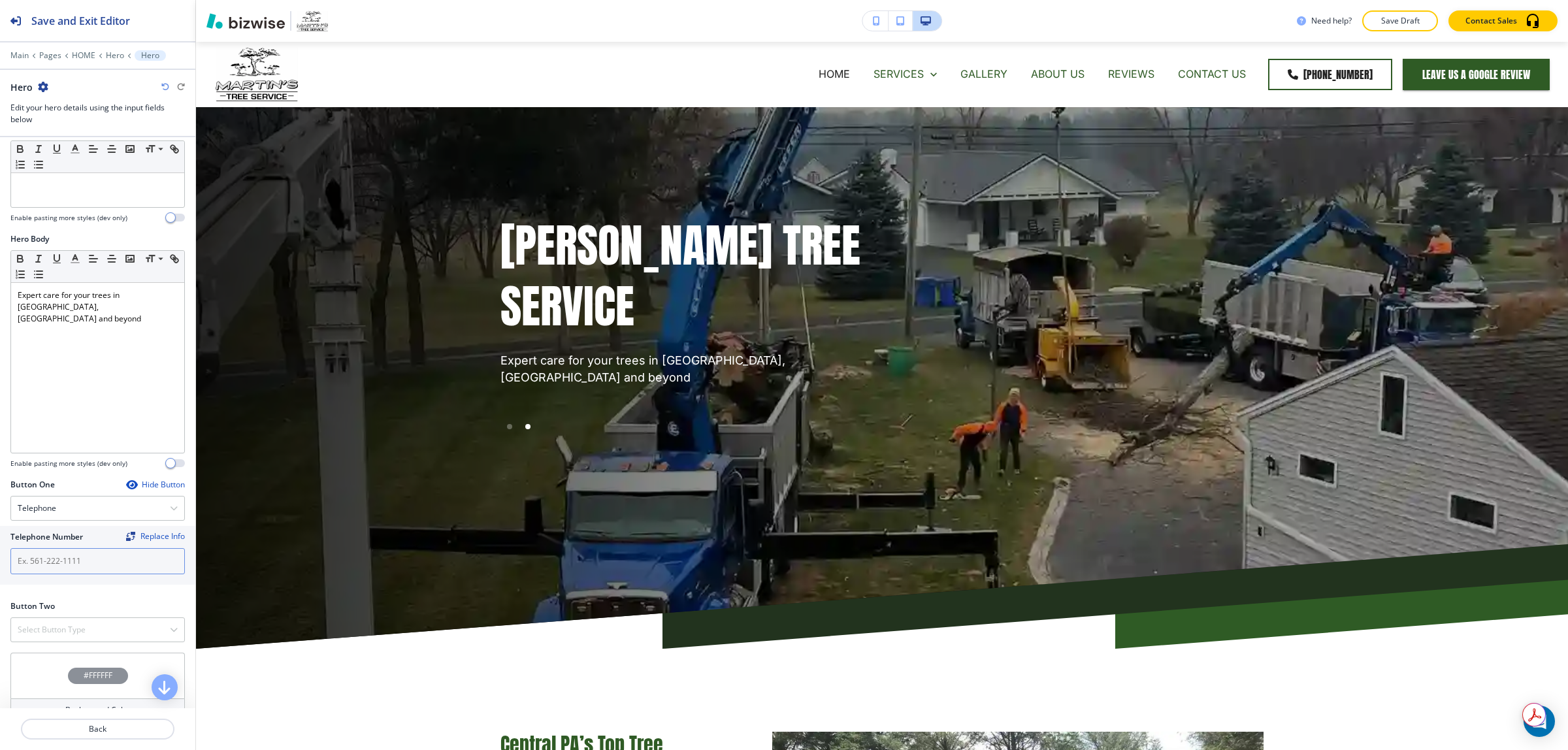
click at [66, 560] on input "text" at bounding box center [97, 561] width 174 height 26
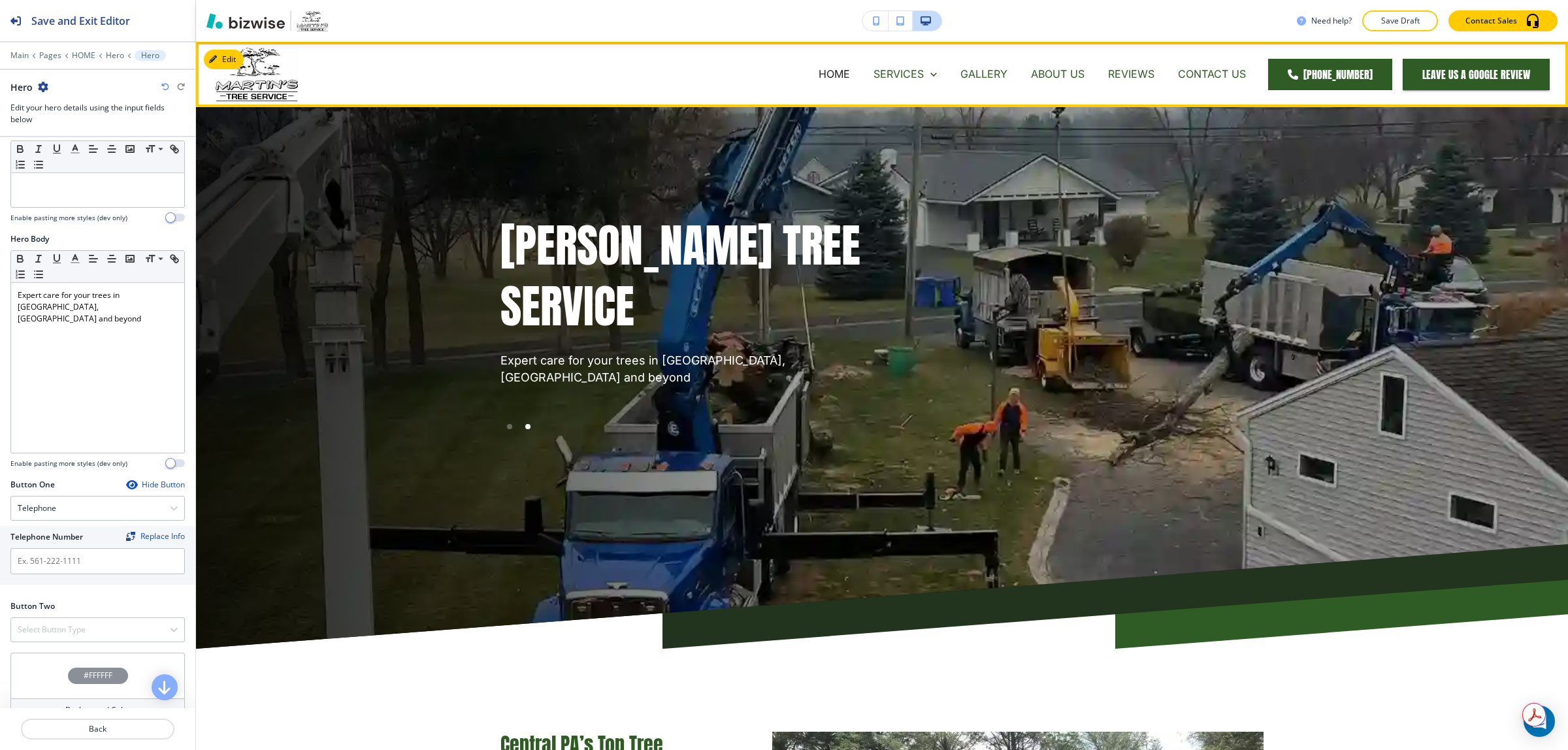
click at [1325, 77] on link "[PHONE_NUMBER]" at bounding box center [1330, 74] width 124 height 31
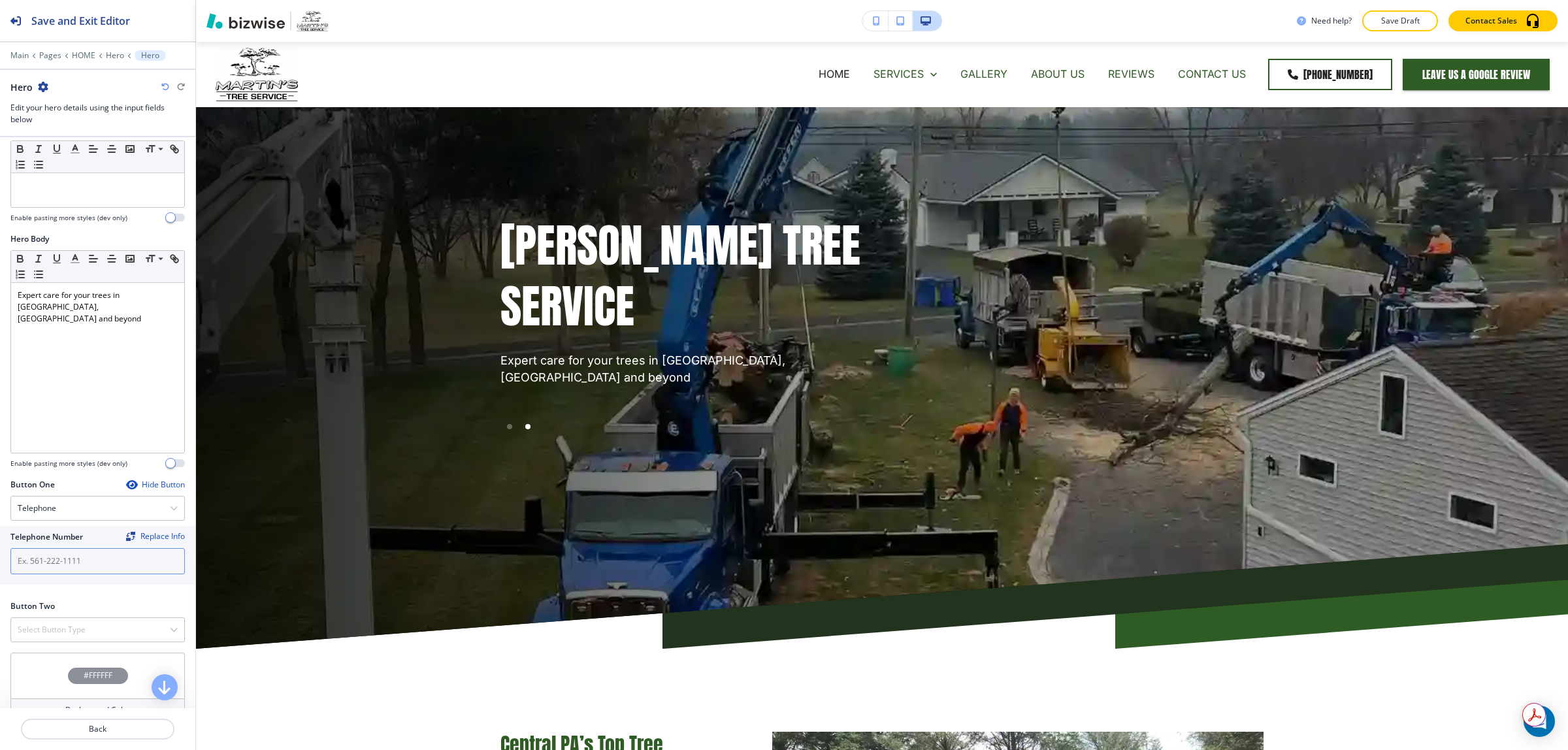
click at [66, 566] on input "text" at bounding box center [97, 561] width 174 height 26
paste input "[PHONE_NUMBER]"
type input "[PHONE_NUMBER]"
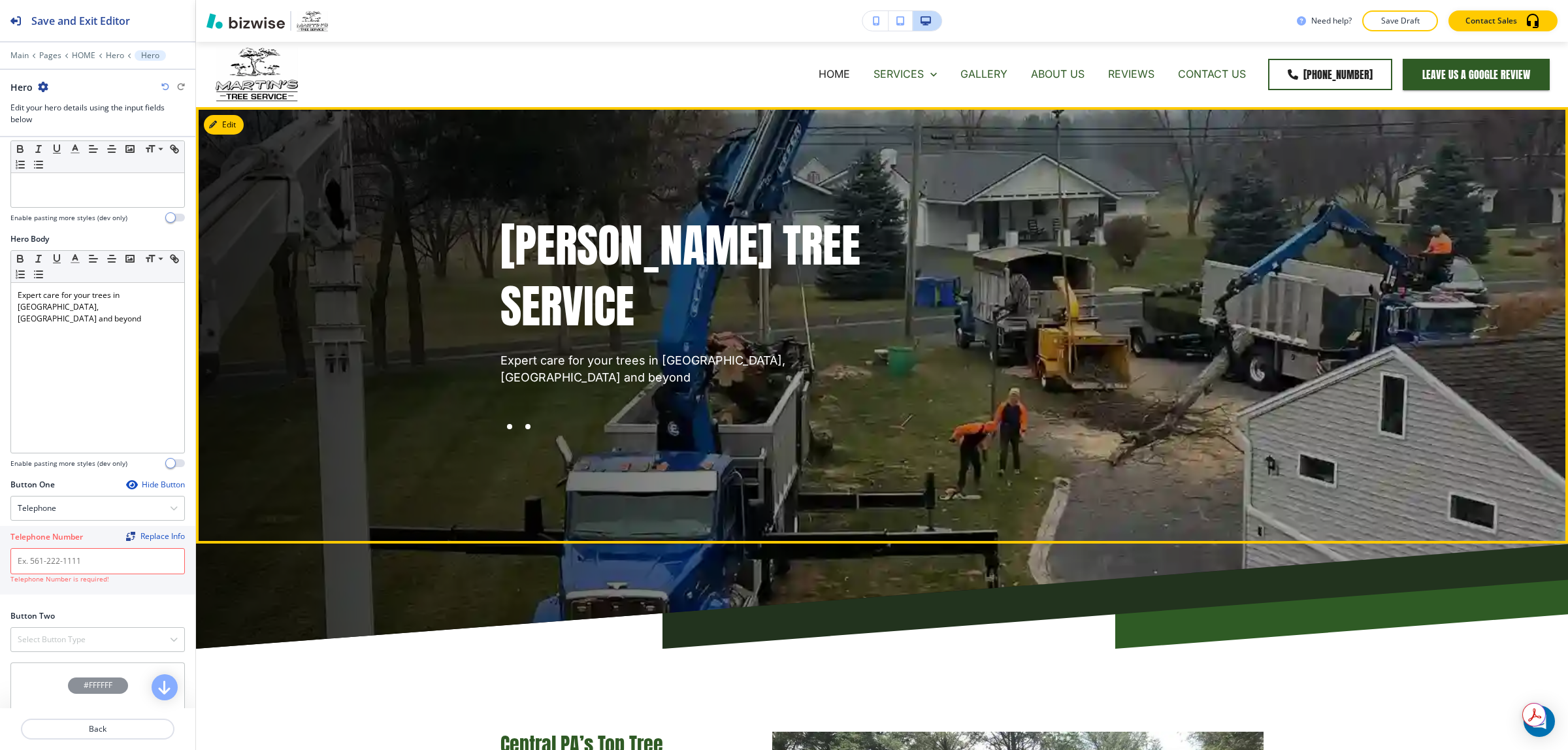
click at [504, 417] on div at bounding box center [509, 426] width 18 height 18
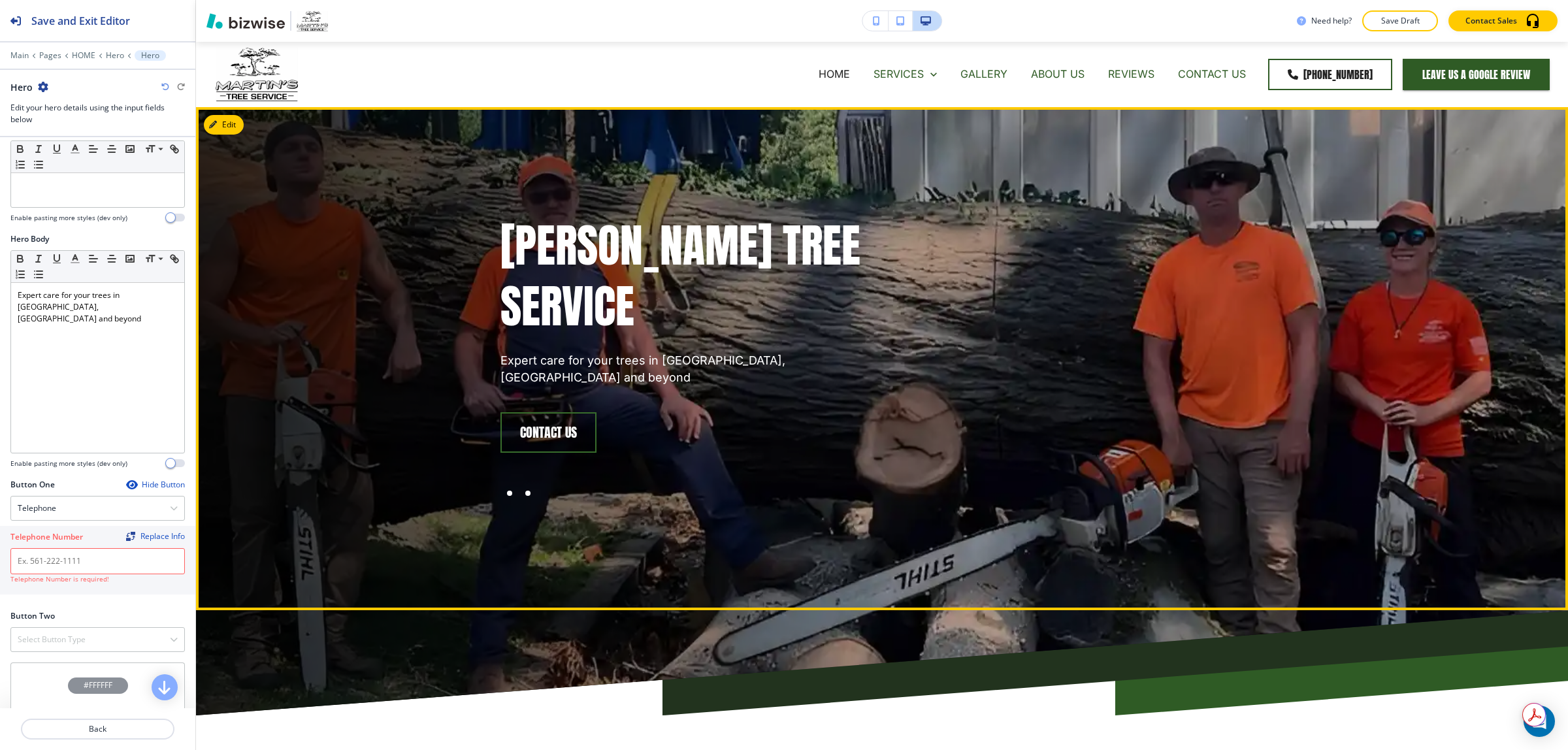
click at [525, 491] on div at bounding box center [527, 493] width 5 height 5
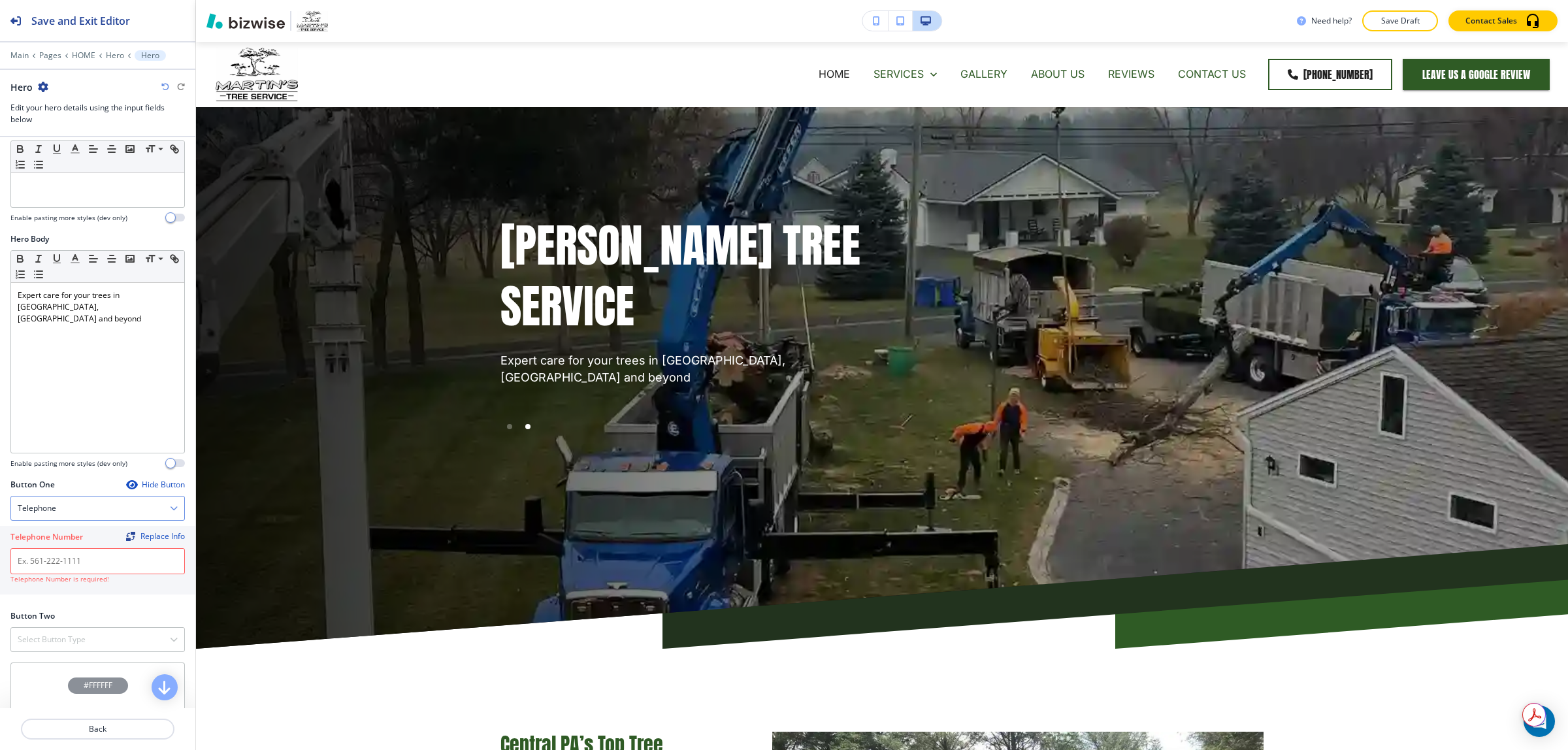
click at [123, 512] on div "Telephone" at bounding box center [98, 508] width 173 height 23
click at [102, 516] on div "Telephone" at bounding box center [98, 508] width 173 height 23
click at [86, 559] on input "text" at bounding box center [97, 561] width 174 height 26
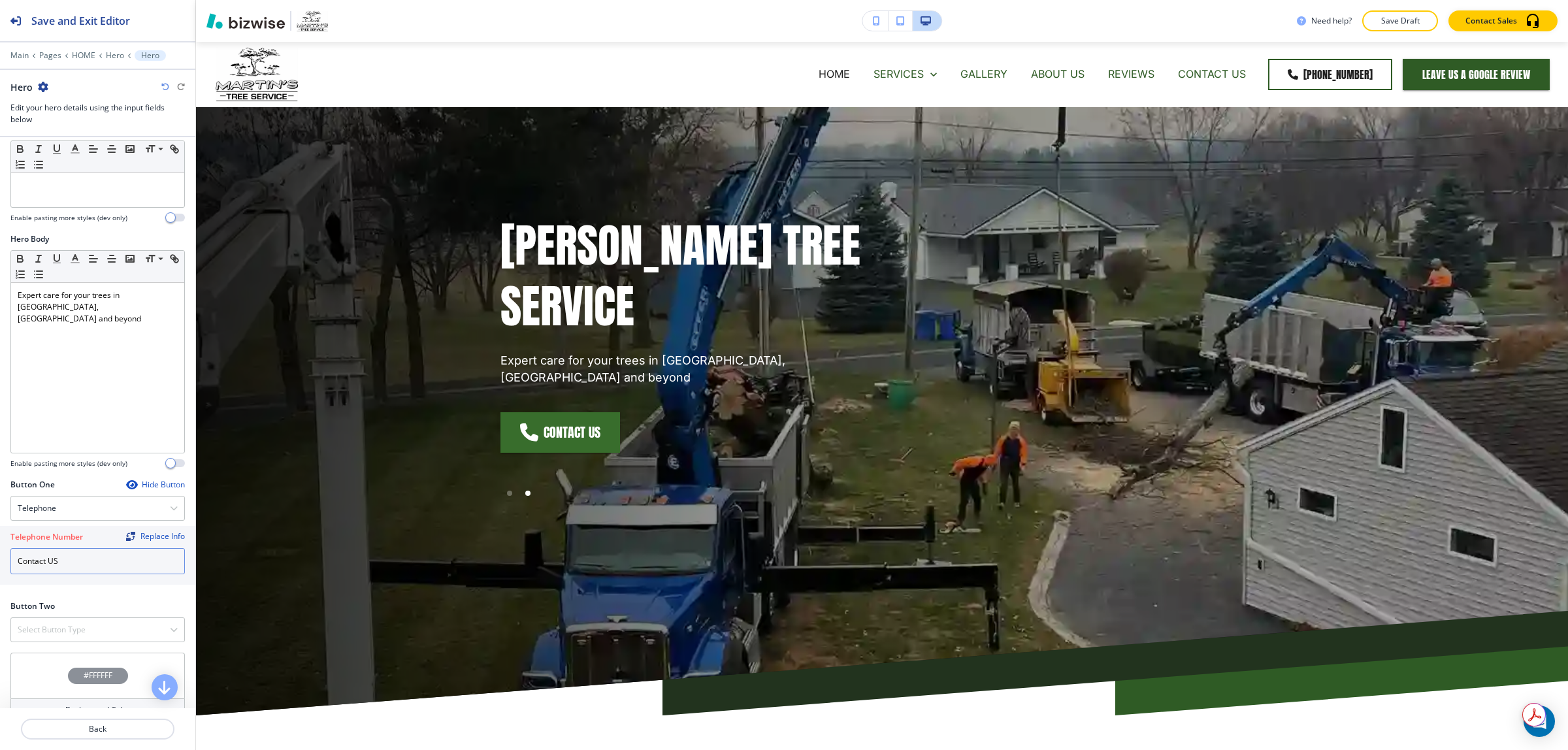
type input "Contact US"
click at [89, 590] on div "Button One Hide Button Telephone Telephone External Link Social Media Email Fil…" at bounding box center [97, 534] width 174 height 111
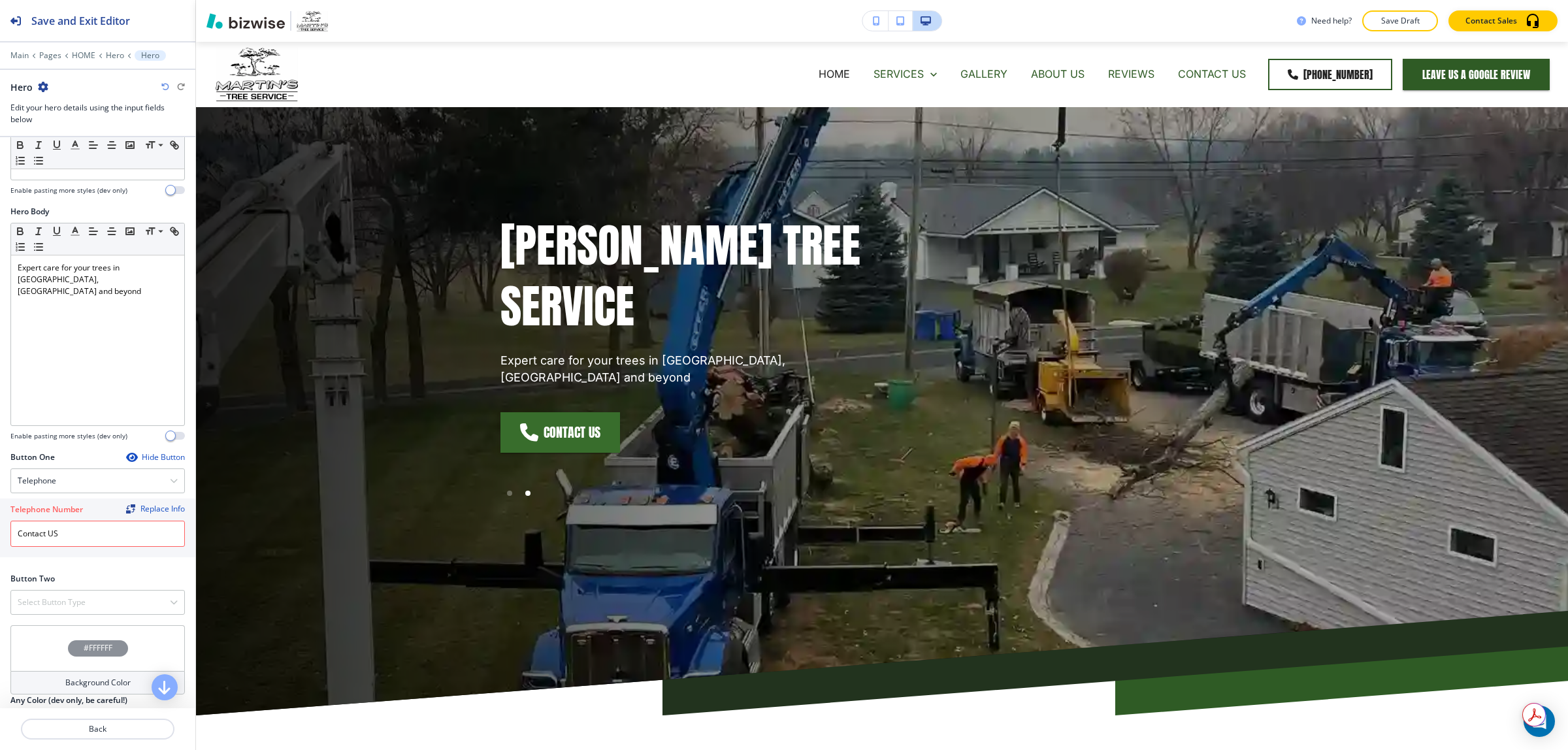
scroll to position [308, 0]
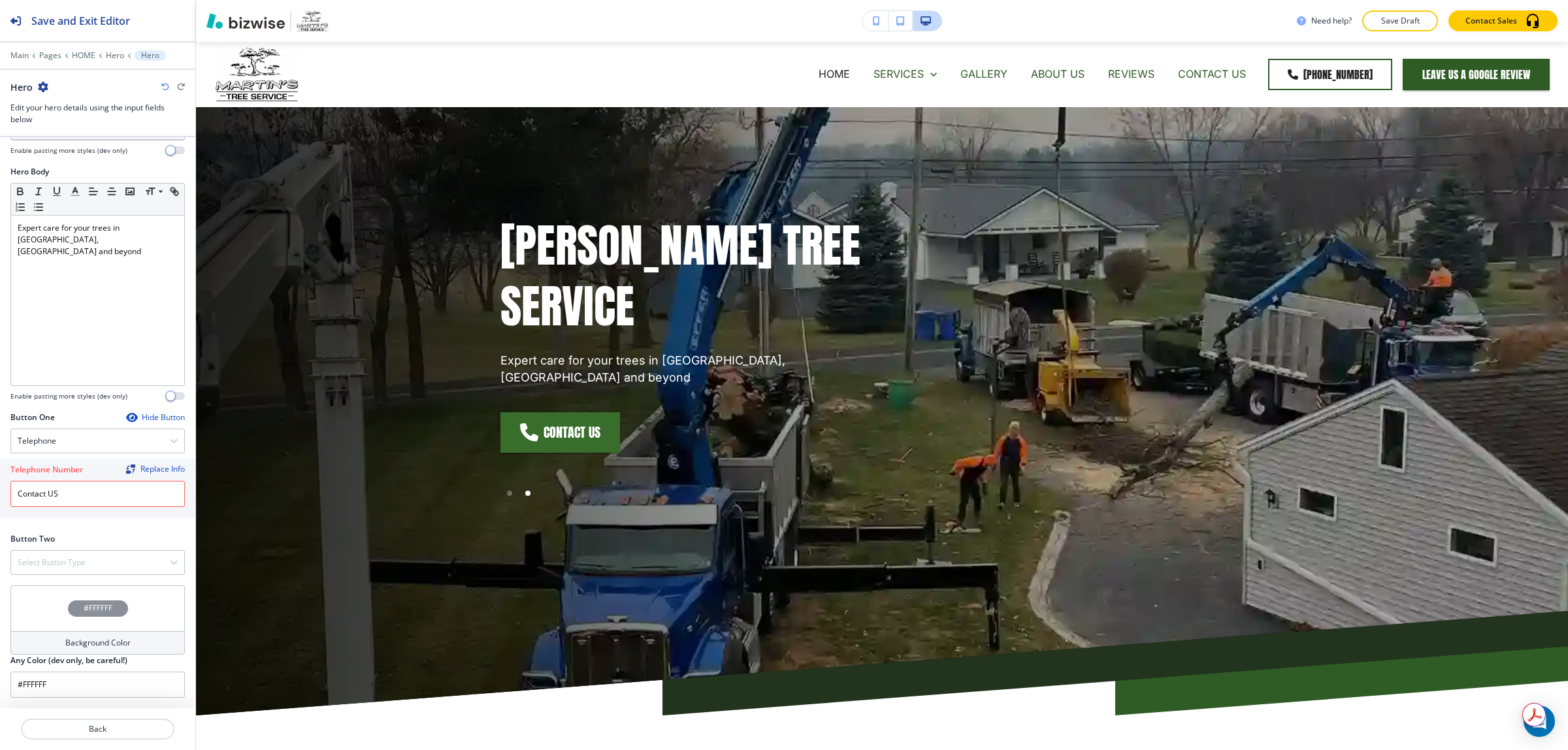
click at [69, 466] on h2 "Telephone Number" at bounding box center [46, 470] width 73 height 12
click at [73, 434] on div "Telephone" at bounding box center [98, 441] width 173 height 23
click at [59, 738] on button "Back" at bounding box center [98, 729] width 154 height 21
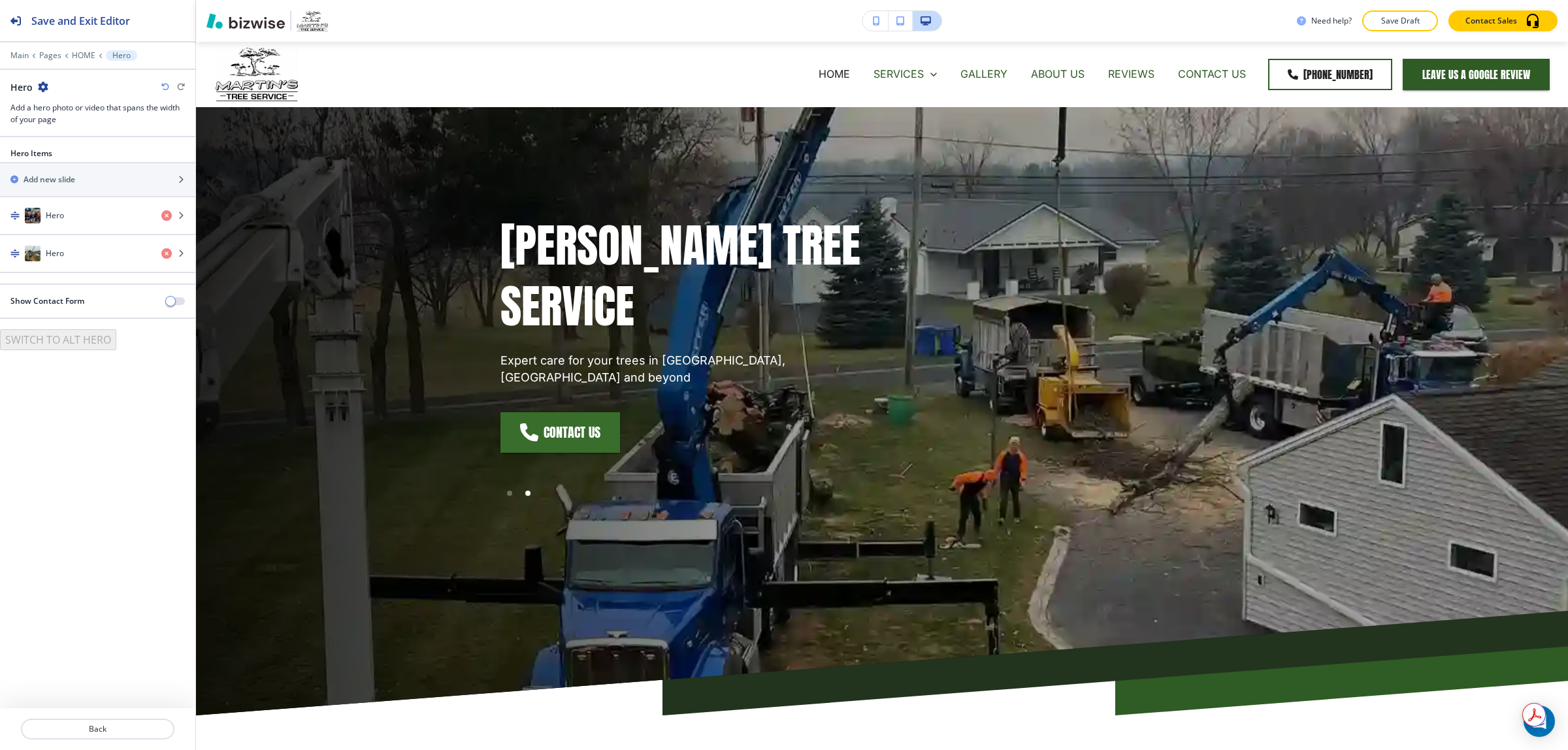
scroll to position [66, 0]
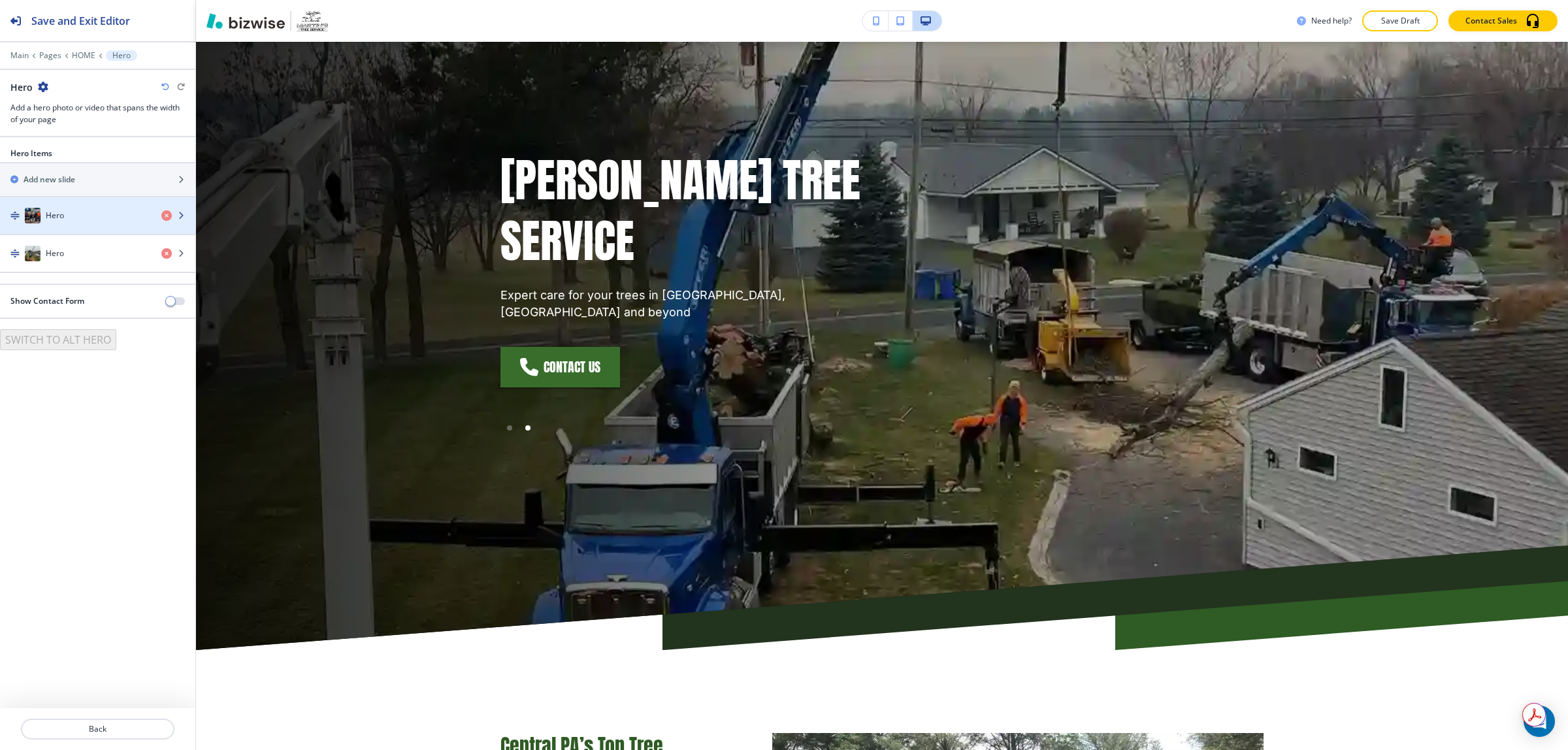
click at [59, 230] on div "button" at bounding box center [98, 228] width 195 height 10
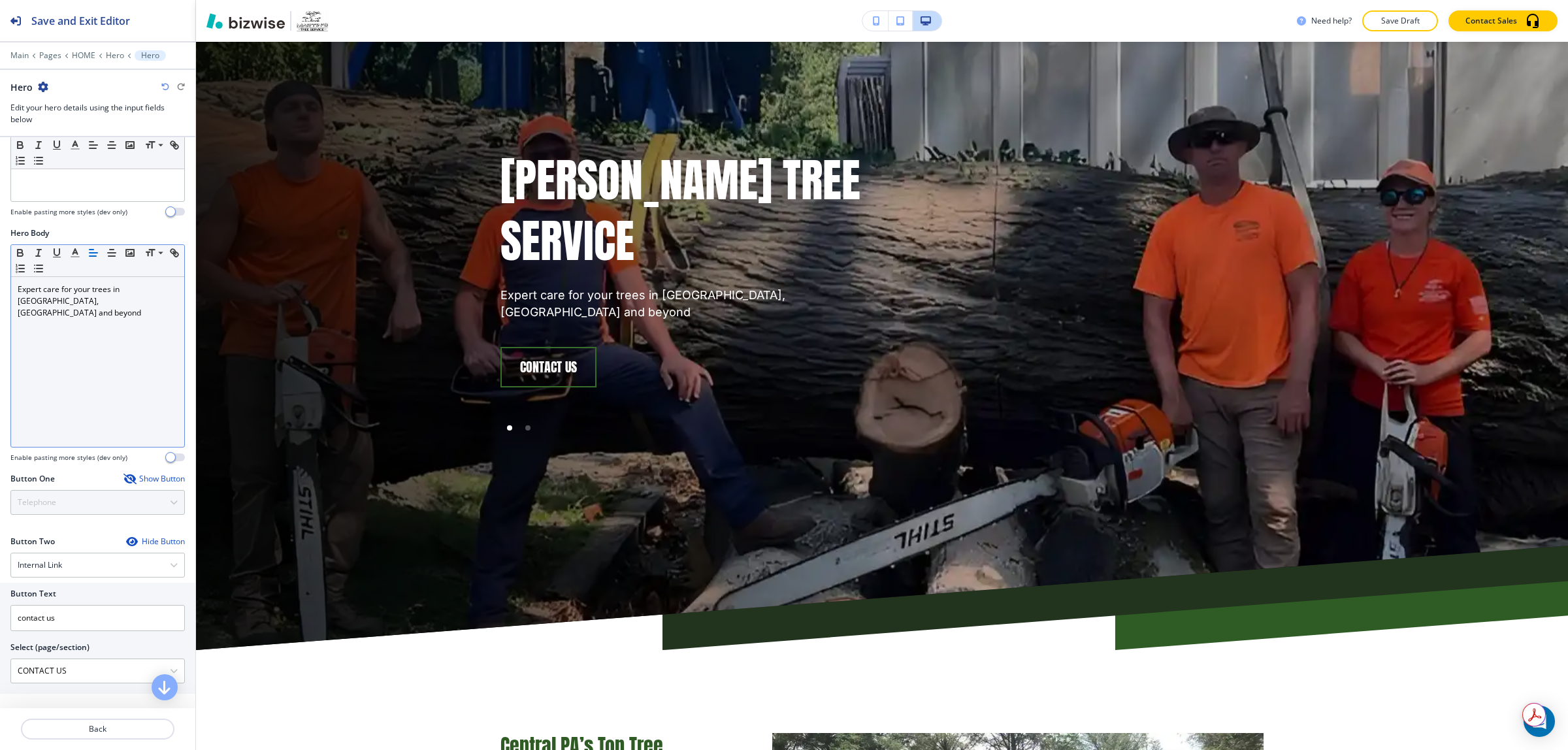
scroll to position [245, 0]
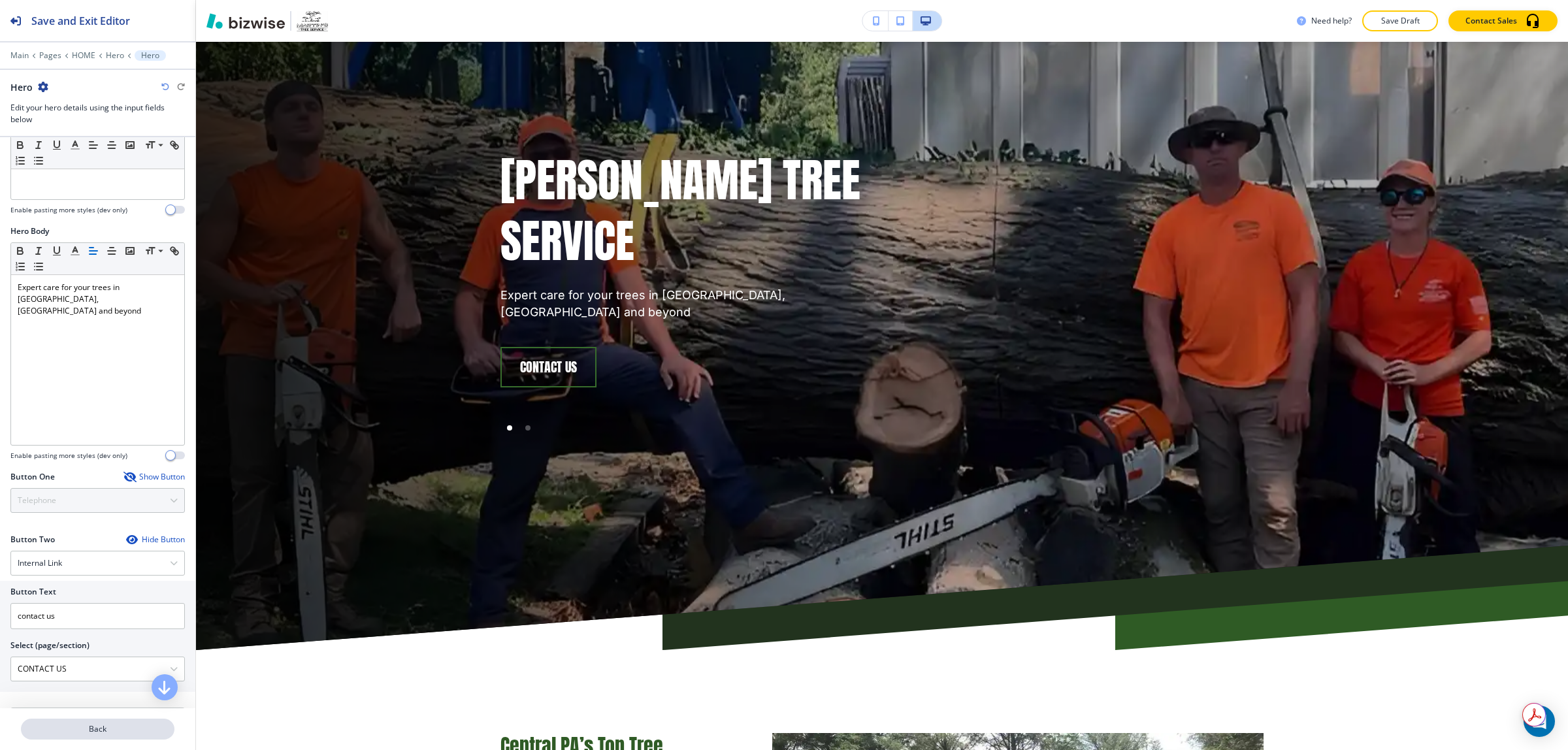
click at [99, 729] on p "Back" at bounding box center [97, 729] width 151 height 12
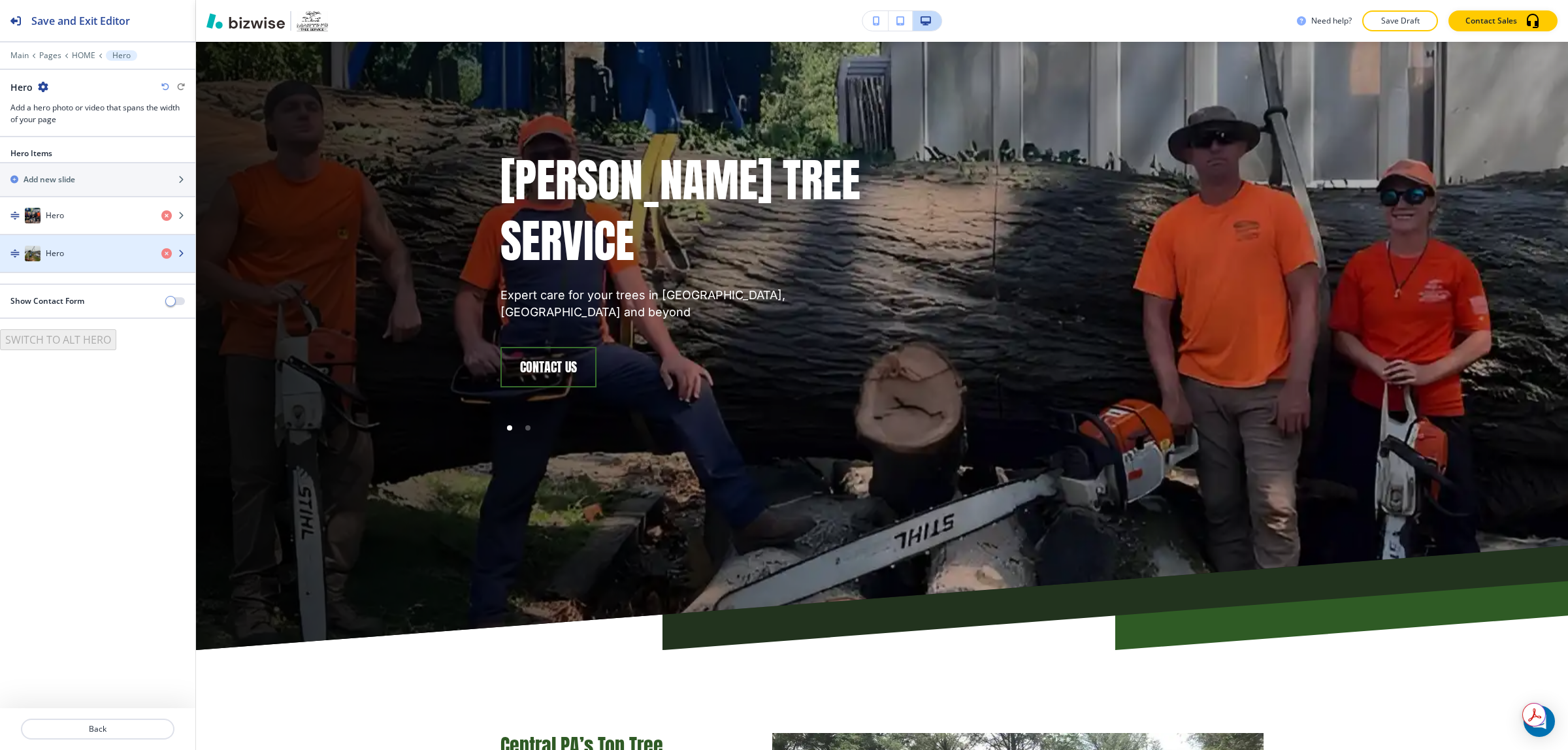
click at [97, 255] on div "Hero" at bounding box center [75, 253] width 151 height 16
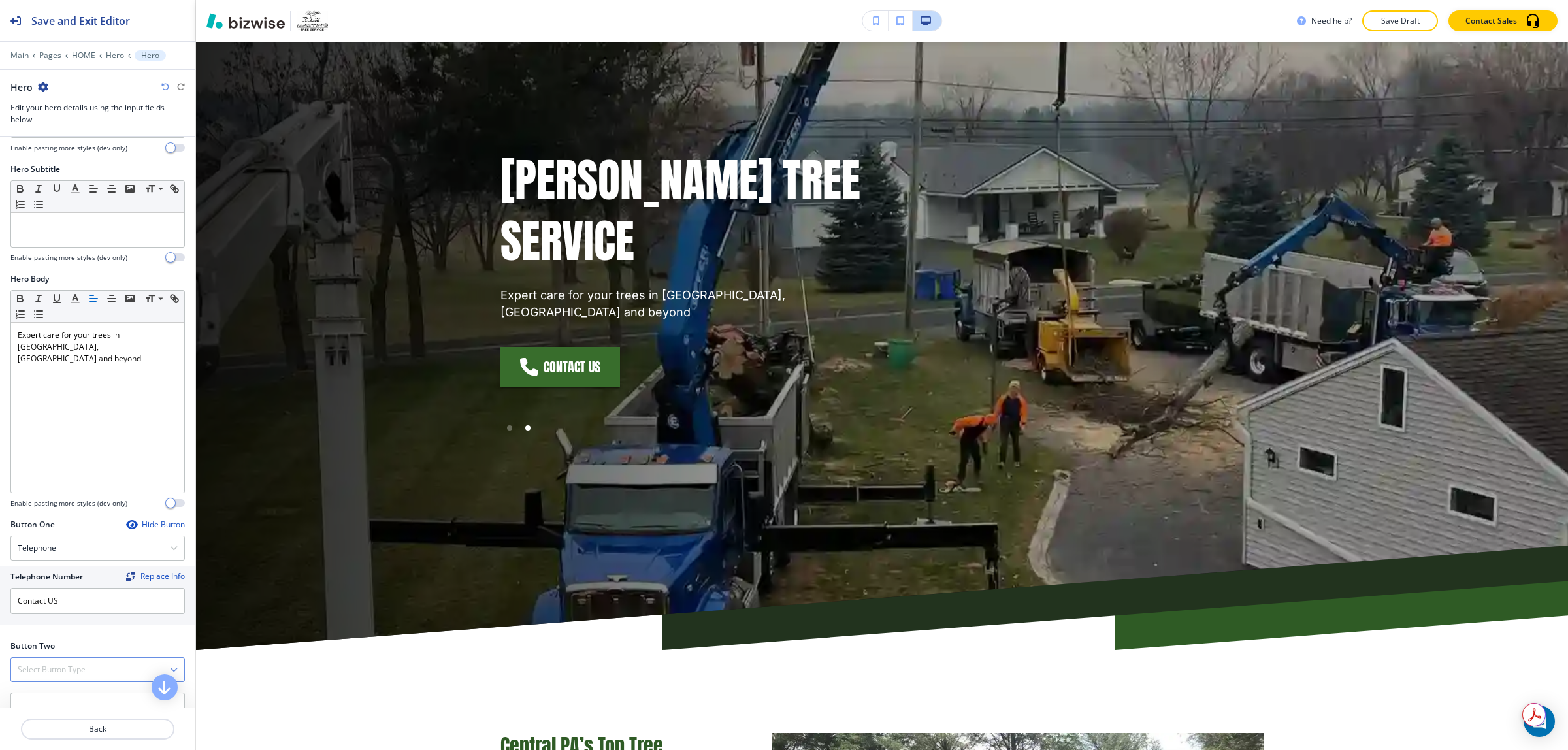
scroll to position [308, 0]
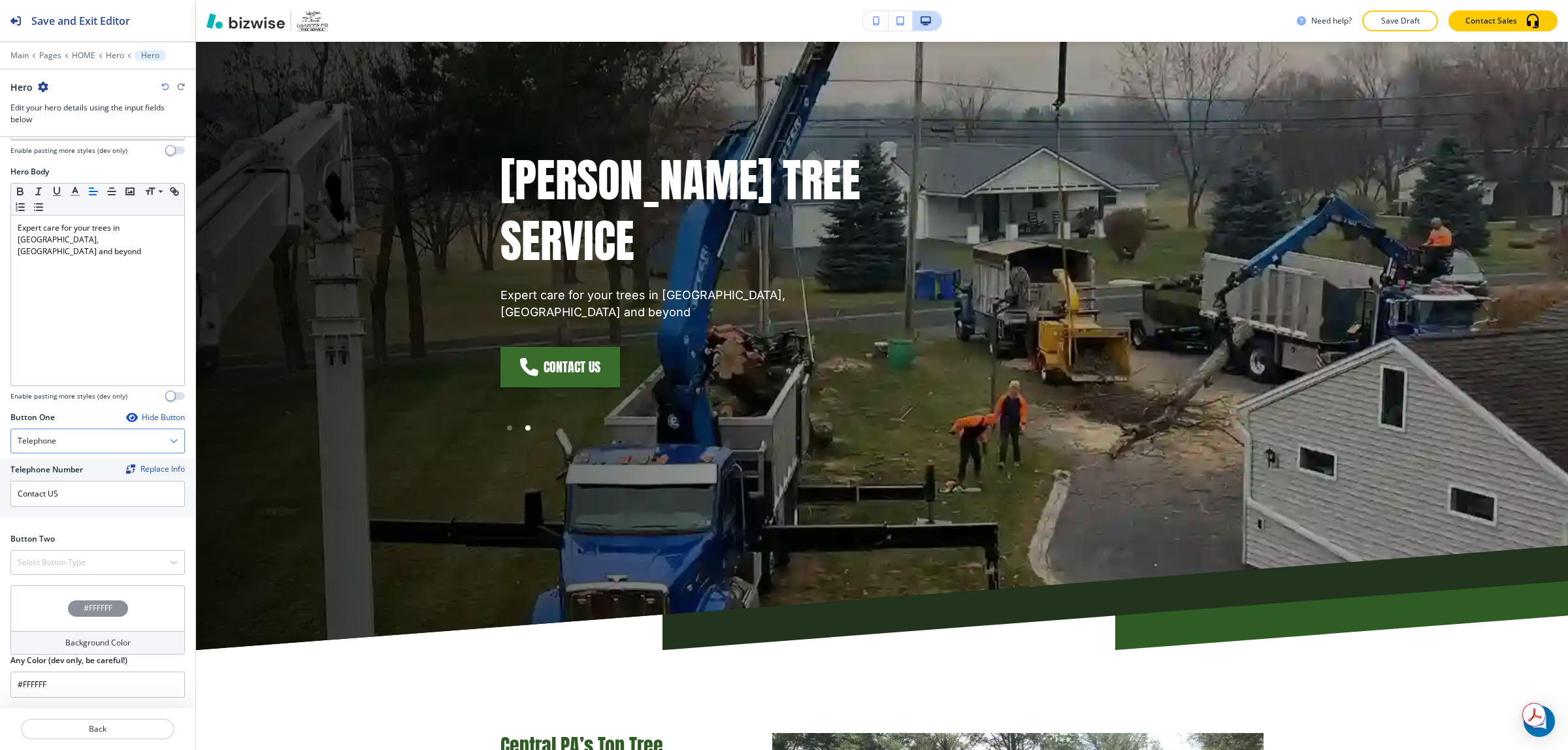
click at [82, 437] on div "Telephone" at bounding box center [98, 441] width 173 height 23
click at [80, 441] on div "Telephone" at bounding box center [98, 441] width 173 height 23
click at [82, 543] on div "Button Two" at bounding box center [97, 538] width 174 height 12
click at [99, 440] on div "Telephone" at bounding box center [98, 441] width 173 height 23
click at [90, 569] on h4 "Internal Link" at bounding box center [98, 574] width 160 height 12
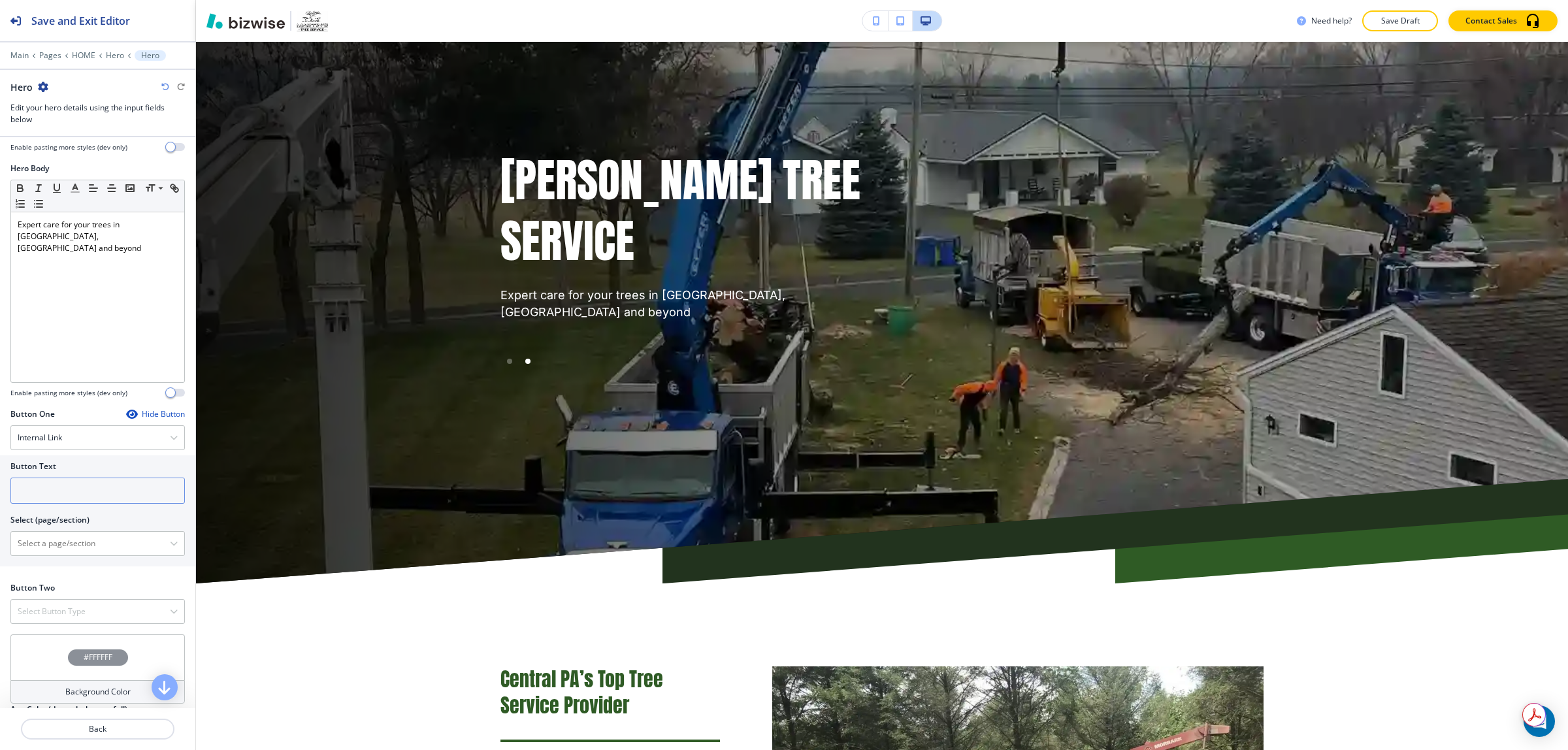
click at [91, 500] on input "text" at bounding box center [97, 490] width 174 height 26
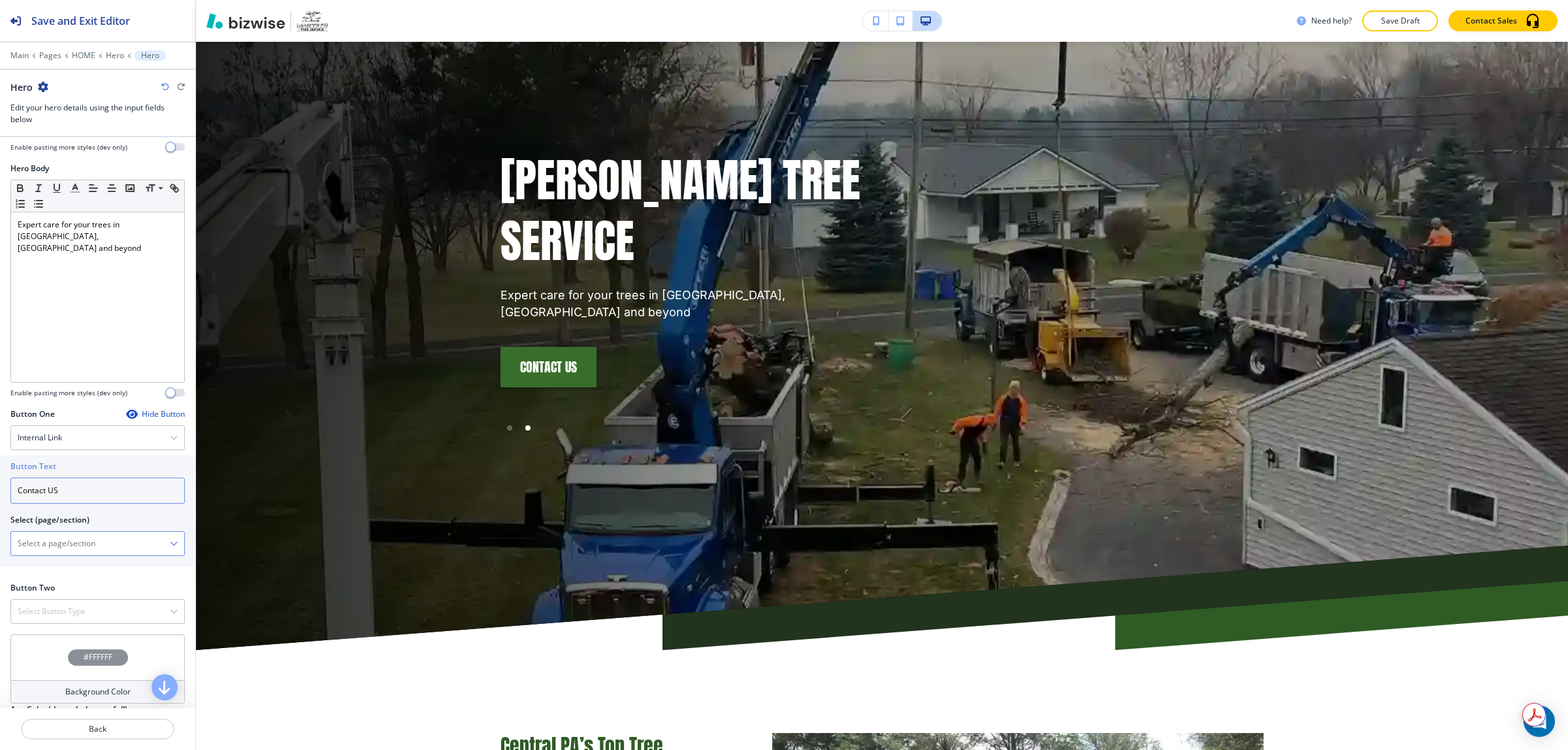
type input "Contact US"
click at [109, 554] on \(page\/section\) "Manual Input" at bounding box center [90, 543] width 159 height 22
type \(page\/section\) "CONTACT US"
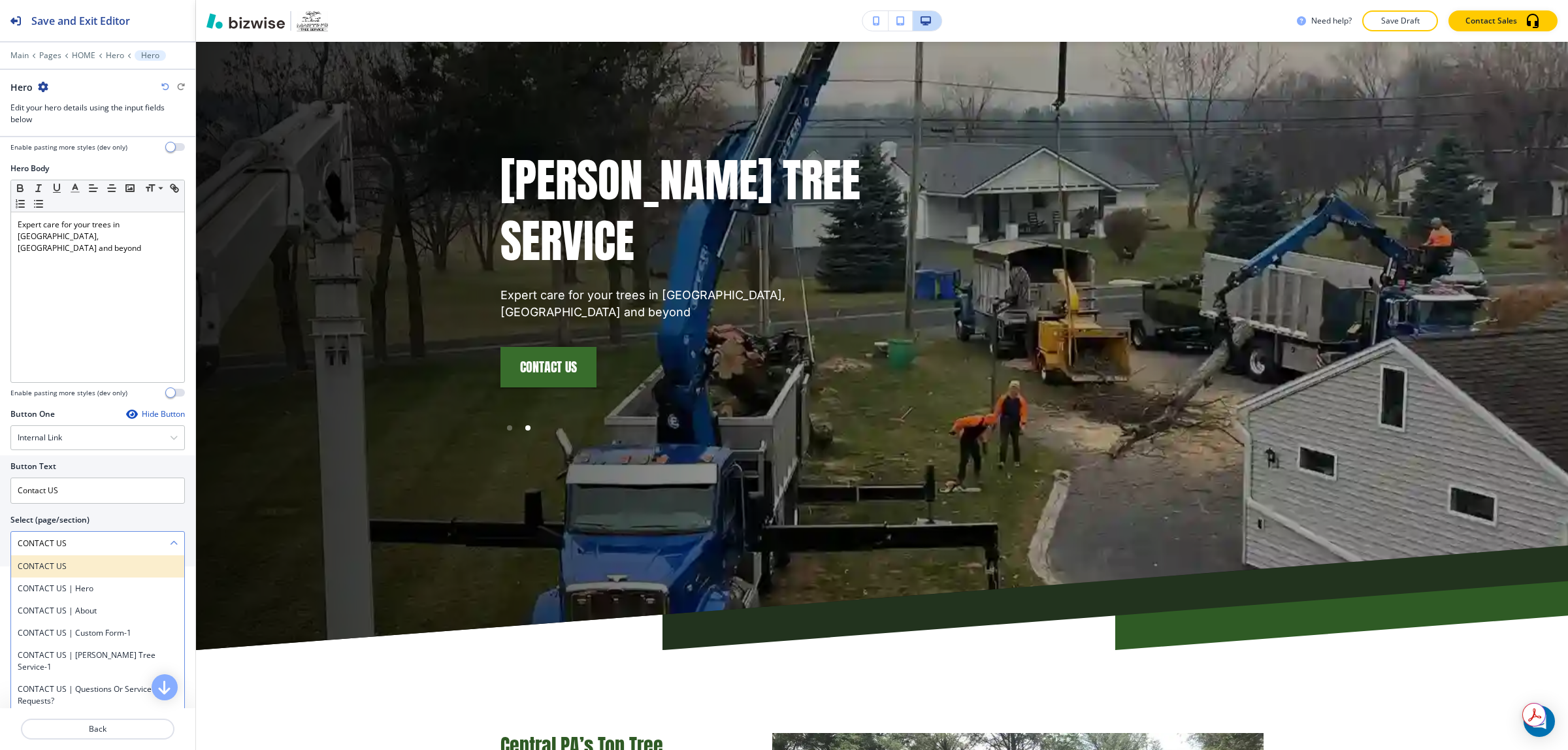
click at [119, 577] on div "CONTACT US" at bounding box center [98, 566] width 173 height 22
click at [118, 576] on div "Button One Hide Button Internal Link Telephone External Link Social Media Email…" at bounding box center [98, 495] width 195 height 173
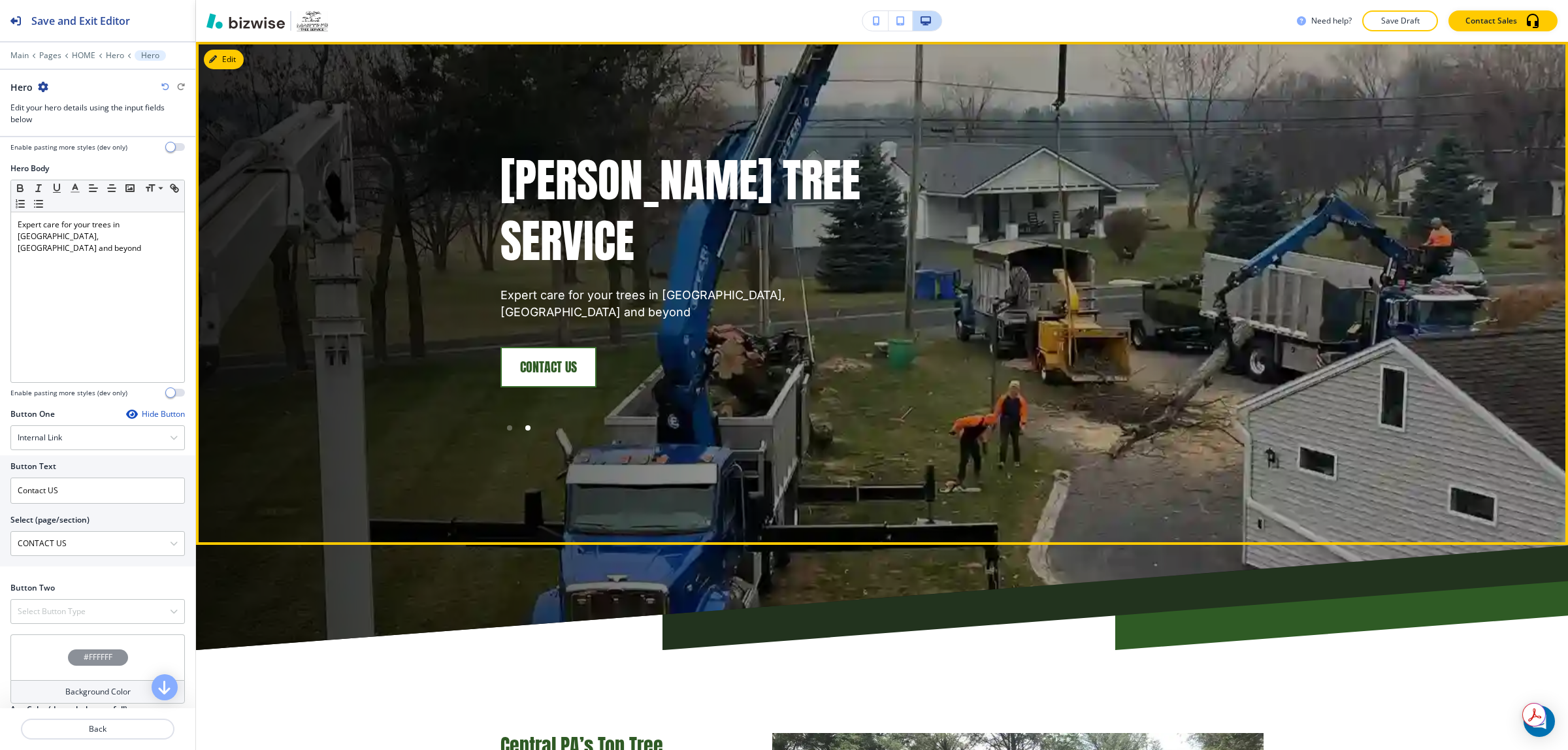
click at [527, 347] on button "Contact US" at bounding box center [548, 367] width 96 height 41
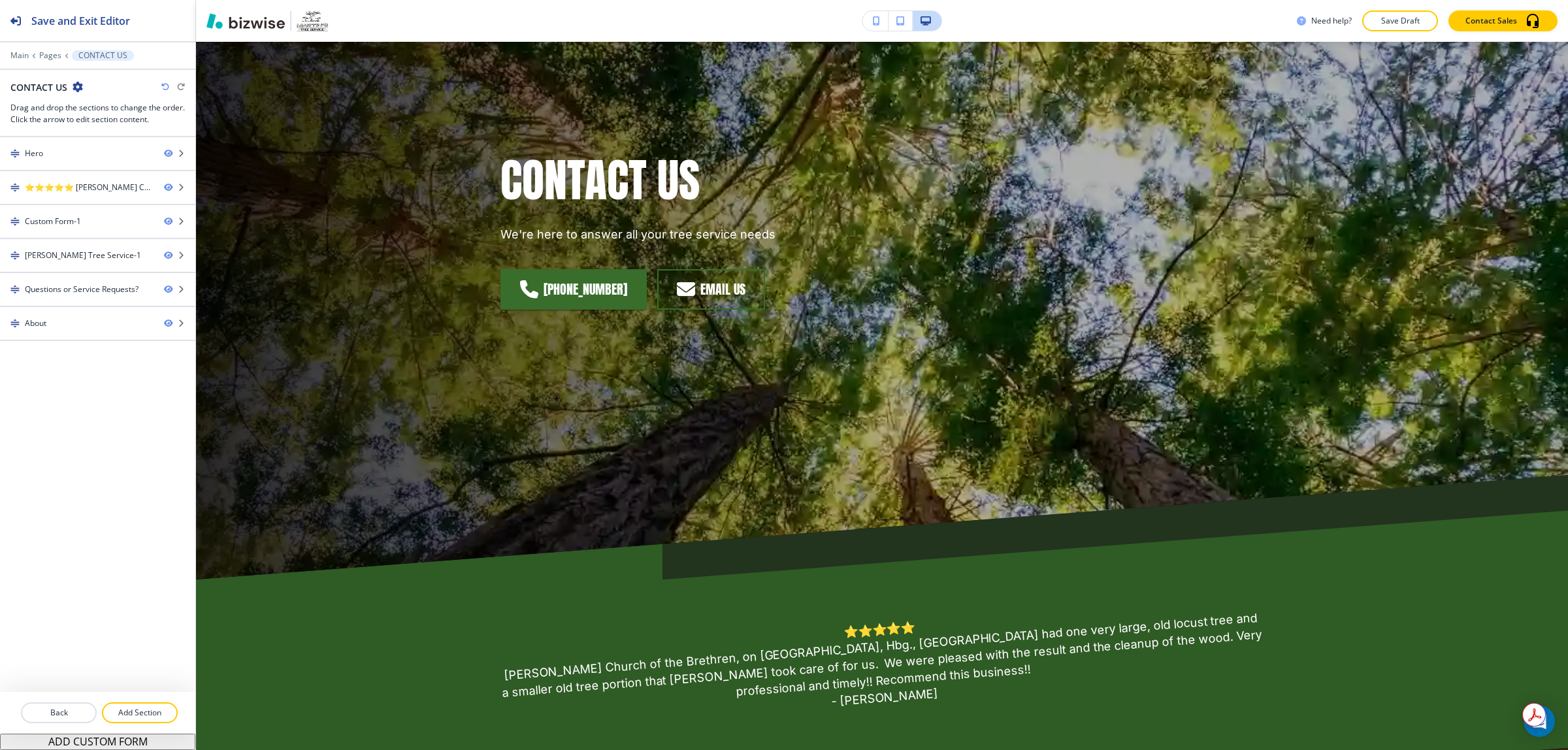
scroll to position [0, 0]
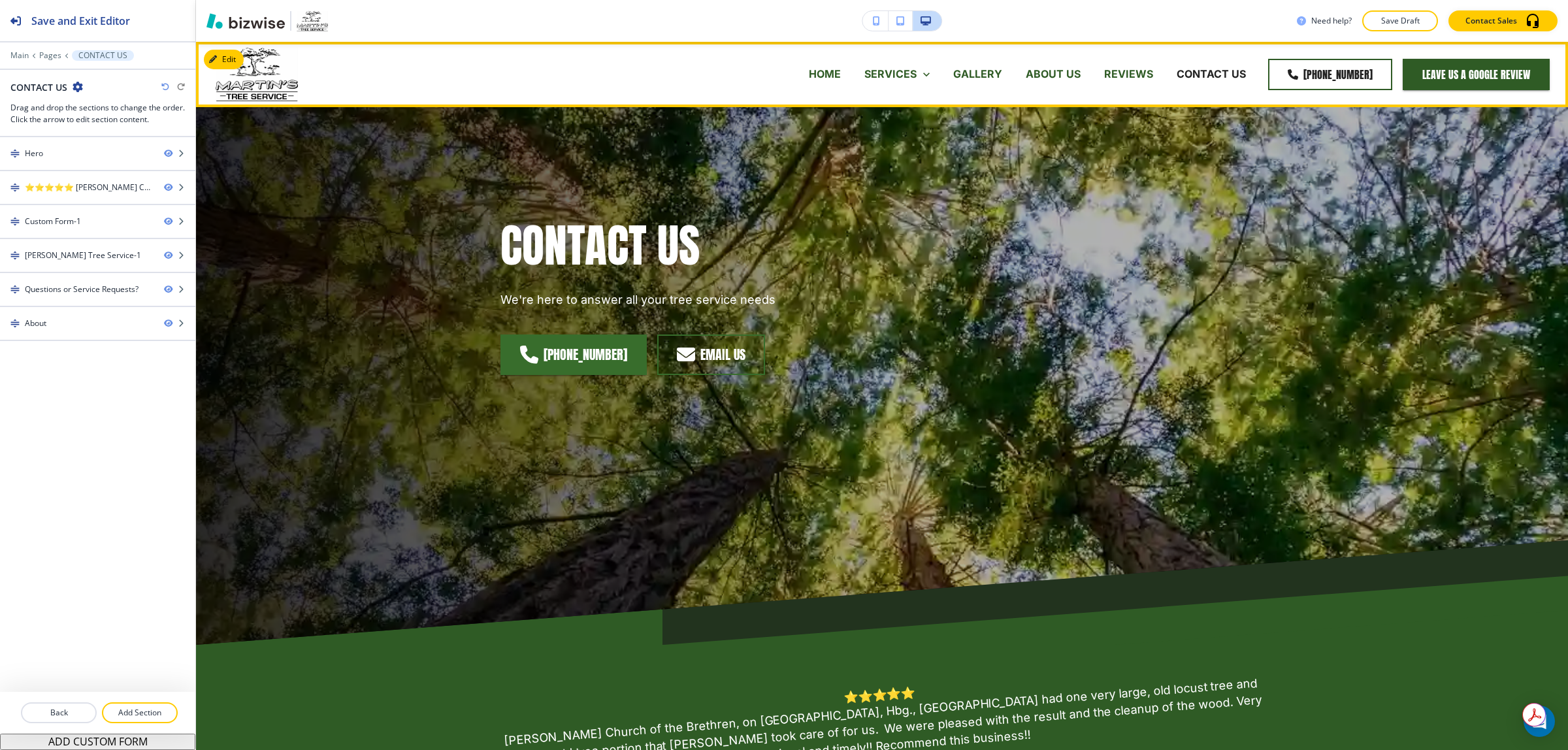
click at [821, 80] on p "HOME" at bounding box center [824, 73] width 32 height 15
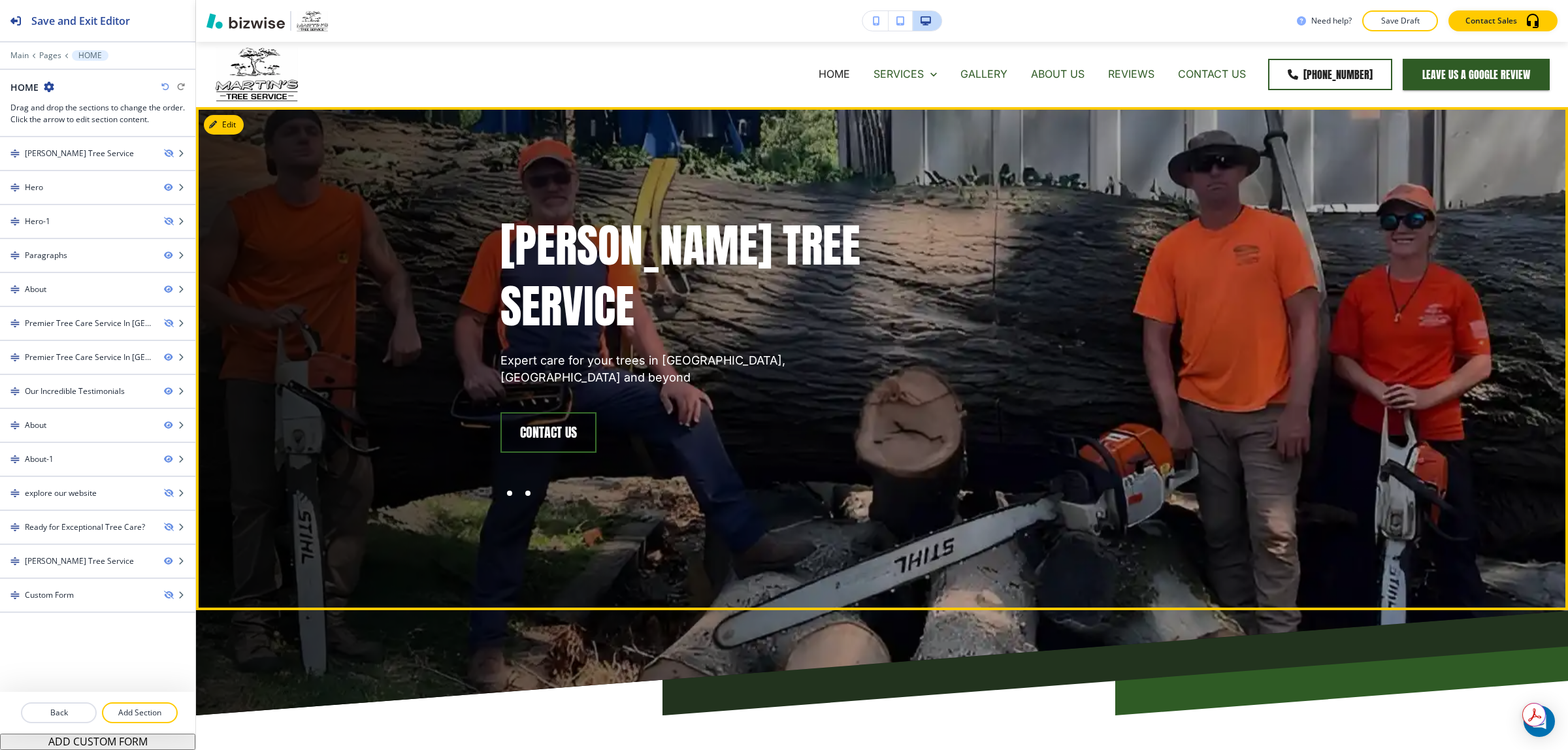
click at [524, 484] on div at bounding box center [527, 493] width 18 height 18
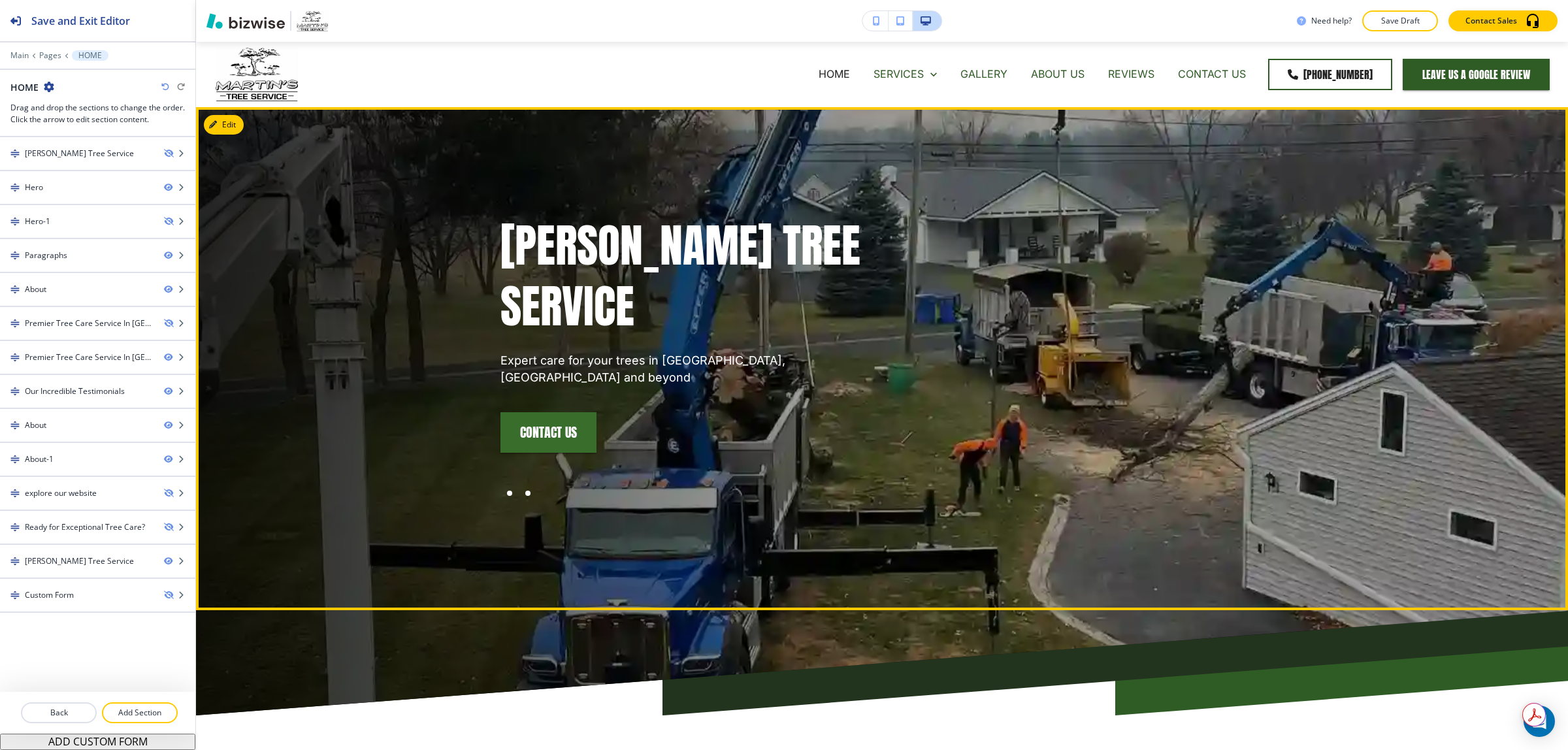
click at [505, 484] on div at bounding box center [509, 493] width 18 height 18
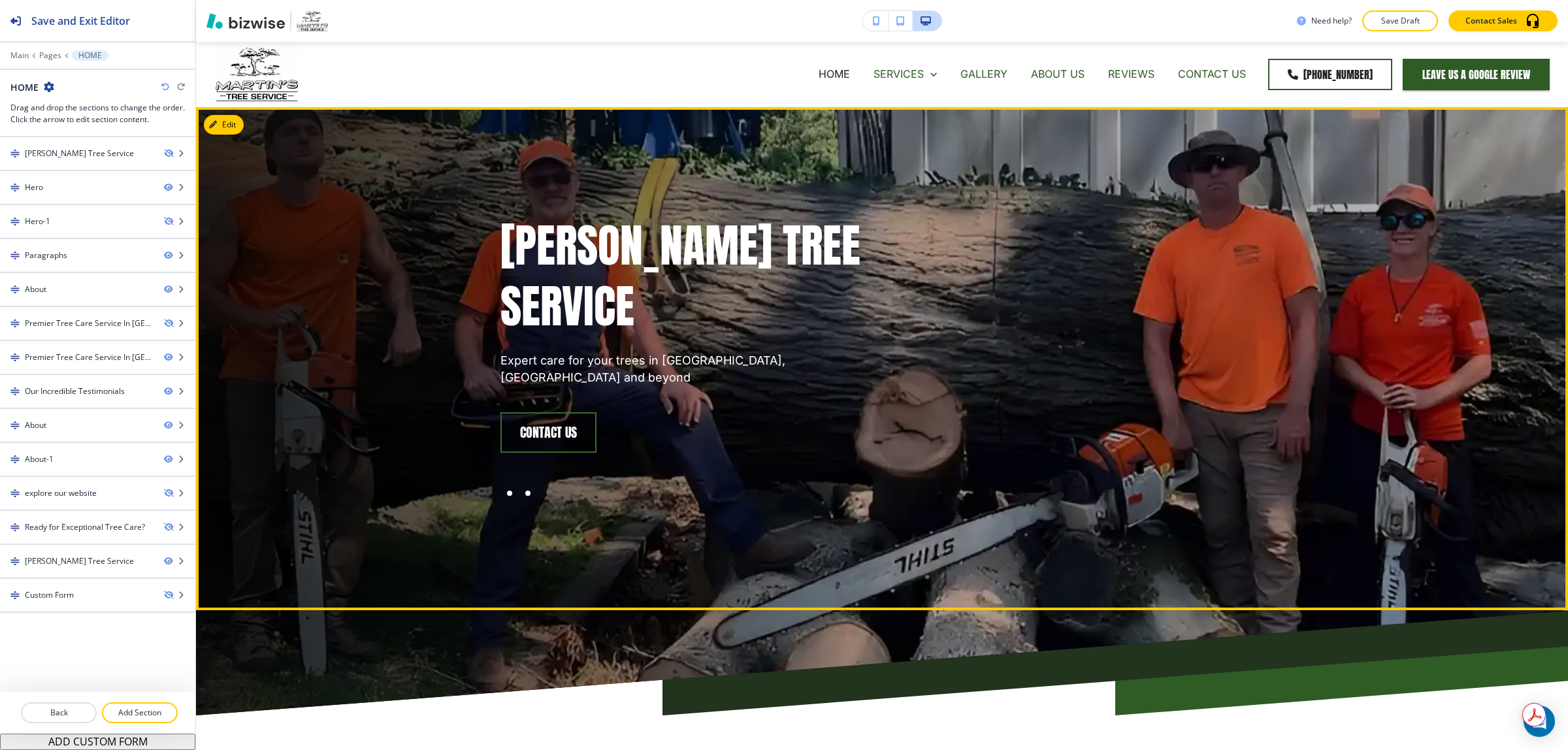
click at [519, 484] on div at bounding box center [527, 493] width 18 height 18
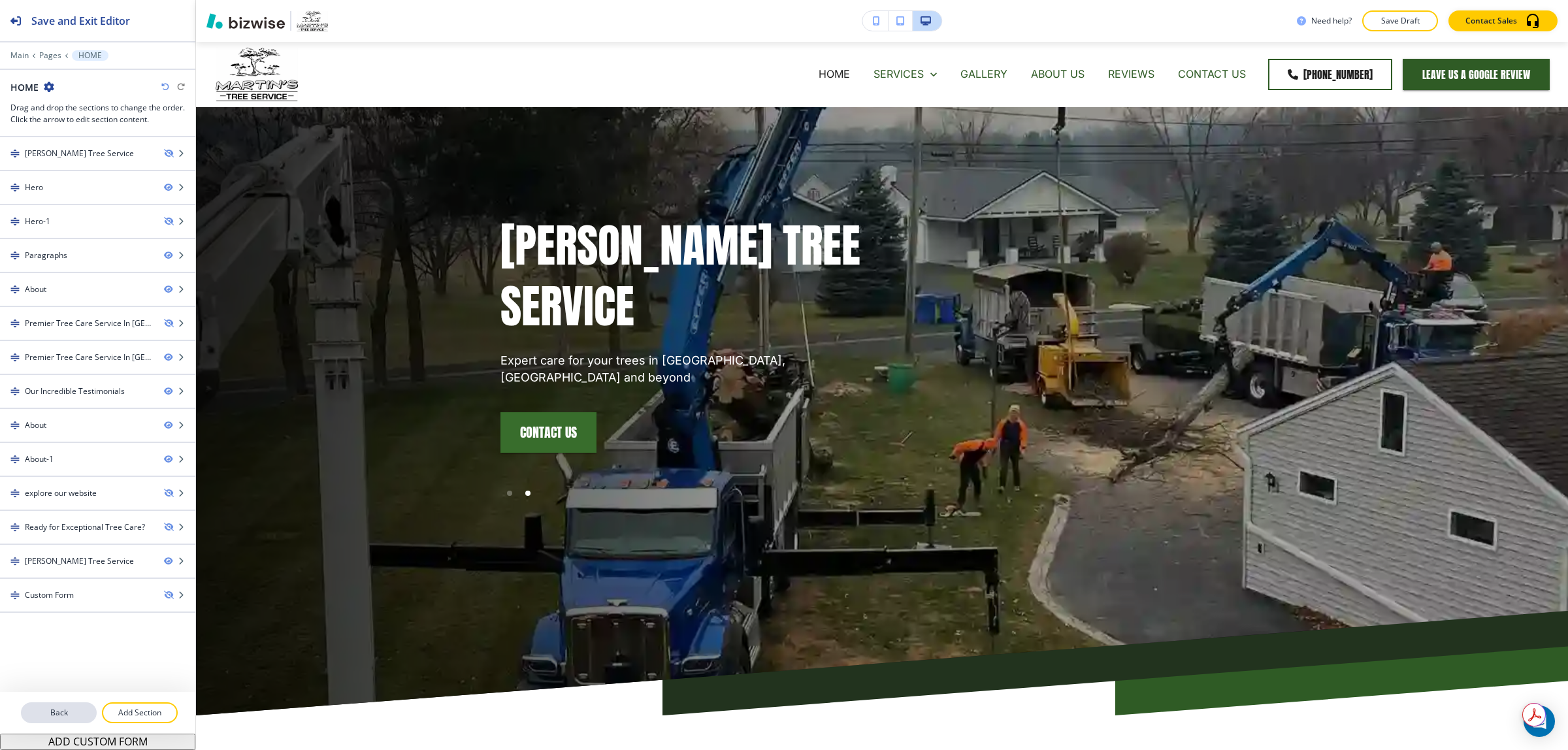
click at [63, 711] on p "Back" at bounding box center [59, 712] width 73 height 12
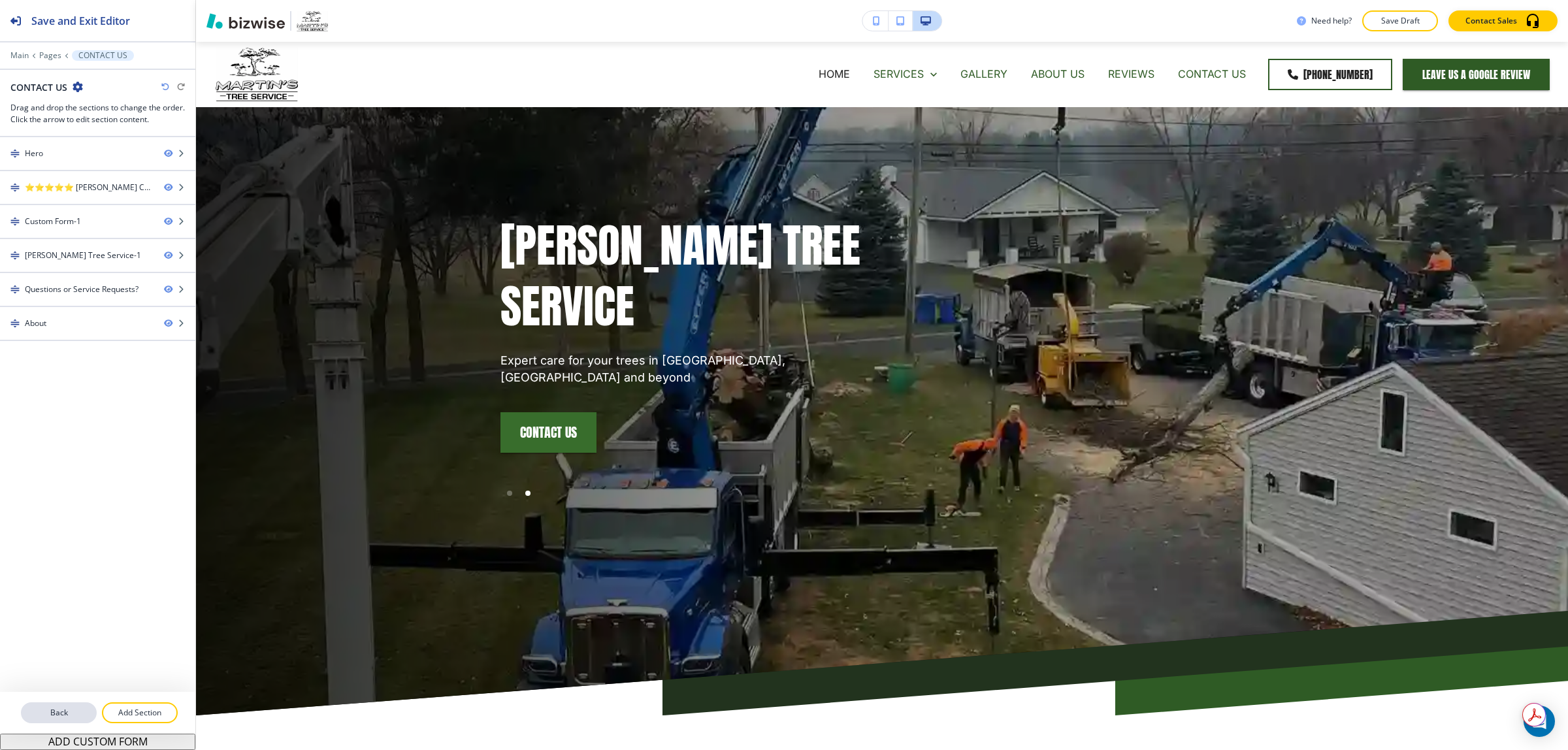
click at [53, 711] on p "Back" at bounding box center [59, 712] width 73 height 12
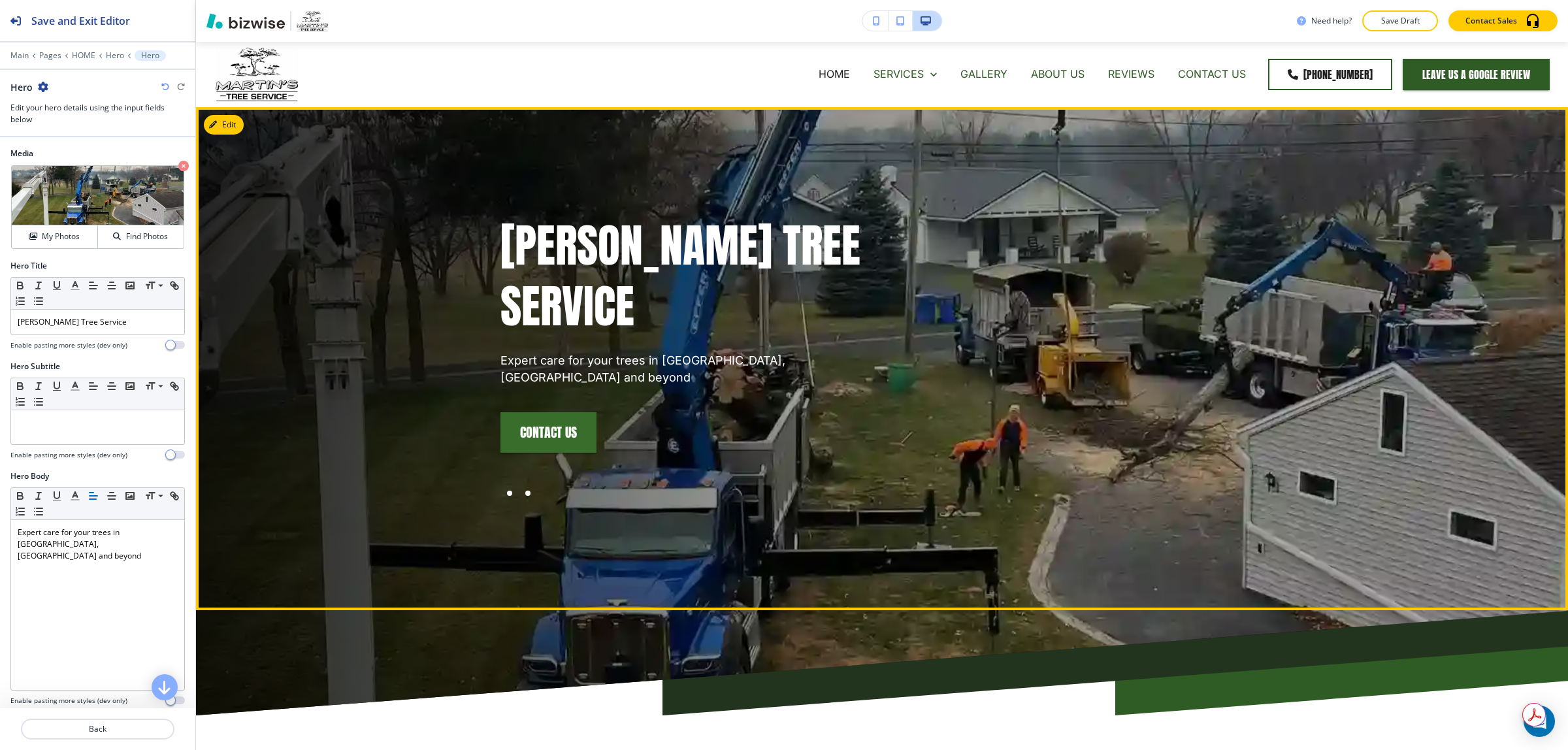
click at [507, 491] on div at bounding box center [509, 493] width 5 height 5
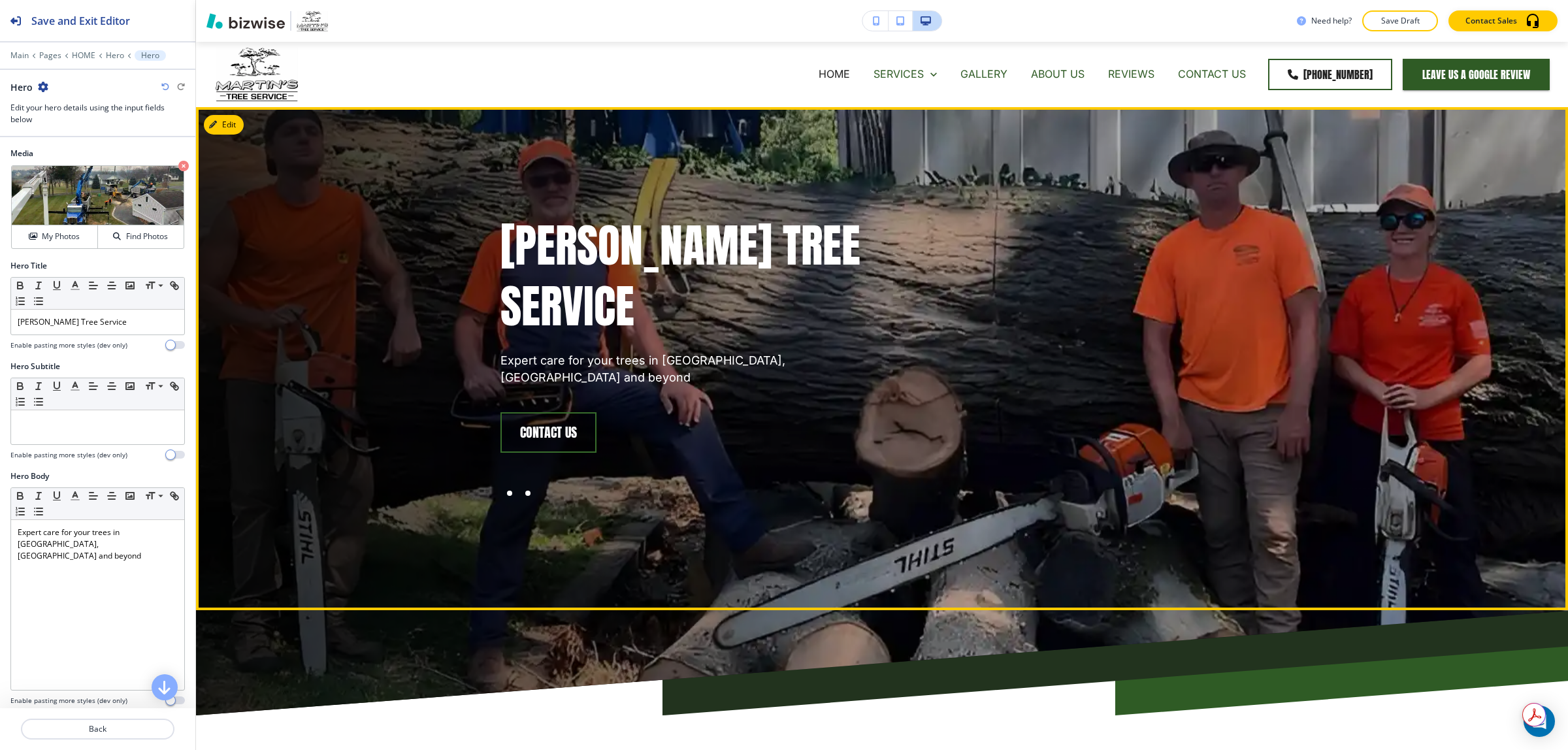
click at [527, 484] on div at bounding box center [527, 493] width 18 height 18
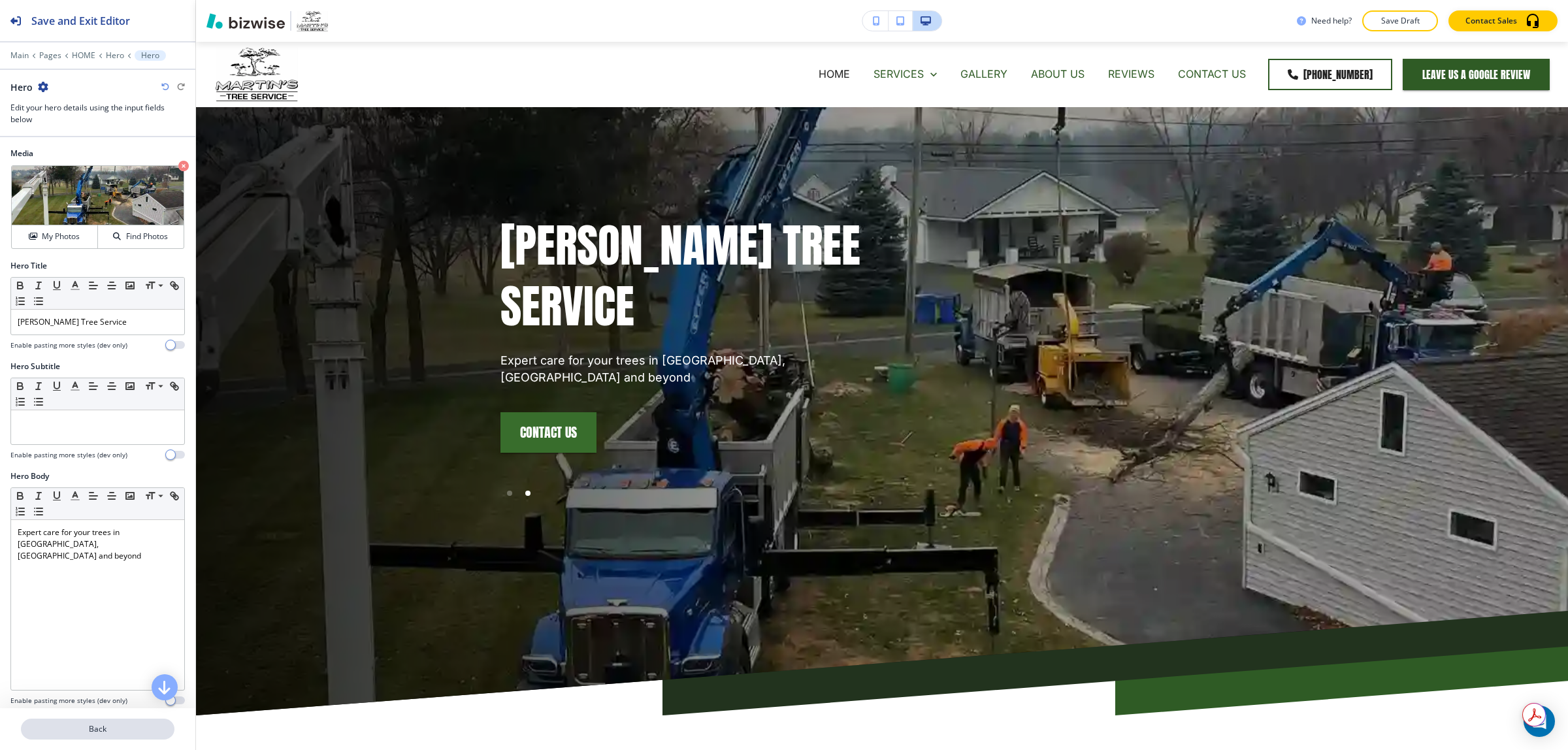
click at [108, 728] on p "Back" at bounding box center [97, 729] width 151 height 12
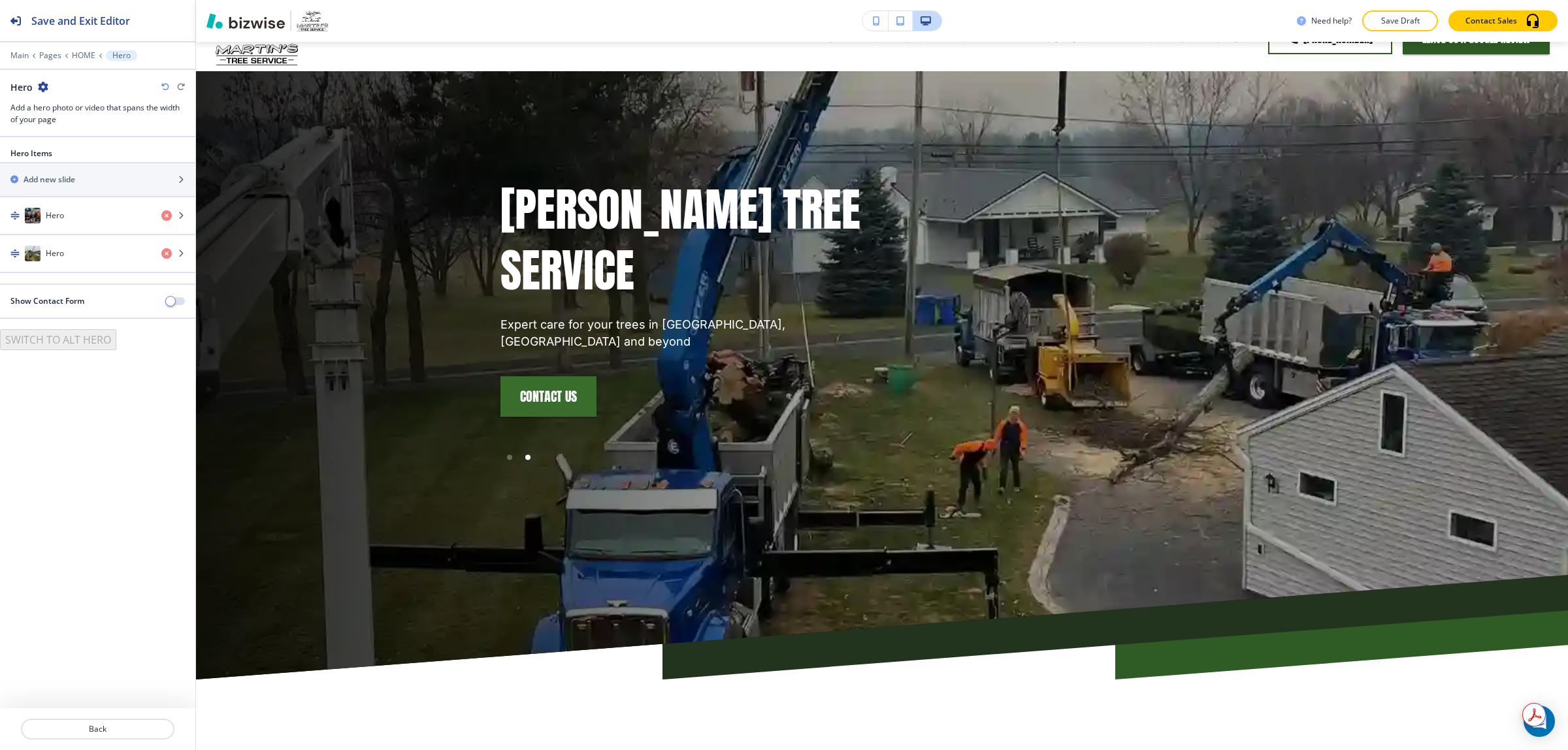
scroll to position [66, 0]
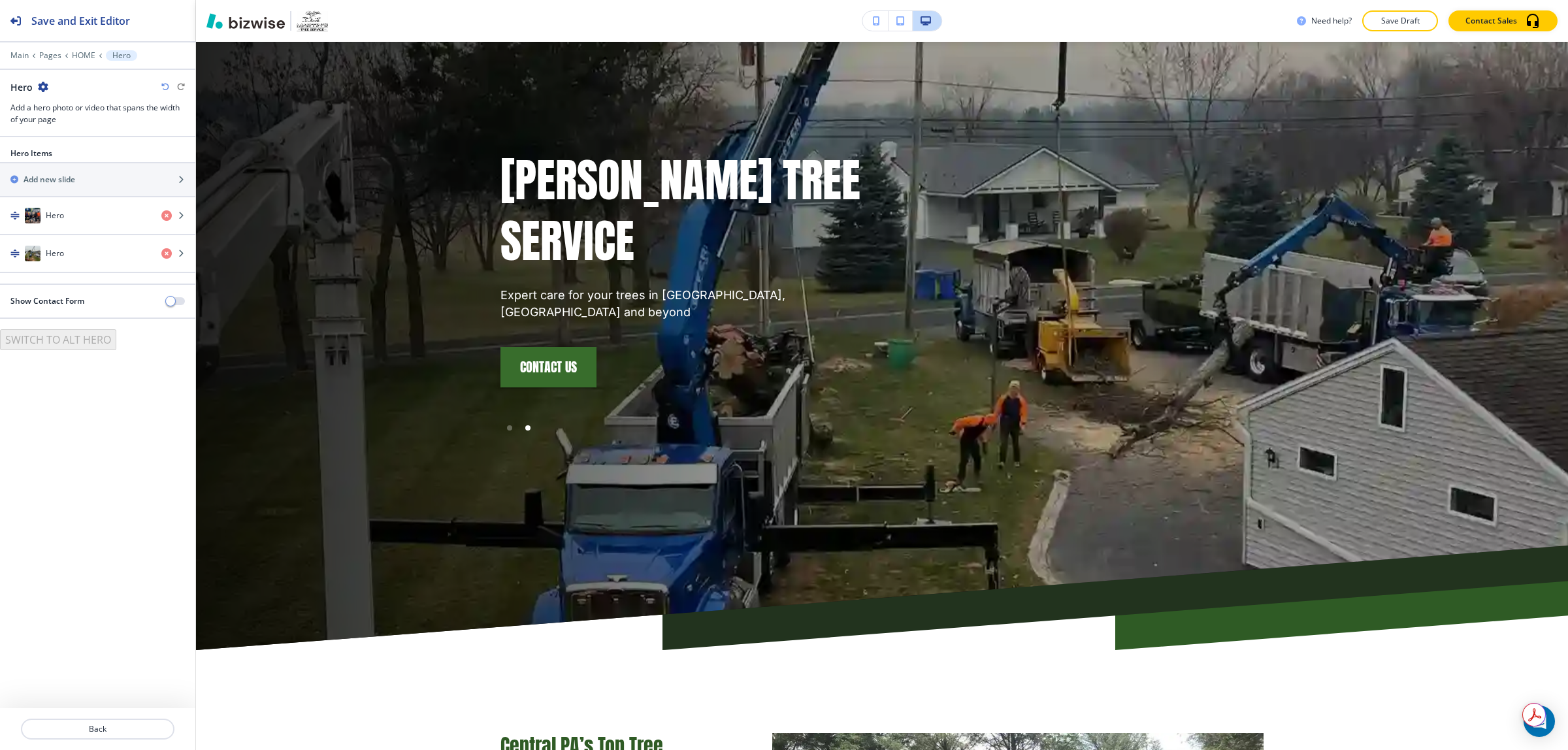
click at [873, 20] on icon "button" at bounding box center [876, 21] width 7 height 9
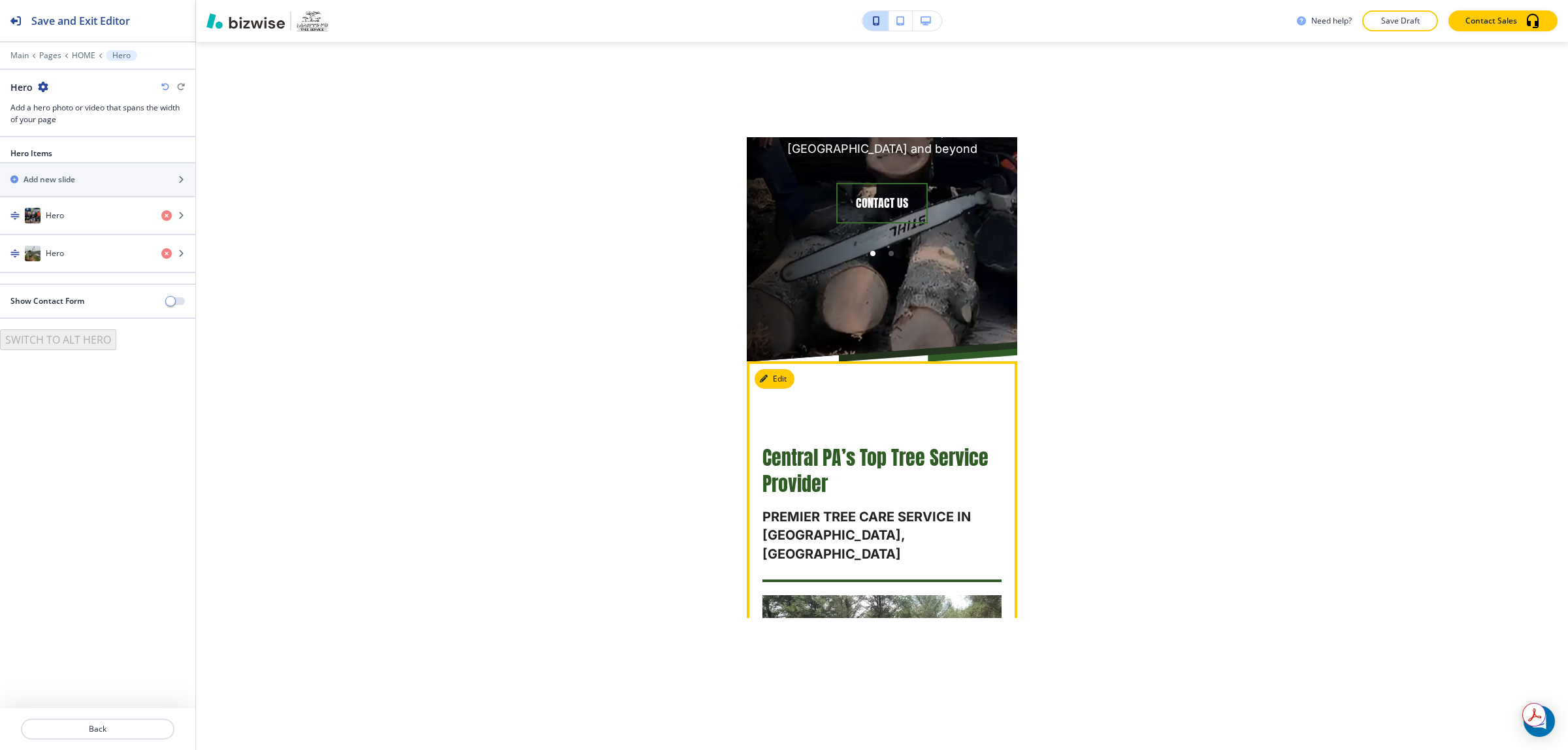
scroll to position [0, 0]
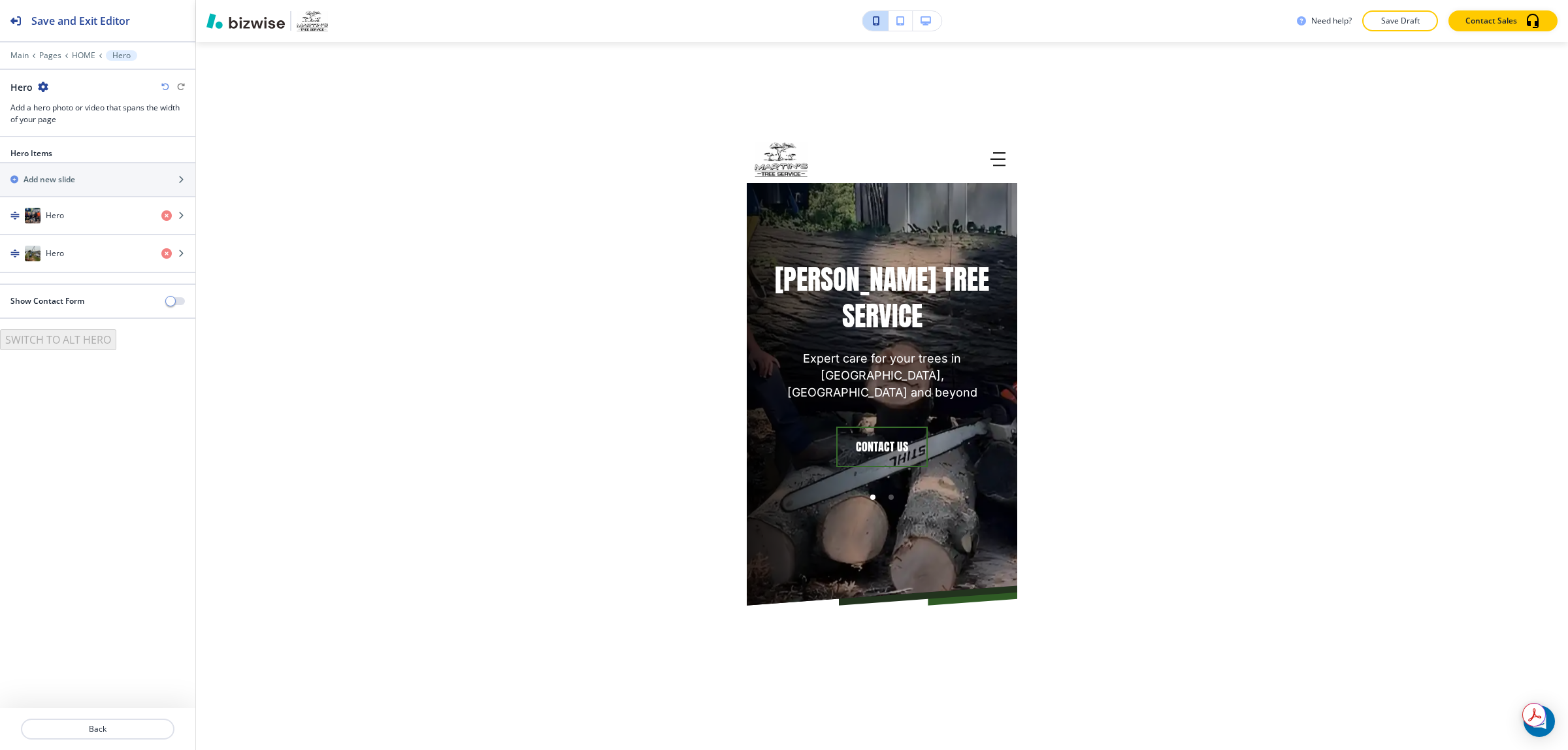
click at [1402, 393] on div "Need help? Save Draft Contact Sales Edit HOME SERVICES TREE REMOVAL TREE PRUNIN…" at bounding box center [882, 375] width 1372 height 750
